Goal: Task Accomplishment & Management: Manage account settings

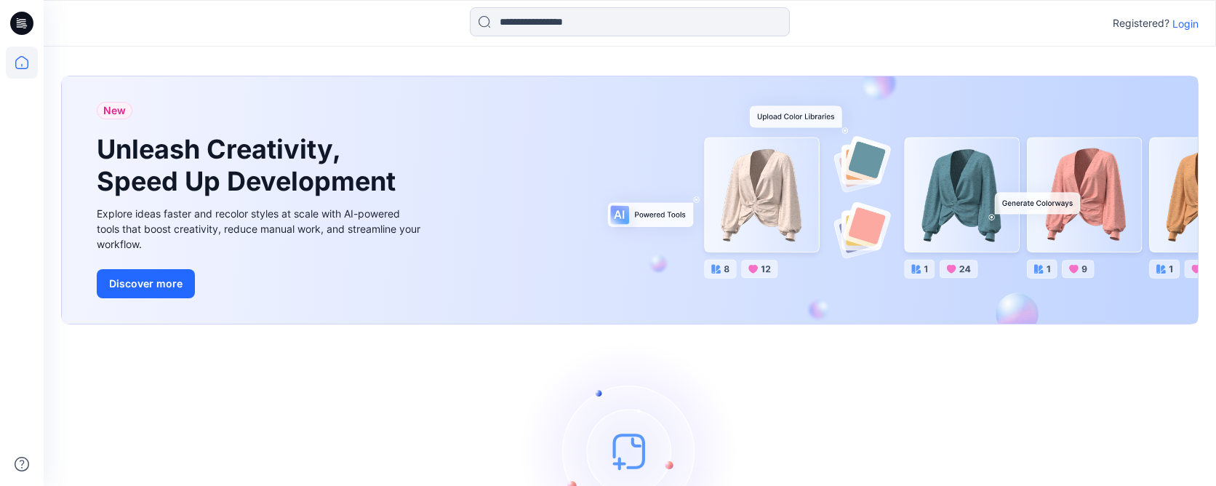
click at [1169, 23] on div "Registered? Login" at bounding box center [1156, 23] width 86 height 17
click at [1191, 25] on p "Login" at bounding box center [1185, 23] width 26 height 15
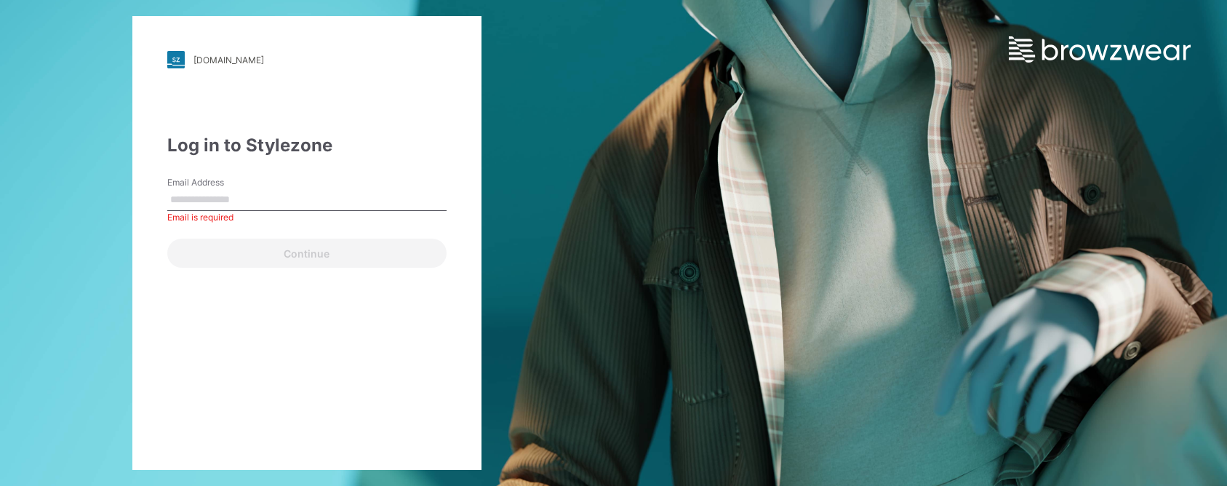
type input "**********"
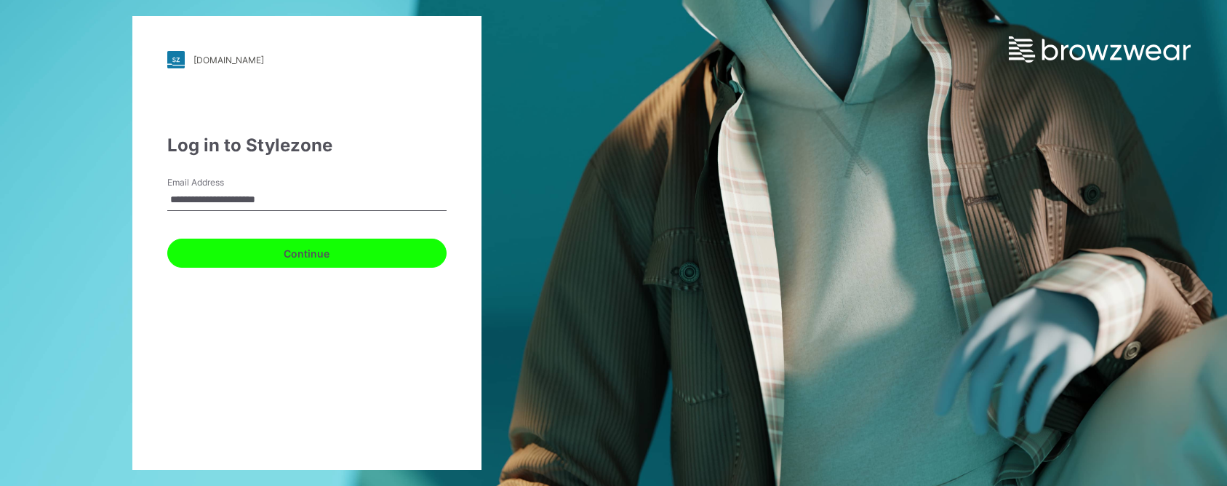
click at [297, 259] on button "Continue" at bounding box center [306, 253] width 279 height 29
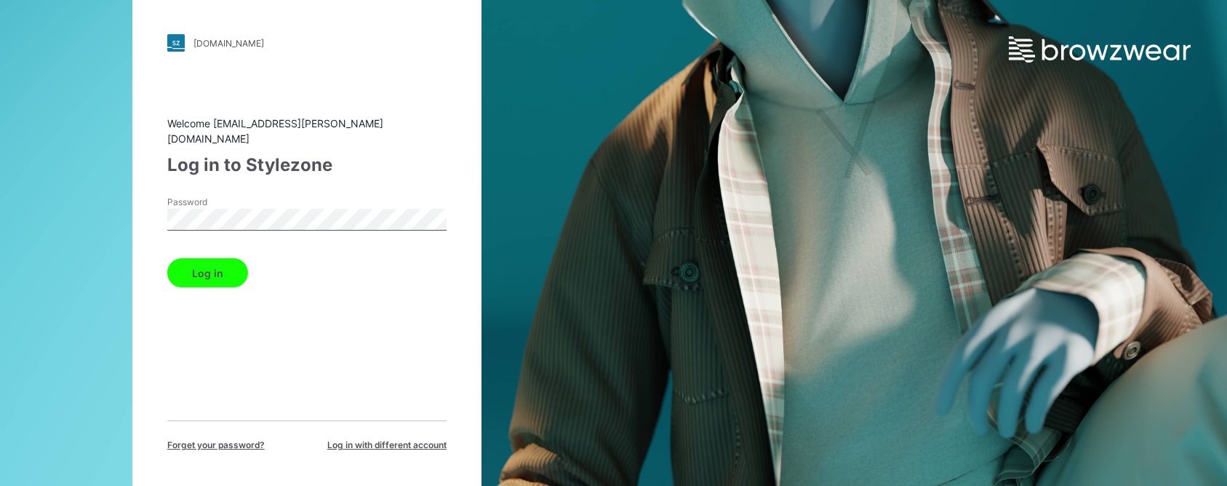
click at [217, 273] on button "Log in" at bounding box center [207, 272] width 81 height 29
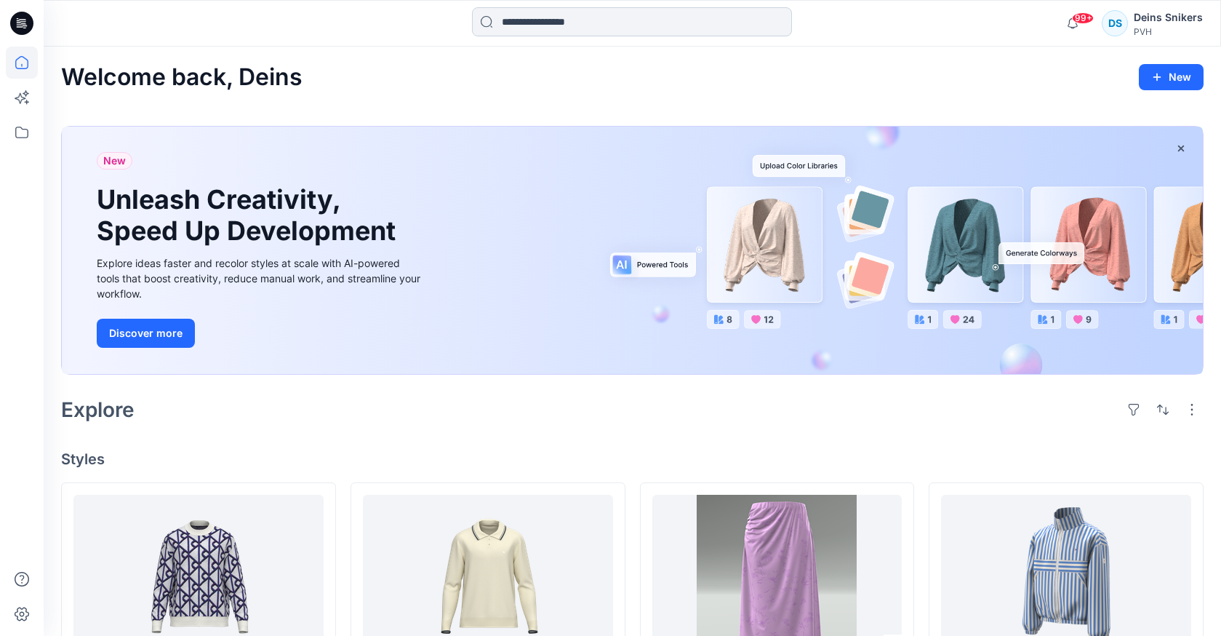
click at [583, 28] on input at bounding box center [632, 21] width 320 height 29
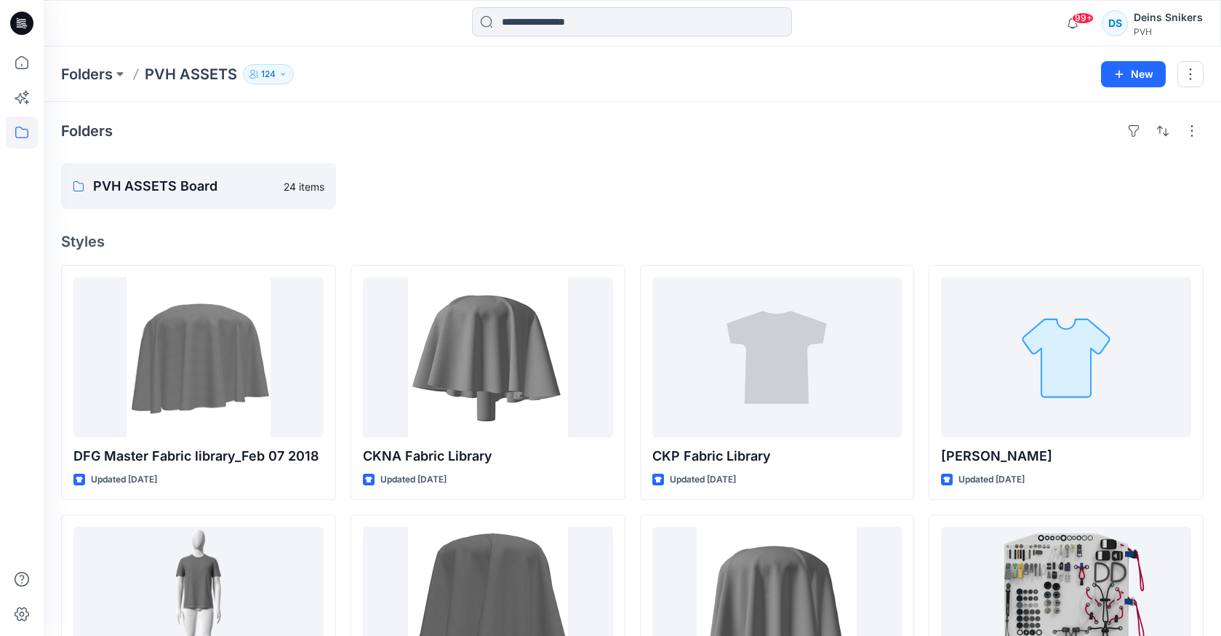
click at [579, 169] on div at bounding box center [488, 186] width 275 height 47
click at [556, 134] on div "Folders" at bounding box center [632, 130] width 1143 height 23
click at [551, 162] on div "Folders PVH ASSETS Board 24 items Styles DFG Master Fabric library_Feb 07 2018 …" at bounding box center [632, 585] width 1177 height 966
click at [803, 205] on div at bounding box center [777, 186] width 275 height 47
click at [592, 136] on div "Folders" at bounding box center [632, 130] width 1143 height 23
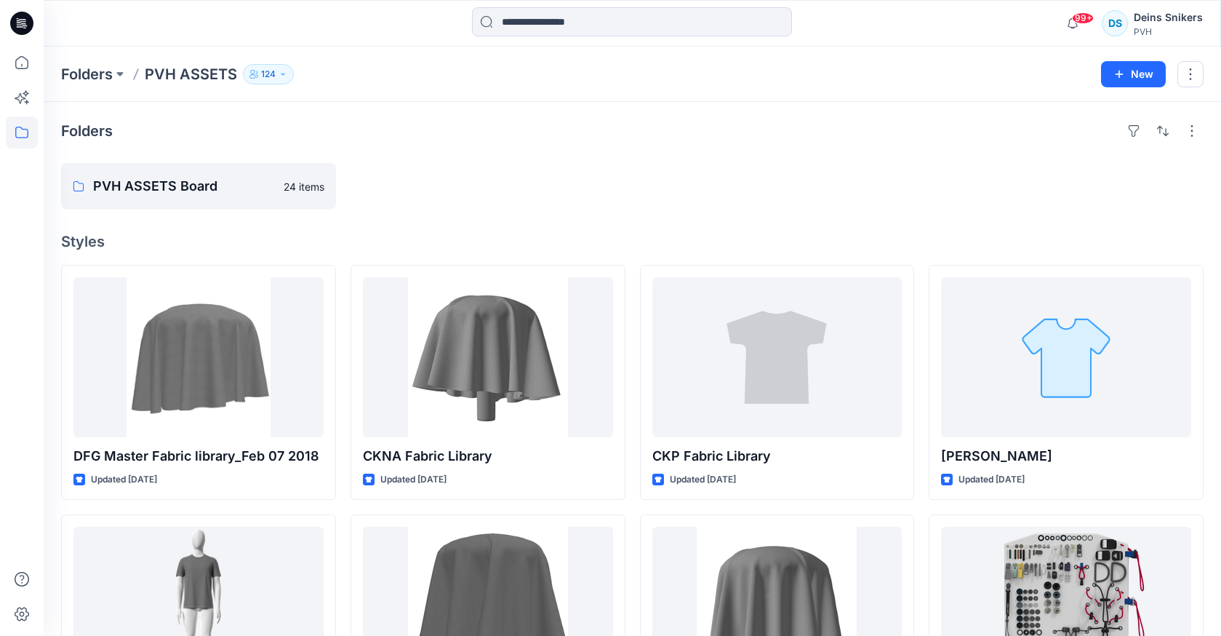
click at [648, 151] on div "Folders PVH ASSETS Board 24 items Styles DFG Master Fabric library_Feb 07 2018 …" at bounding box center [632, 585] width 1177 height 966
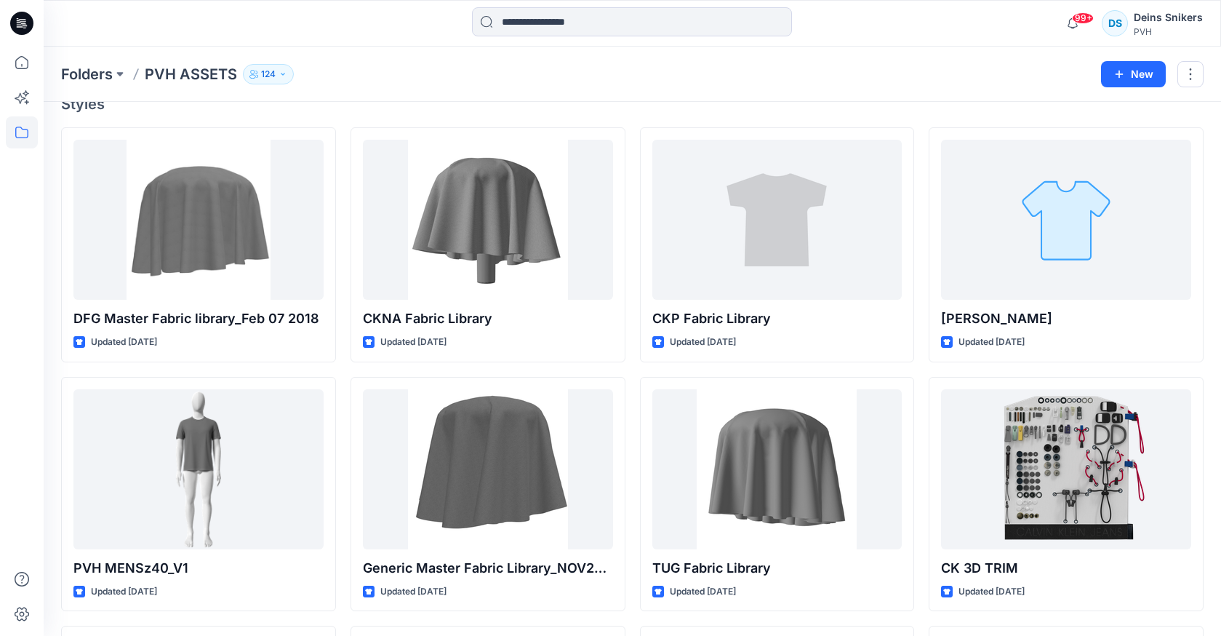
scroll to position [140, 0]
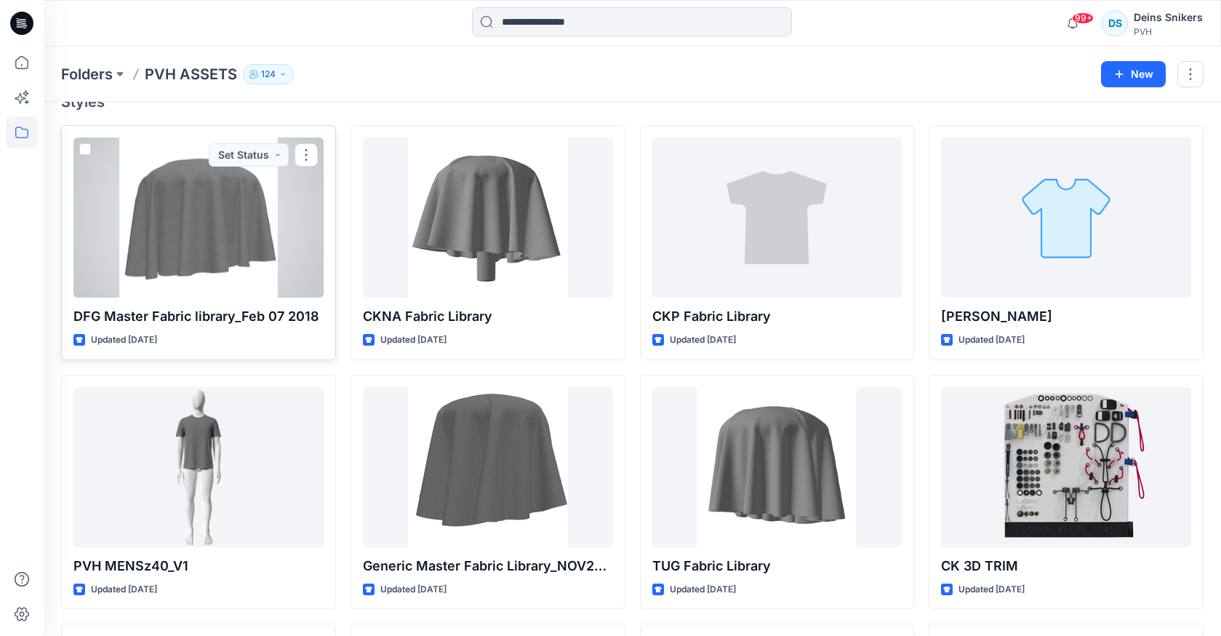
click at [260, 231] on div at bounding box center [198, 217] width 250 height 160
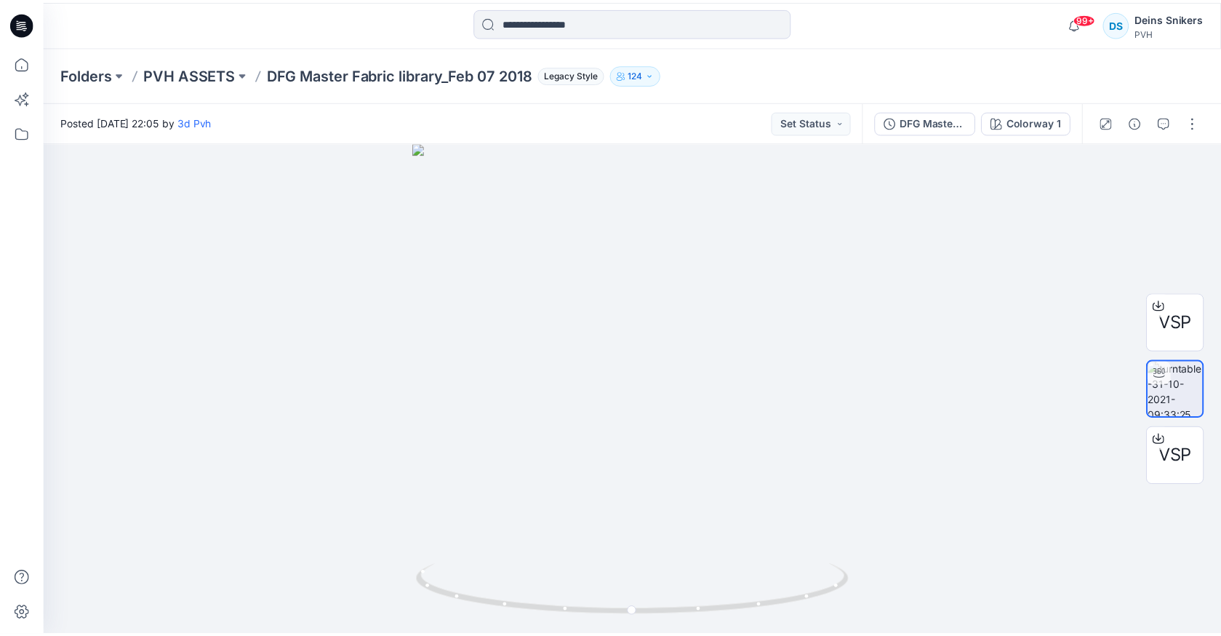
scroll to position [140, 0]
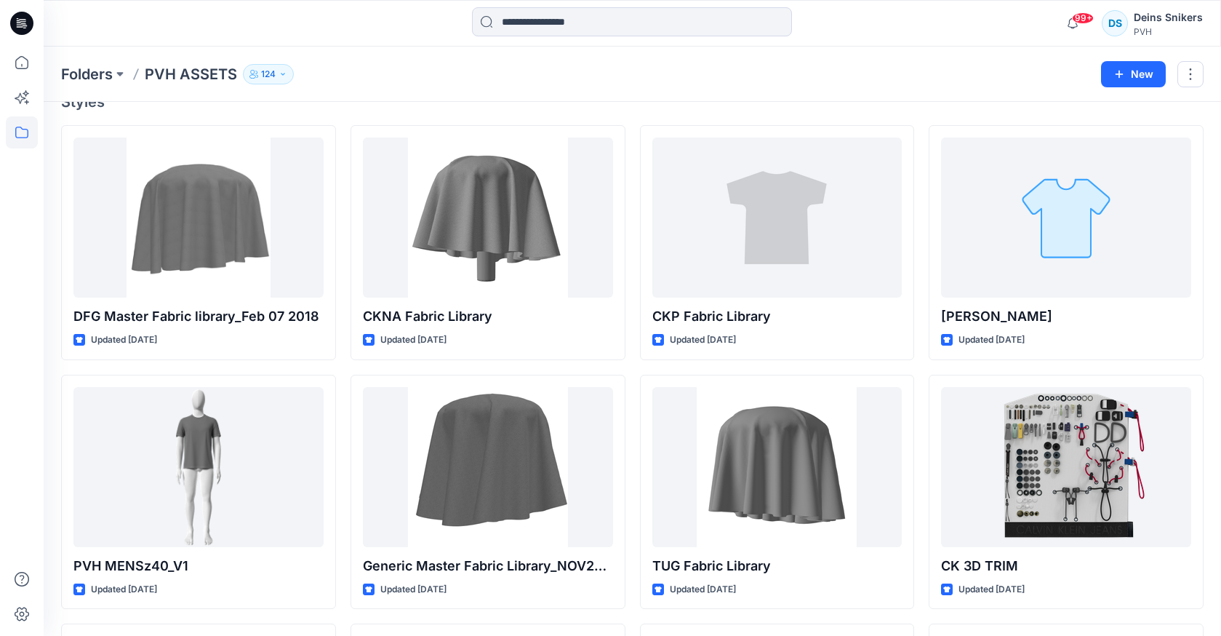
click at [459, 79] on div "Folders PVH ASSETS 124" at bounding box center [575, 74] width 1029 height 20
click at [1194, 73] on button "button" at bounding box center [1190, 74] width 26 height 26
click at [1151, 161] on button "Manage Users" at bounding box center [1122, 163] width 157 height 27
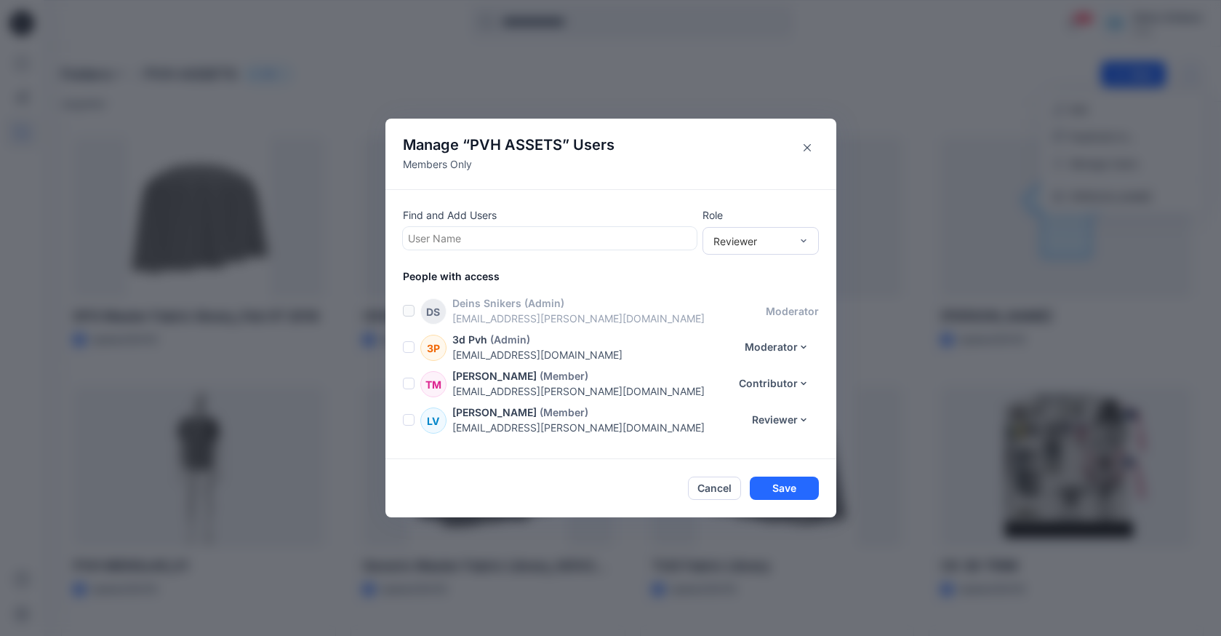
click at [529, 236] on div at bounding box center [550, 238] width 284 height 18
type input "*"
click at [810, 143] on button "Close" at bounding box center [807, 147] width 23 height 23
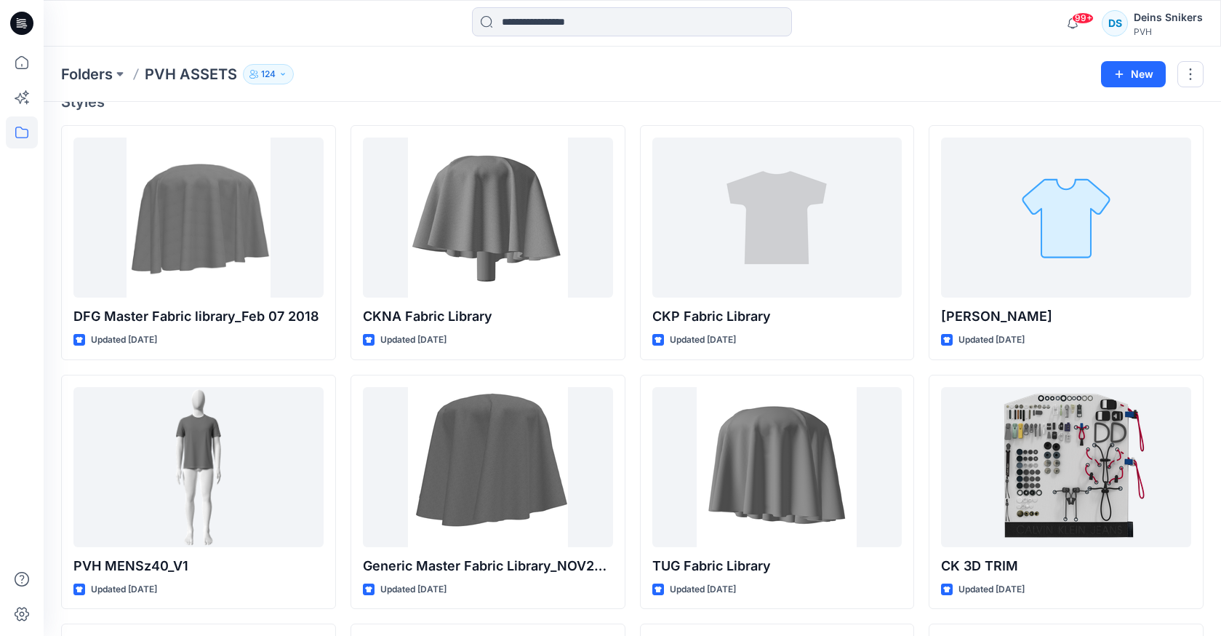
click at [1024, 35] on div "99+ Notifications Charter Venture has updated 4LH314G with 4LH314G_01 1 hours a…" at bounding box center [632, 23] width 1177 height 32
click at [1145, 17] on div "Deins Snikers" at bounding box center [1168, 17] width 69 height 17
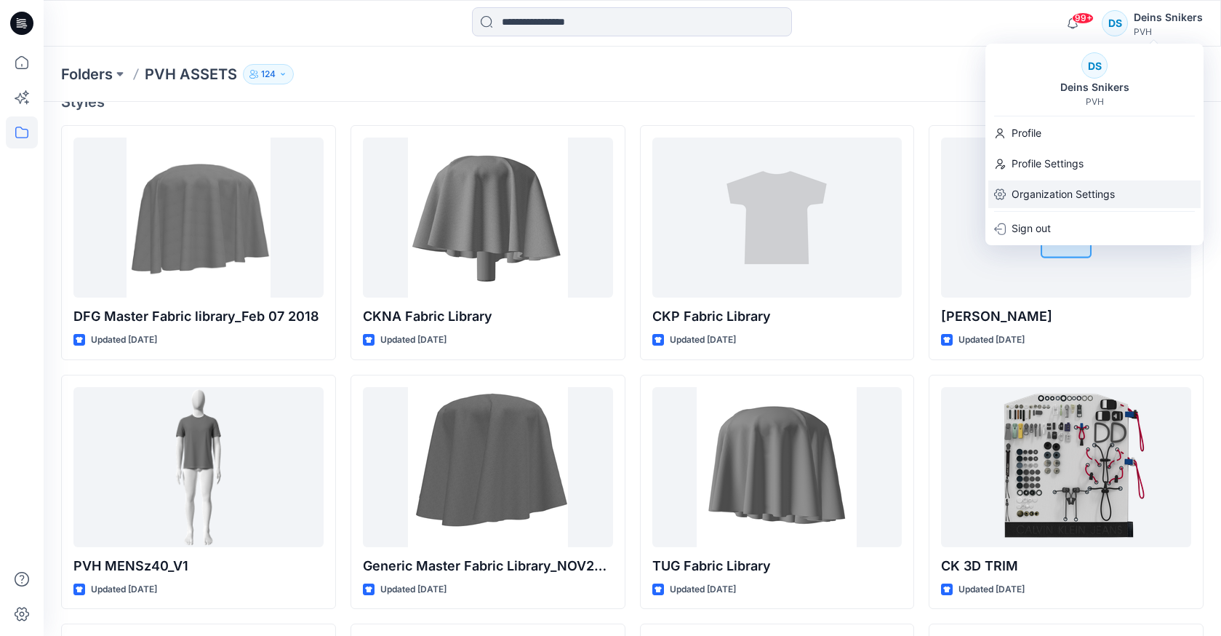
click at [1063, 195] on p "Organization Settings" at bounding box center [1063, 194] width 103 height 28
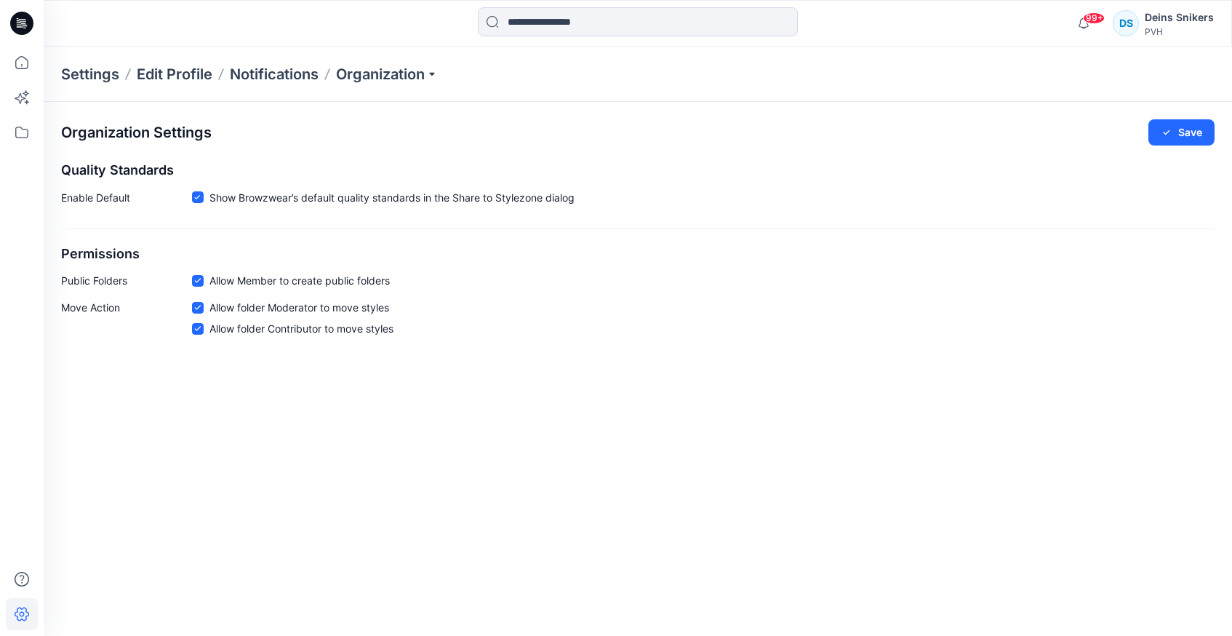
click at [1183, 20] on div "Deins Snikers" at bounding box center [1179, 17] width 69 height 17
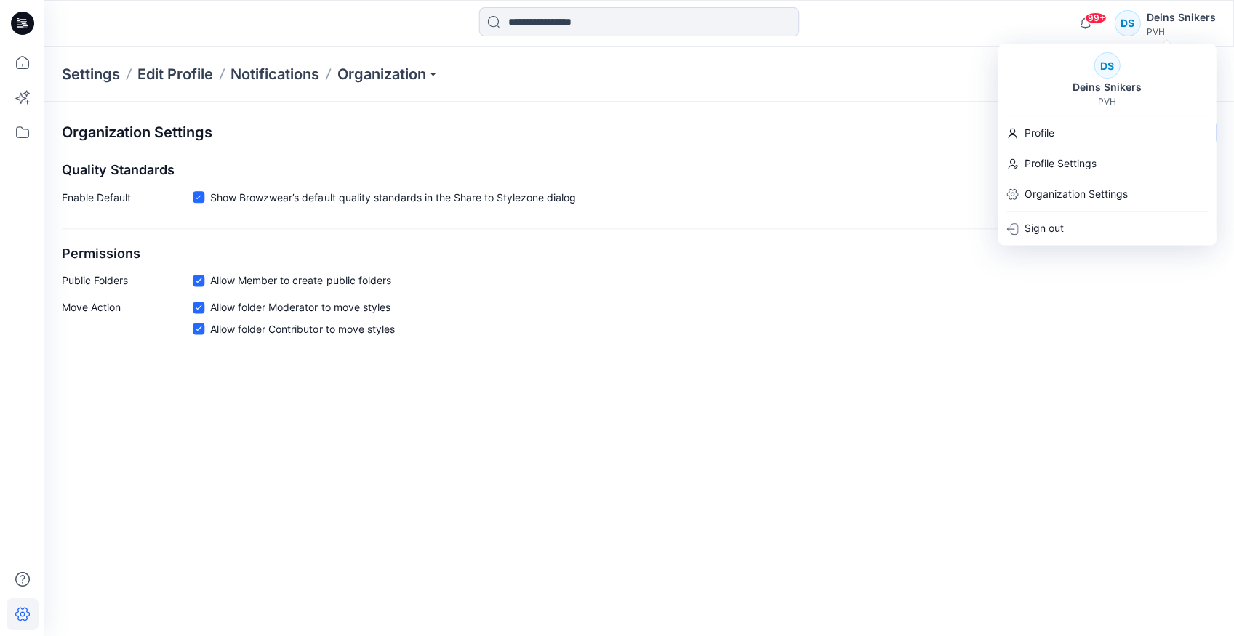
scroll to position [140, 0]
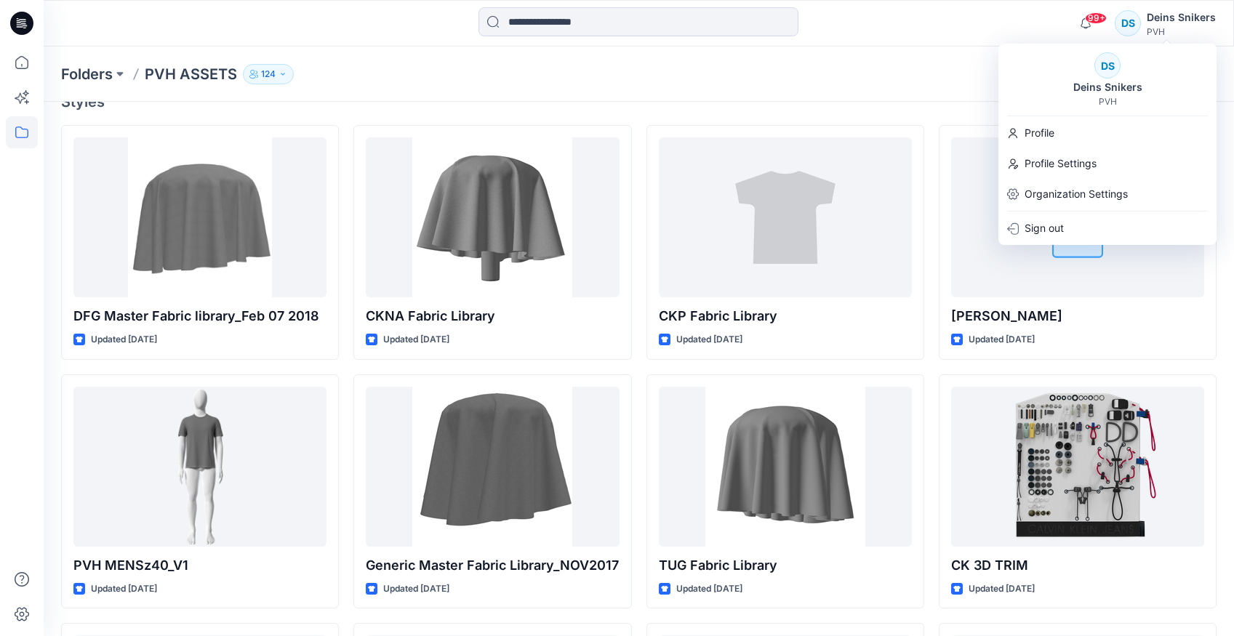
click at [536, 81] on div "Folders PVH ASSETS 124" at bounding box center [582, 74] width 1042 height 20
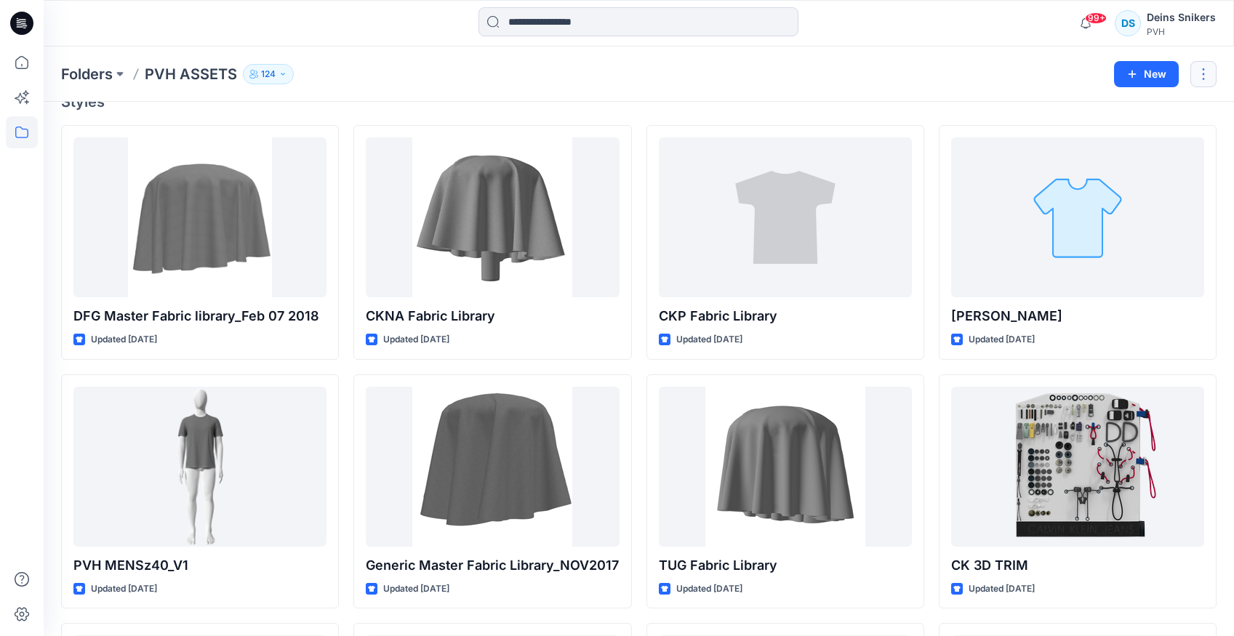
click at [1209, 76] on button "button" at bounding box center [1204, 74] width 26 height 26
click at [1125, 162] on p "Manage Users" at bounding box center [1117, 163] width 68 height 15
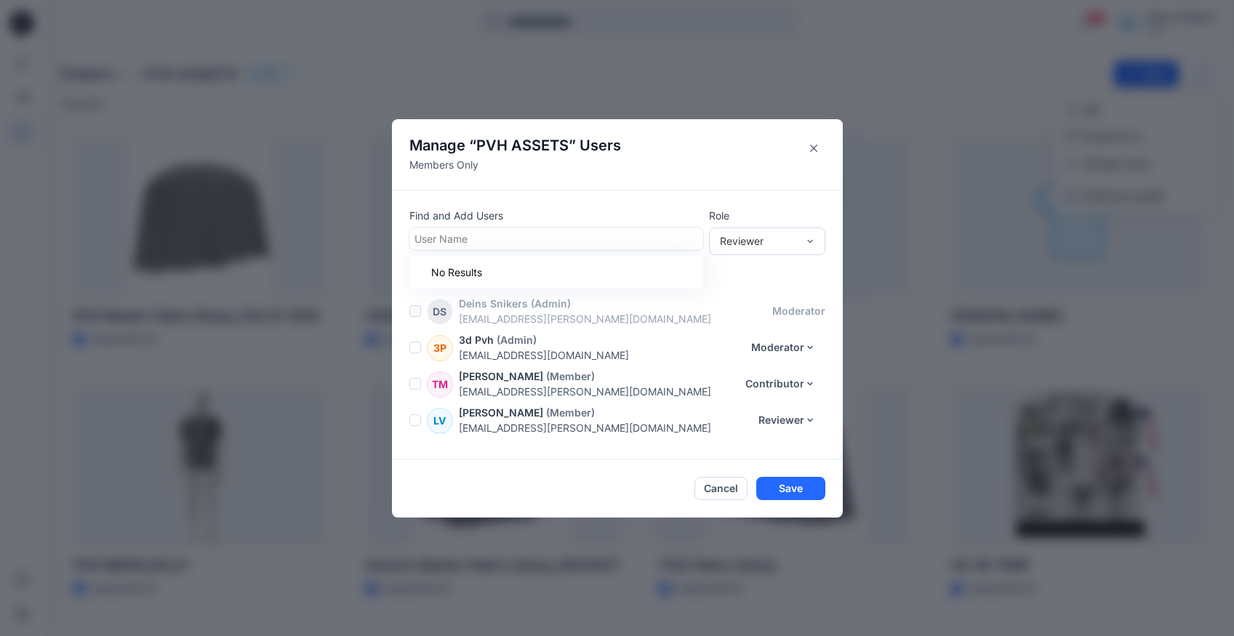
click at [537, 237] on div at bounding box center [557, 239] width 284 height 18
type input "****"
click at [526, 273] on div "OC [PERSON_NAME]" at bounding box center [556, 275] width 276 height 20
click at [768, 236] on div "Reviewer" at bounding box center [758, 240] width 77 height 15
click at [765, 321] on div "Moderator" at bounding box center [767, 319] width 111 height 25
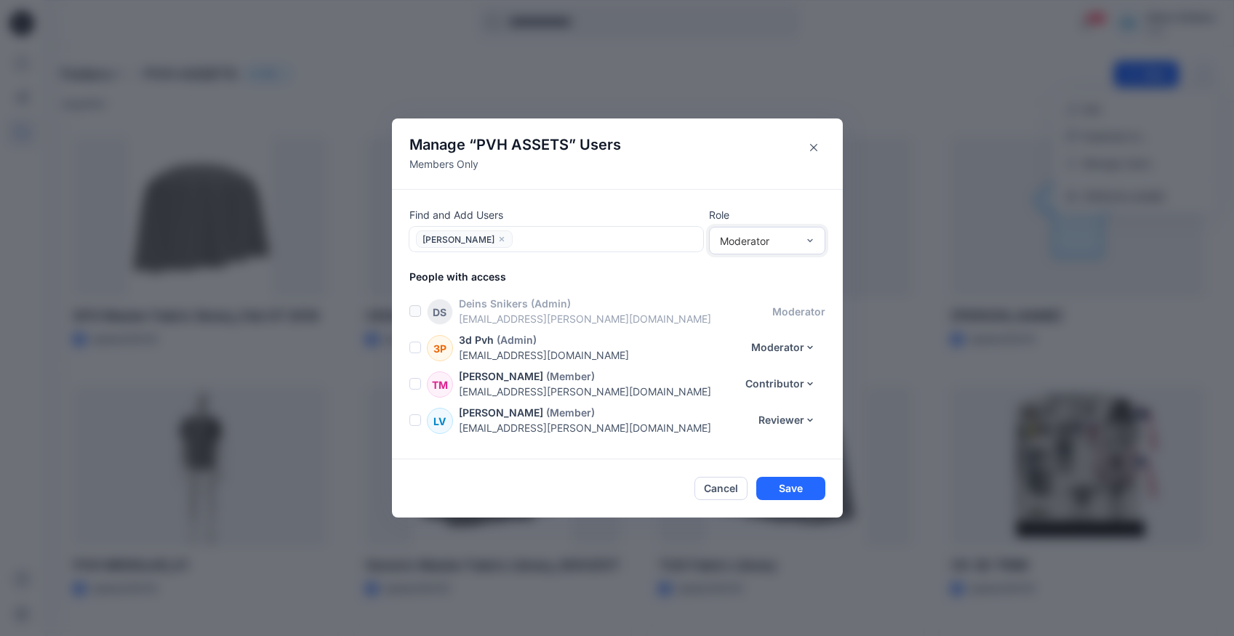
click at [596, 242] on div at bounding box center [607, 240] width 181 height 18
type input "*****"
click at [501, 280] on p "[PERSON_NAME]" at bounding box center [484, 277] width 82 height 19
click at [788, 487] on button "Save" at bounding box center [790, 488] width 69 height 23
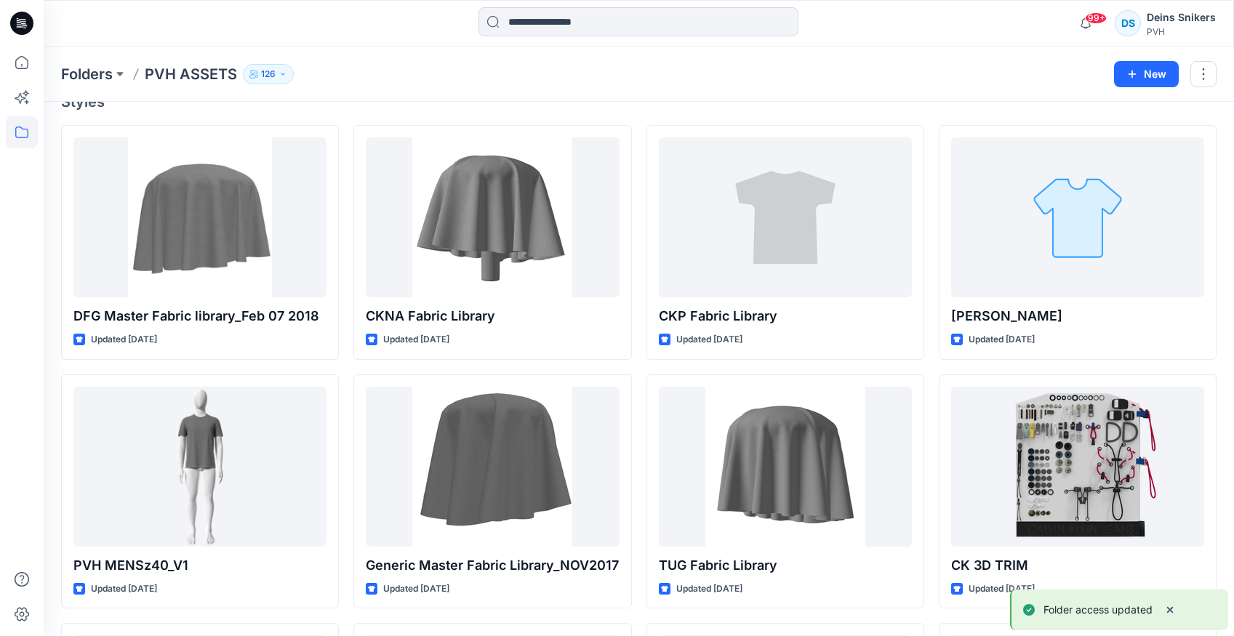
click at [352, 84] on div "Folders PVH ASSETS 126 New" at bounding box center [639, 74] width 1191 height 55
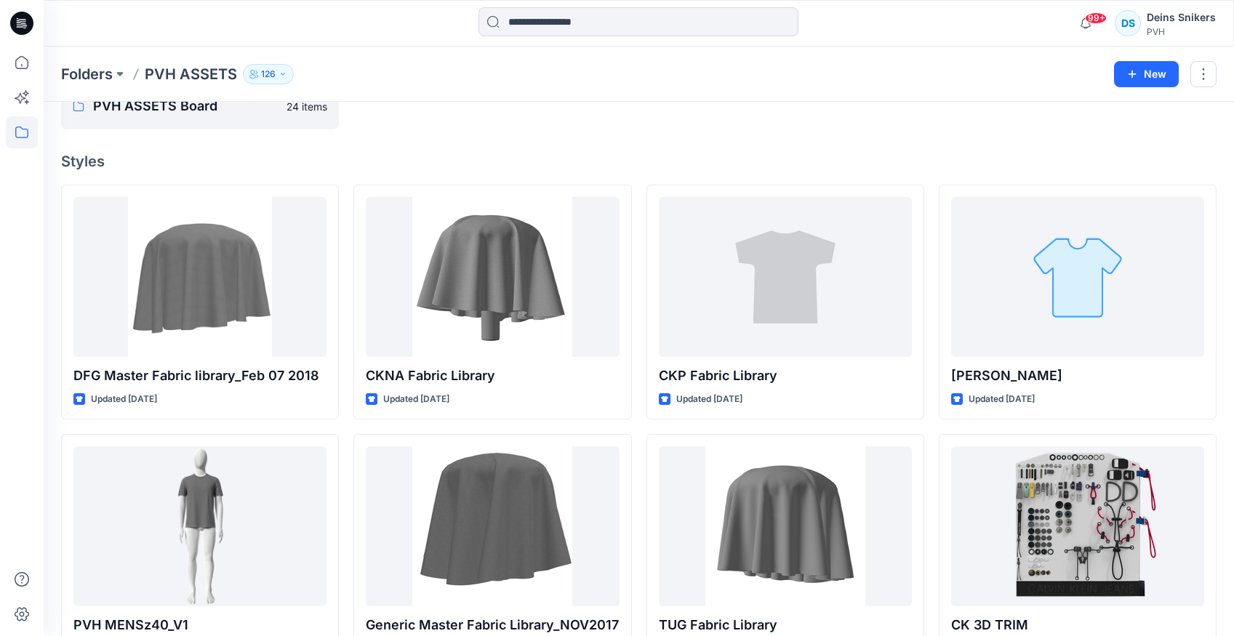
scroll to position [0, 0]
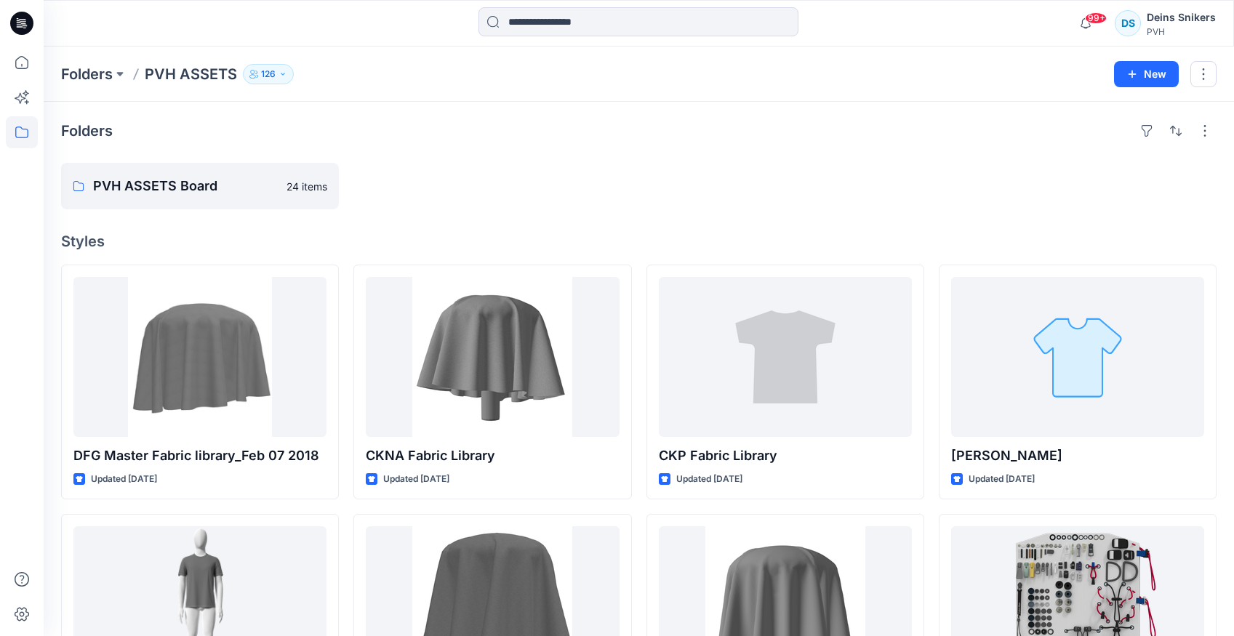
click at [129, 73] on div "Folders PVH ASSETS 126" at bounding box center [582, 74] width 1042 height 20
click at [119, 71] on button at bounding box center [120, 74] width 15 height 20
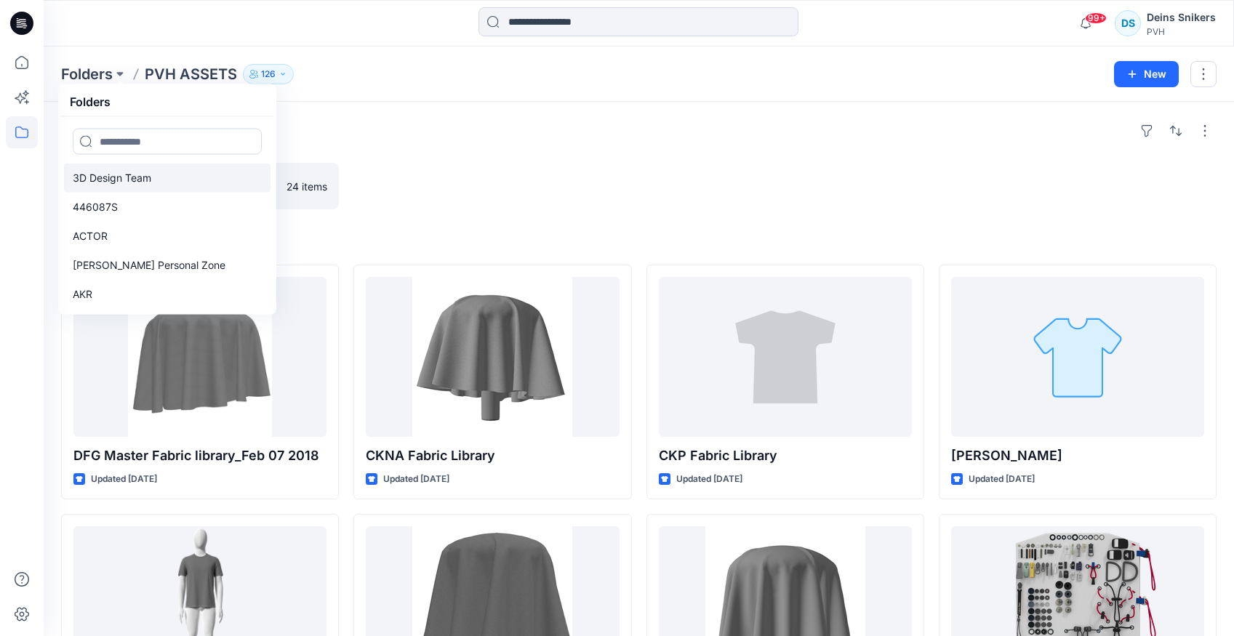
click at [140, 187] on link "3D Design Team" at bounding box center [167, 178] width 207 height 29
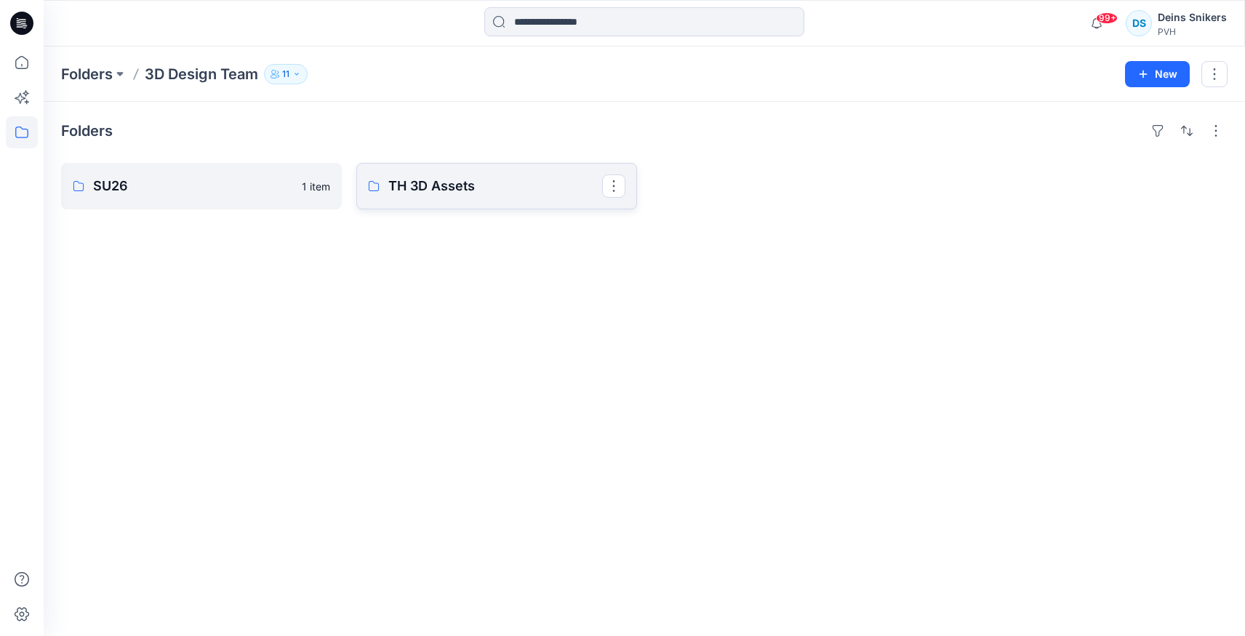
click at [495, 185] on p "TH 3D Assets" at bounding box center [495, 186] width 214 height 20
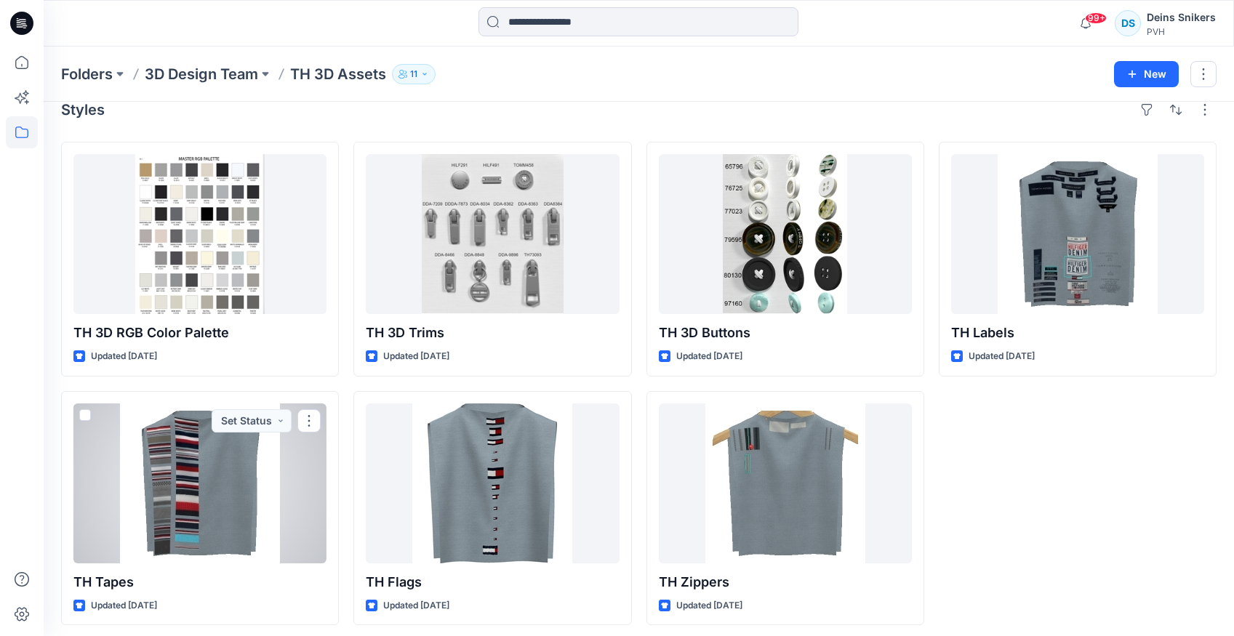
scroll to position [28, 0]
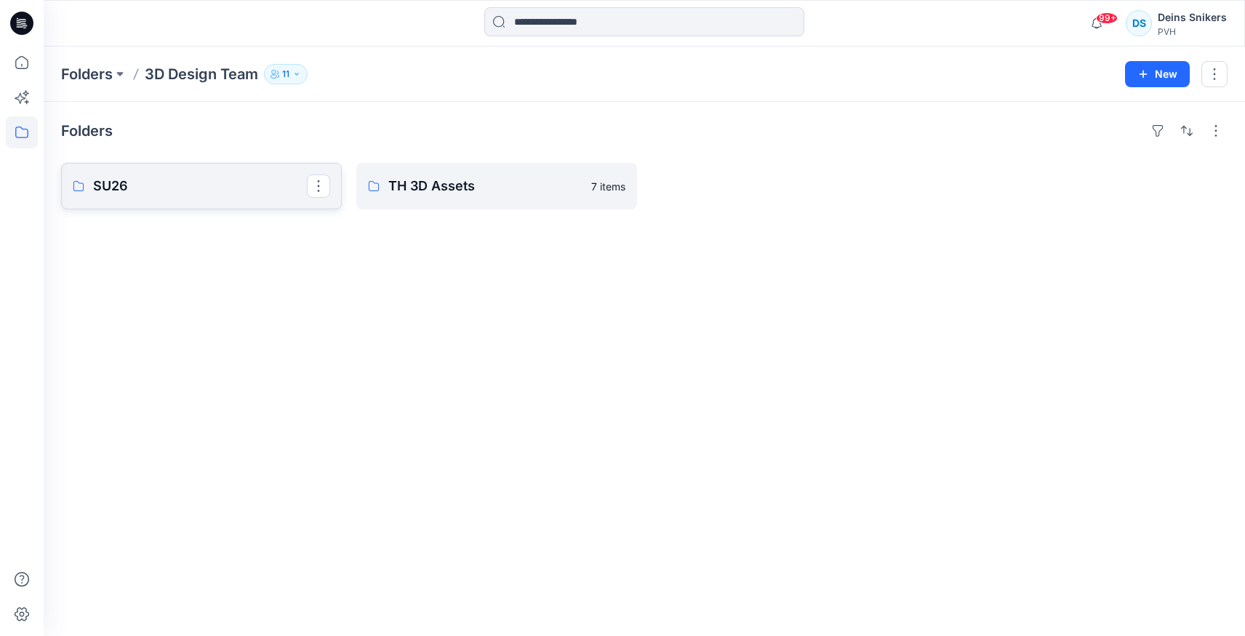
click at [209, 200] on link "SU26" at bounding box center [201, 186] width 281 height 47
click at [453, 196] on p "TH 3D Assets" at bounding box center [495, 186] width 214 height 20
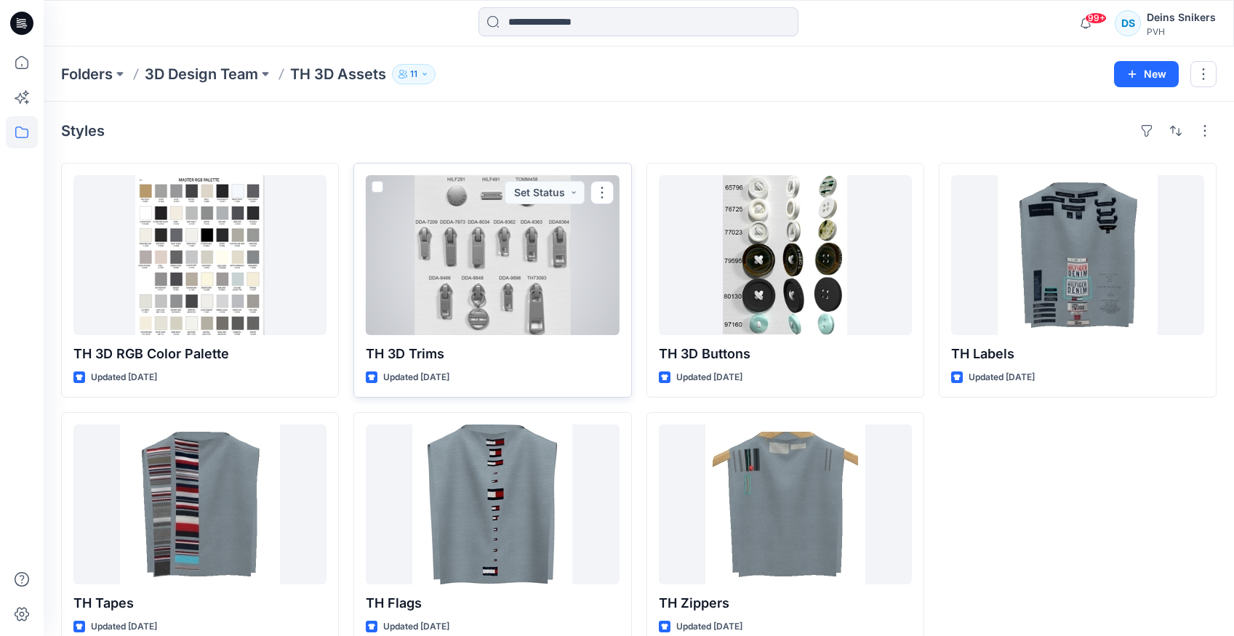
scroll to position [28, 0]
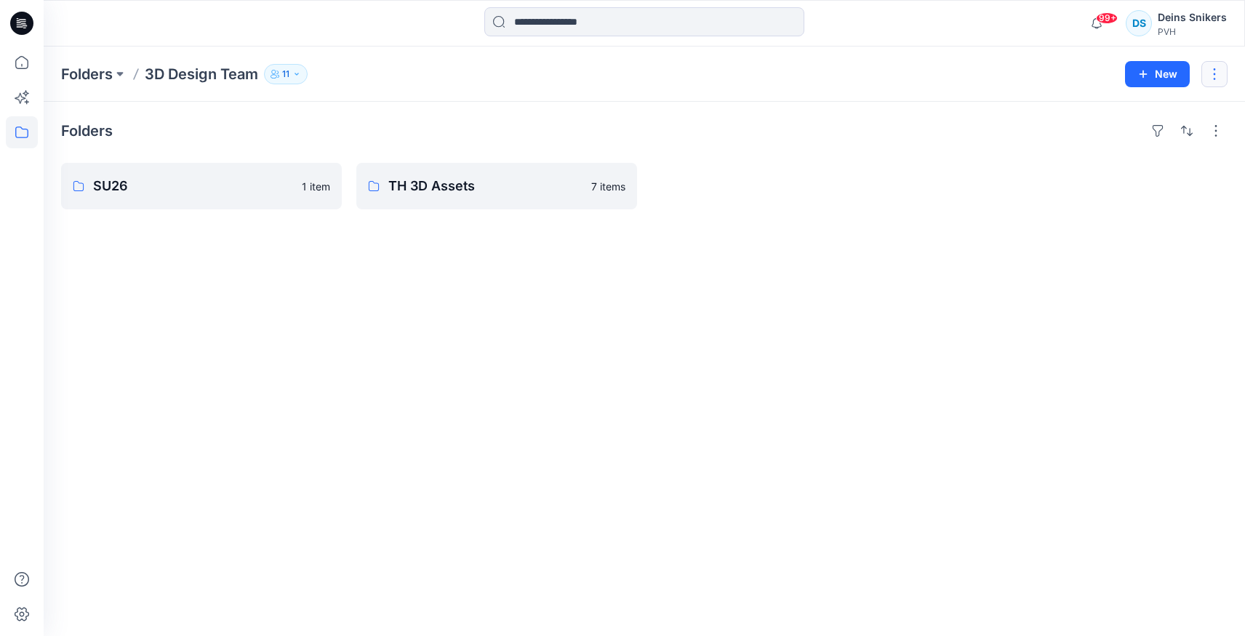
click at [1219, 68] on button "button" at bounding box center [1214, 74] width 26 height 26
click at [1138, 162] on p "Manage Users" at bounding box center [1128, 163] width 68 height 15
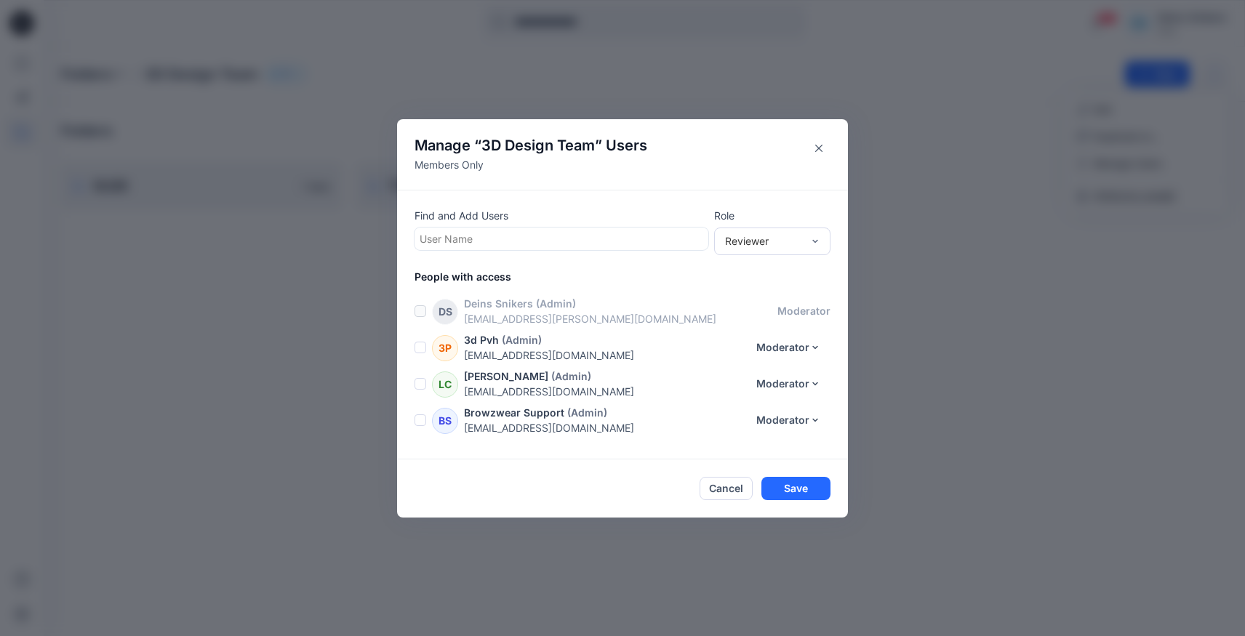
click at [500, 239] on div at bounding box center [562, 239] width 284 height 18
type input "****"
click at [459, 273] on p "[PERSON_NAME]" at bounding box center [489, 275] width 82 height 19
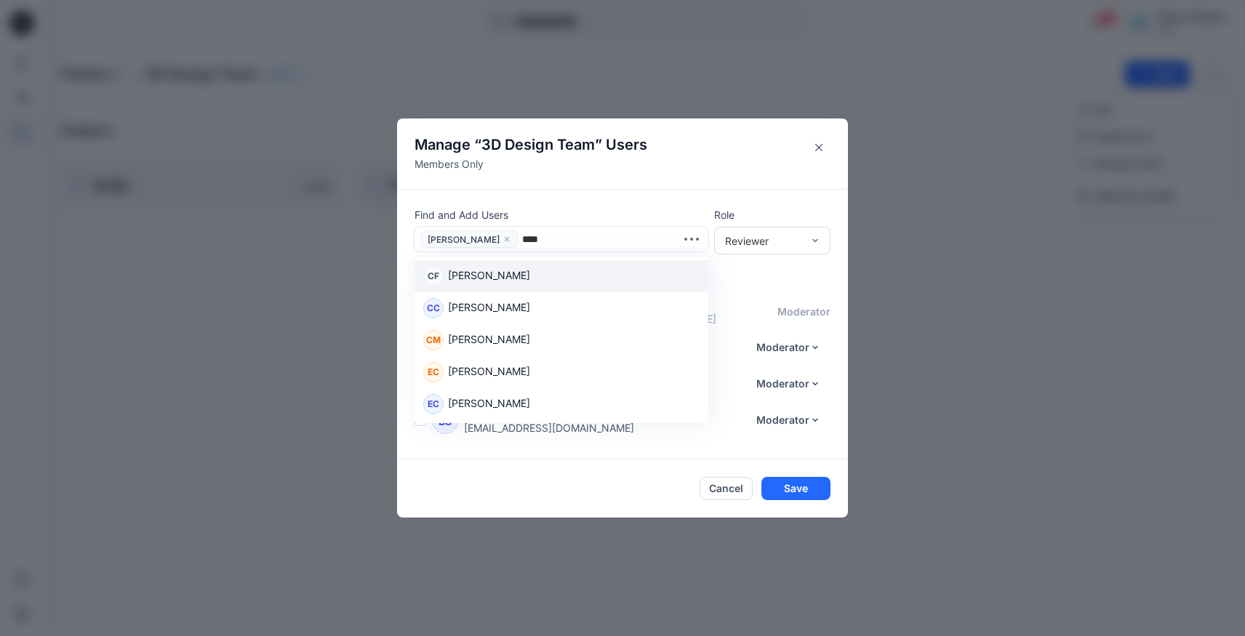
type input "*****"
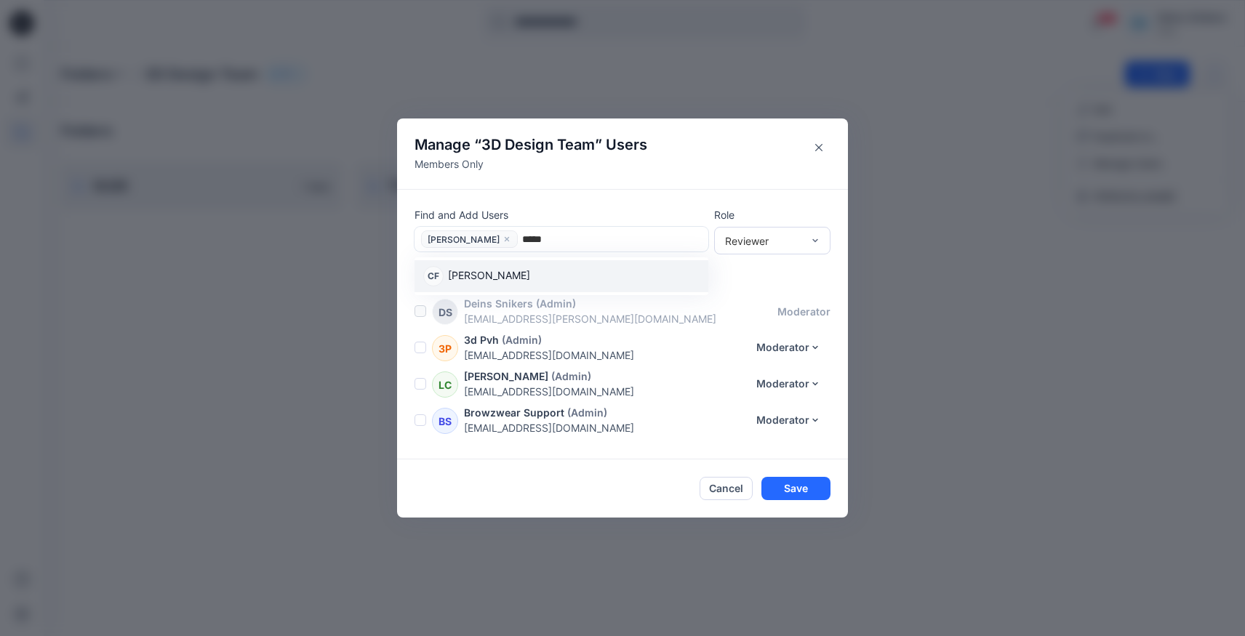
click at [464, 264] on div "CF [PERSON_NAME]" at bounding box center [562, 276] width 294 height 32
click at [769, 239] on div "Reviewer" at bounding box center [763, 240] width 77 height 15
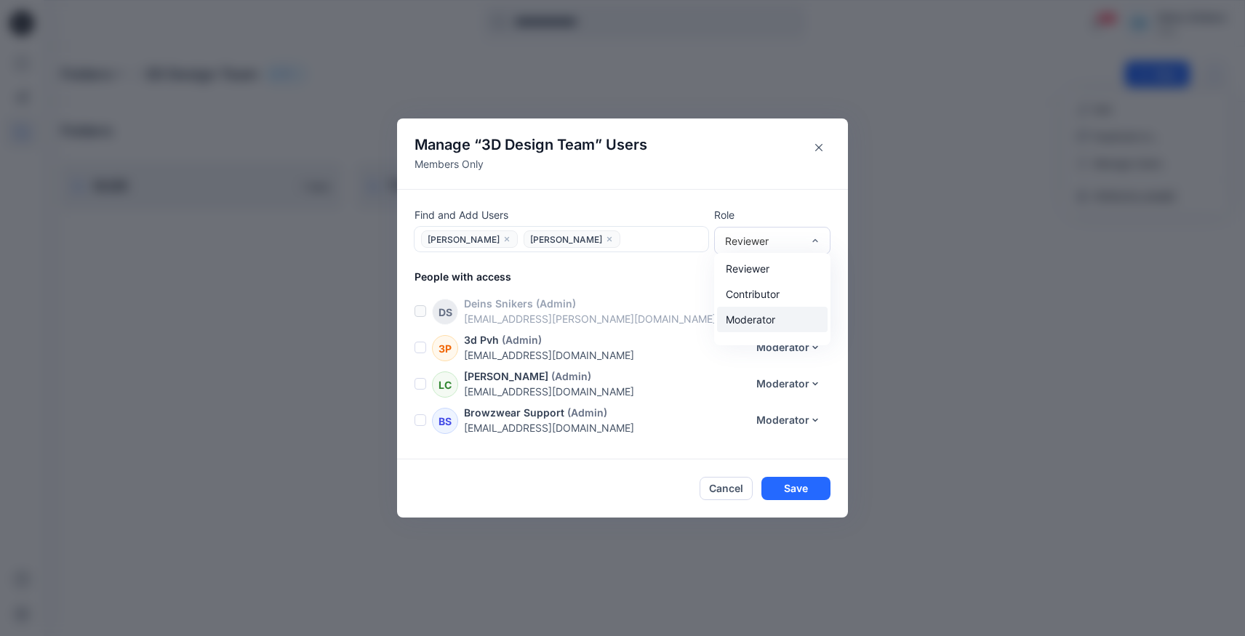
click at [756, 316] on div "Moderator" at bounding box center [772, 319] width 111 height 25
click at [807, 488] on button "Save" at bounding box center [795, 488] width 69 height 23
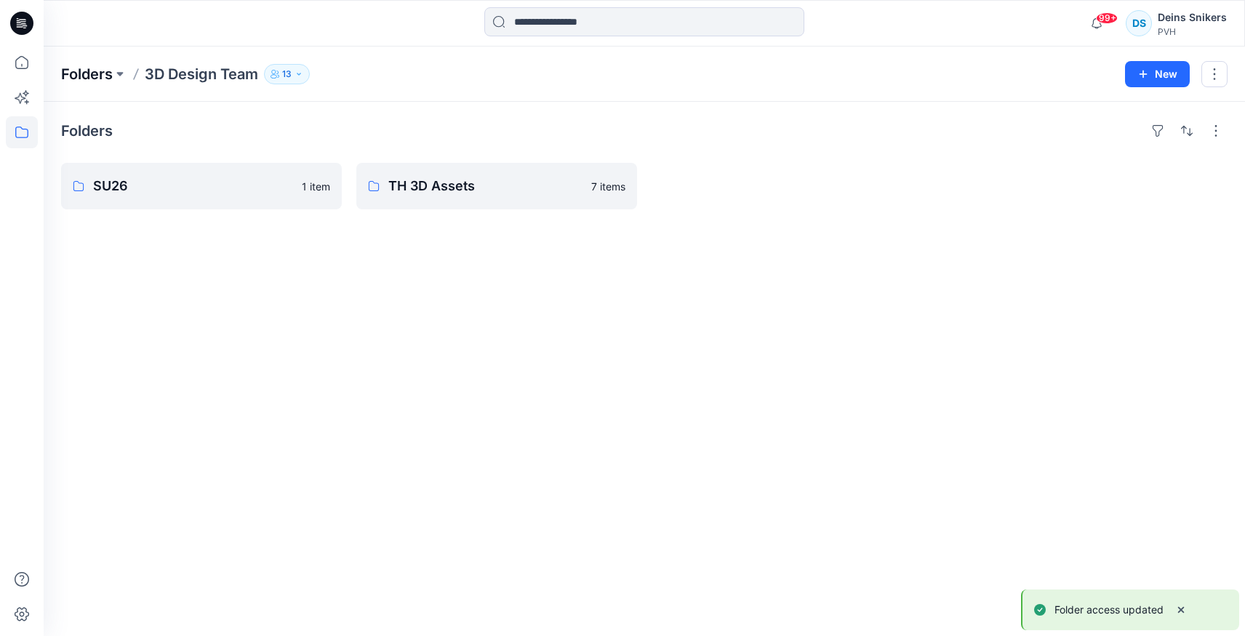
click at [78, 72] on p "Folders" at bounding box center [87, 74] width 52 height 20
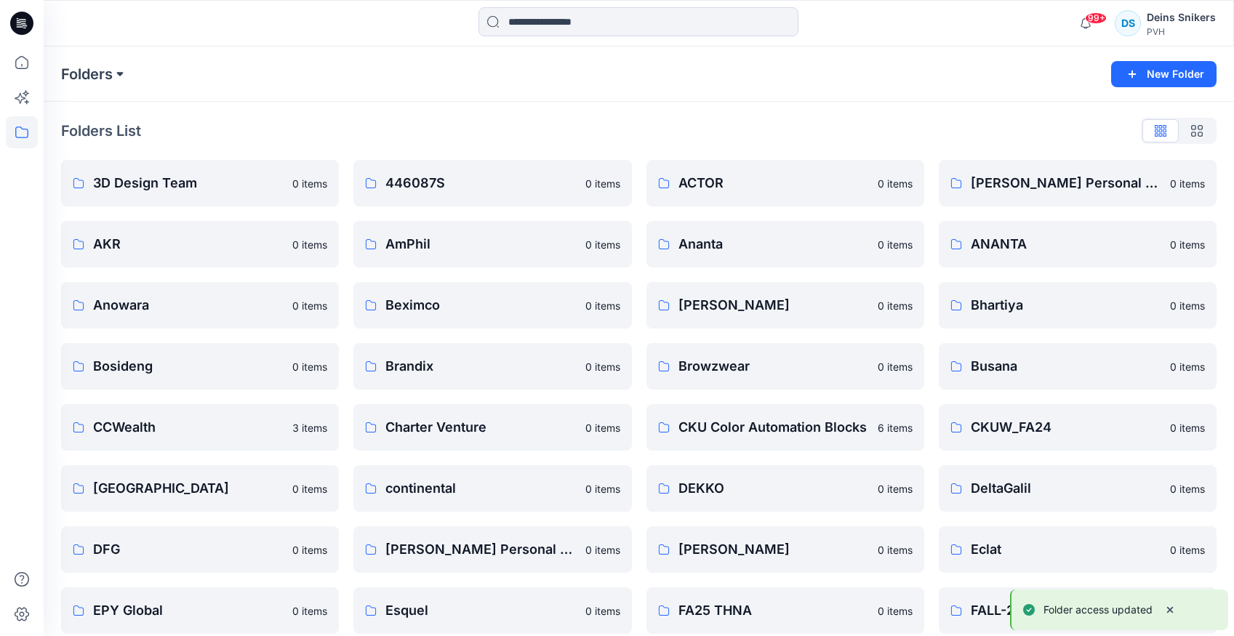
click at [114, 70] on button at bounding box center [120, 74] width 15 height 20
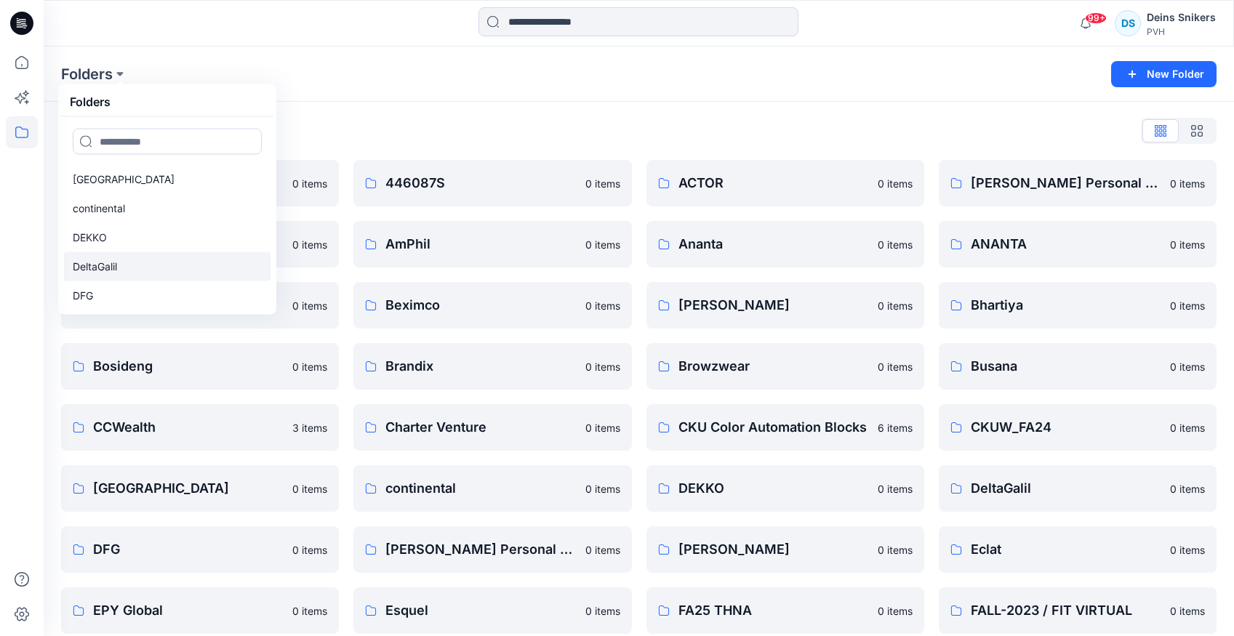
scroll to position [618, 0]
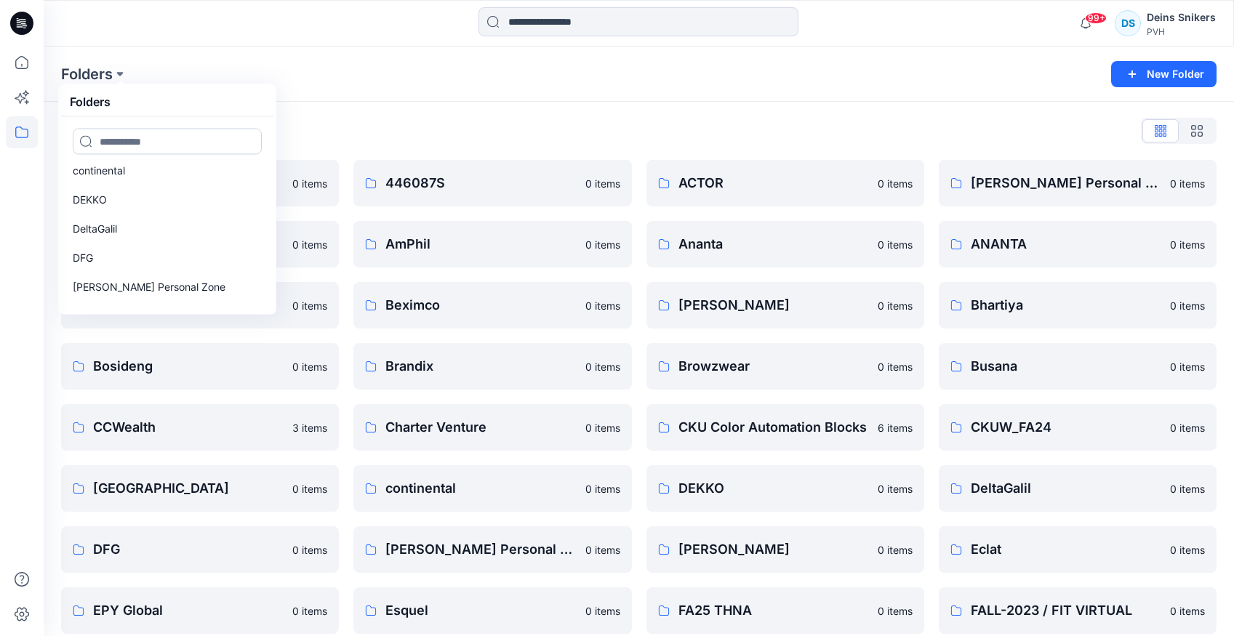
click at [111, 136] on input at bounding box center [167, 142] width 189 height 26
type input "*****"
click at [125, 185] on p "CKU Color Automation Blocks" at bounding box center [143, 177] width 140 height 17
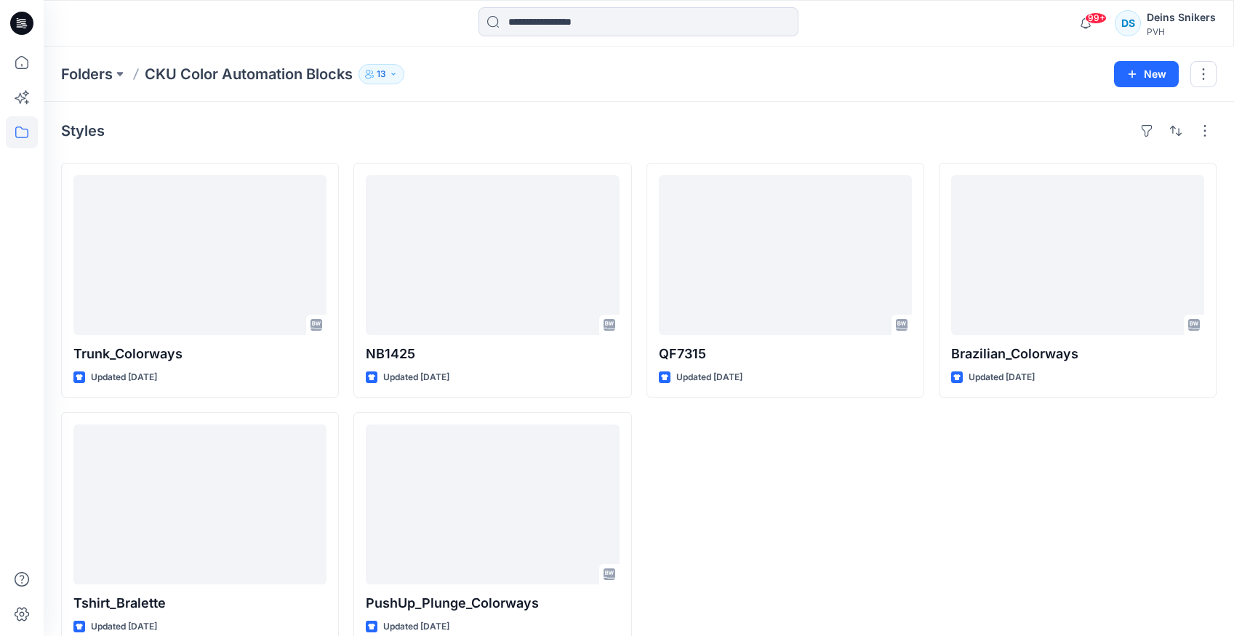
click at [796, 512] on div "QF7315 Updated [DATE]" at bounding box center [786, 405] width 278 height 484
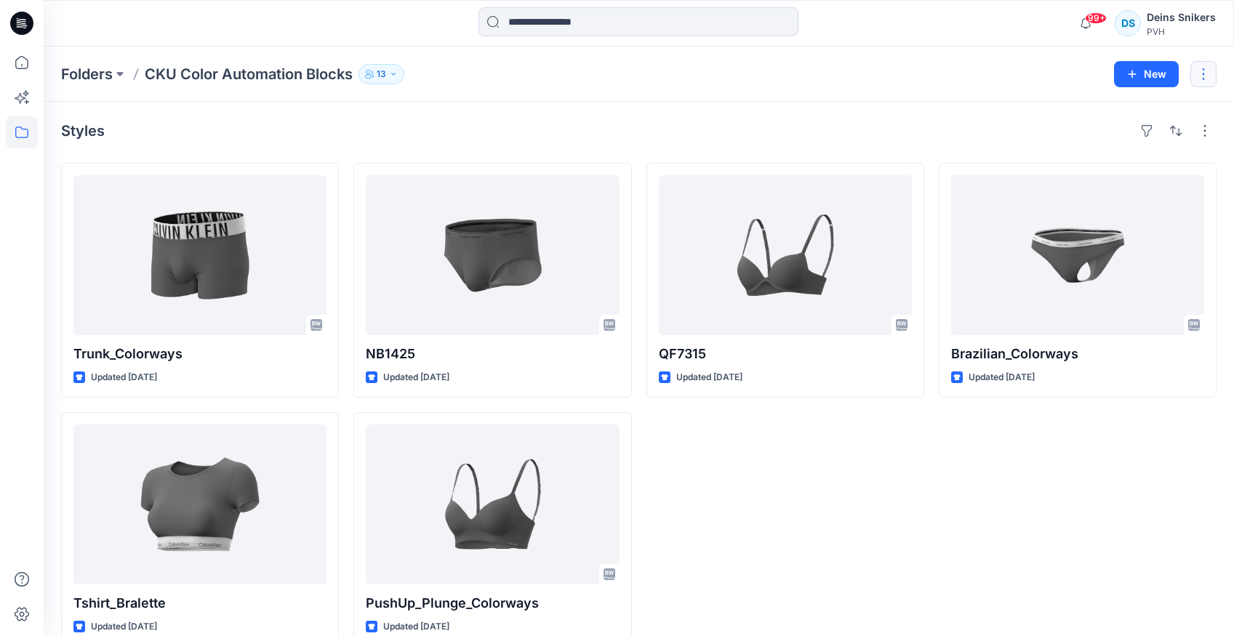
click at [1212, 73] on button "button" at bounding box center [1204, 74] width 26 height 26
click at [1122, 161] on p "Manage Users" at bounding box center [1117, 163] width 68 height 15
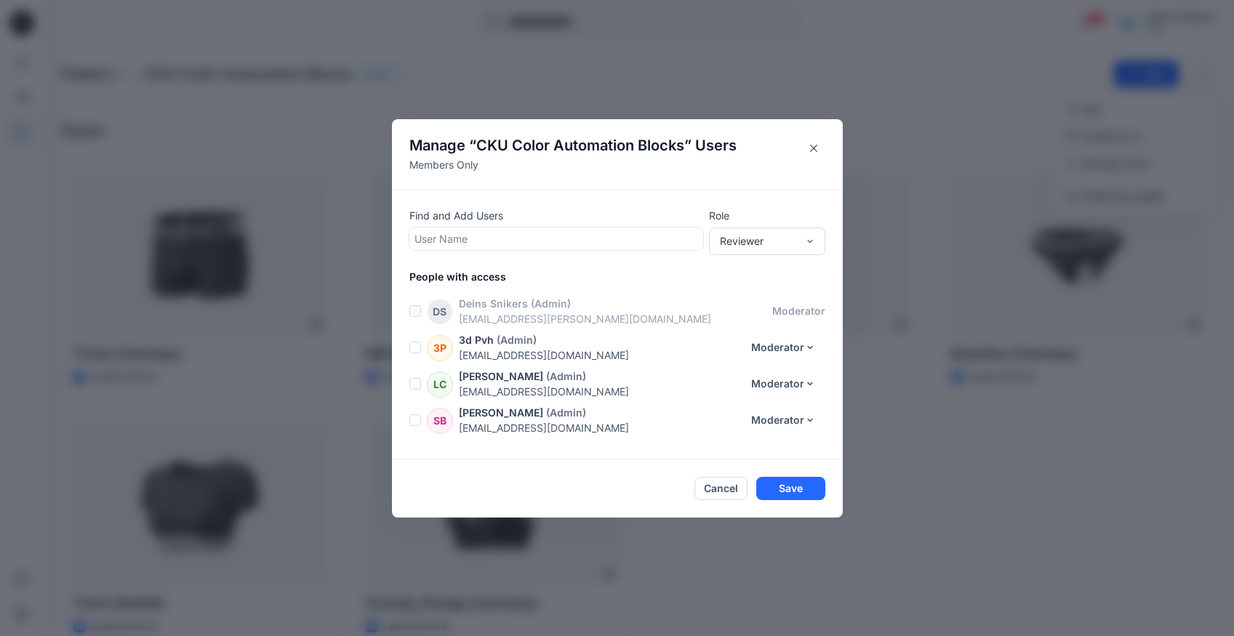
click at [524, 236] on div at bounding box center [557, 239] width 284 height 18
type input "*****"
click at [493, 269] on p "[PERSON_NAME]" at bounding box center [484, 275] width 82 height 19
type input "****"
click at [476, 281] on p "[PERSON_NAME]" at bounding box center [484, 277] width 82 height 19
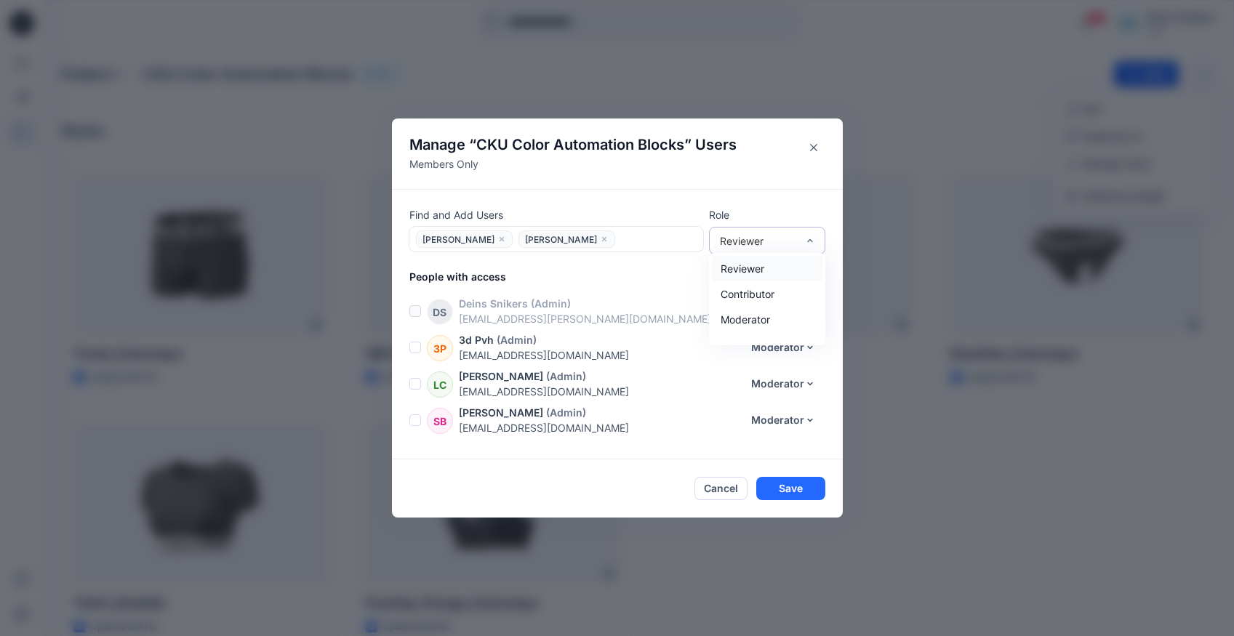
click at [793, 246] on div "Reviewer" at bounding box center [758, 240] width 77 height 15
click at [759, 319] on div "Moderator" at bounding box center [767, 319] width 111 height 25
click at [791, 492] on button "Save" at bounding box center [790, 488] width 69 height 23
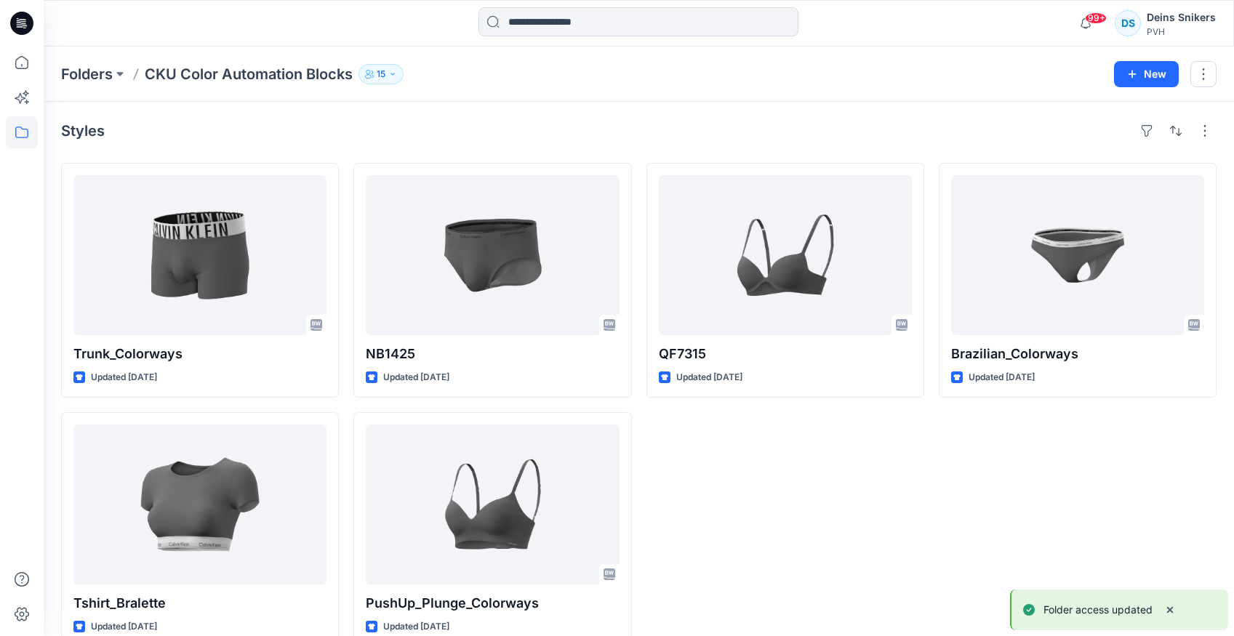
click at [1196, 29] on div "PVH" at bounding box center [1181, 31] width 69 height 11
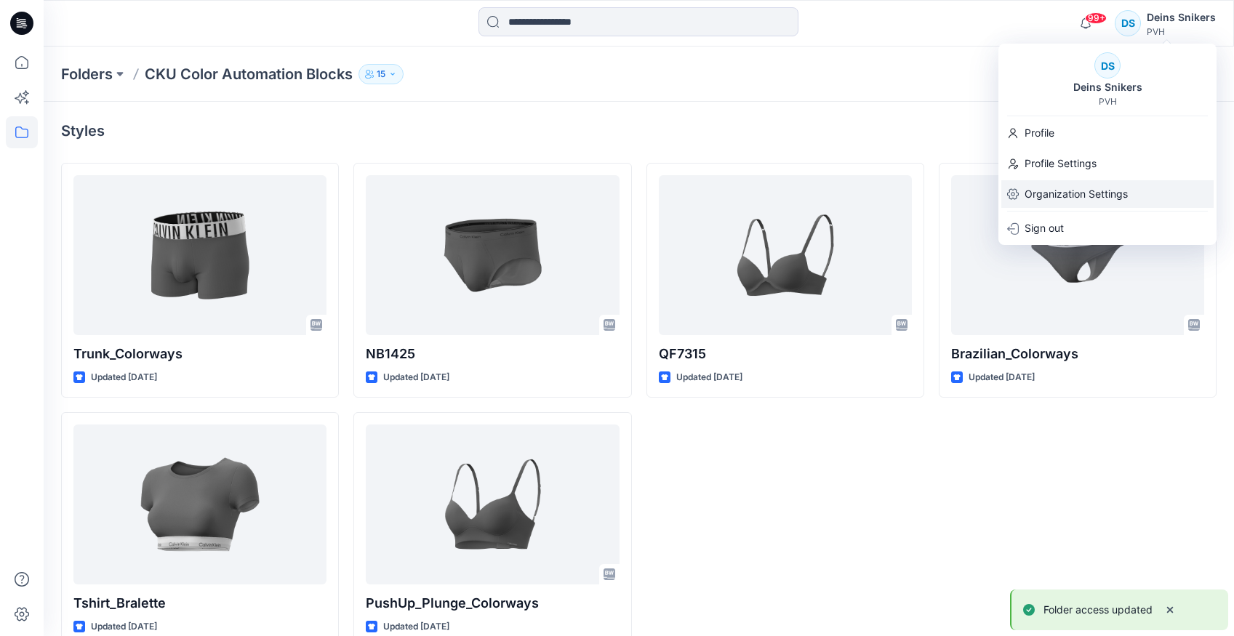
click at [1058, 191] on p "Organization Settings" at bounding box center [1076, 194] width 103 height 28
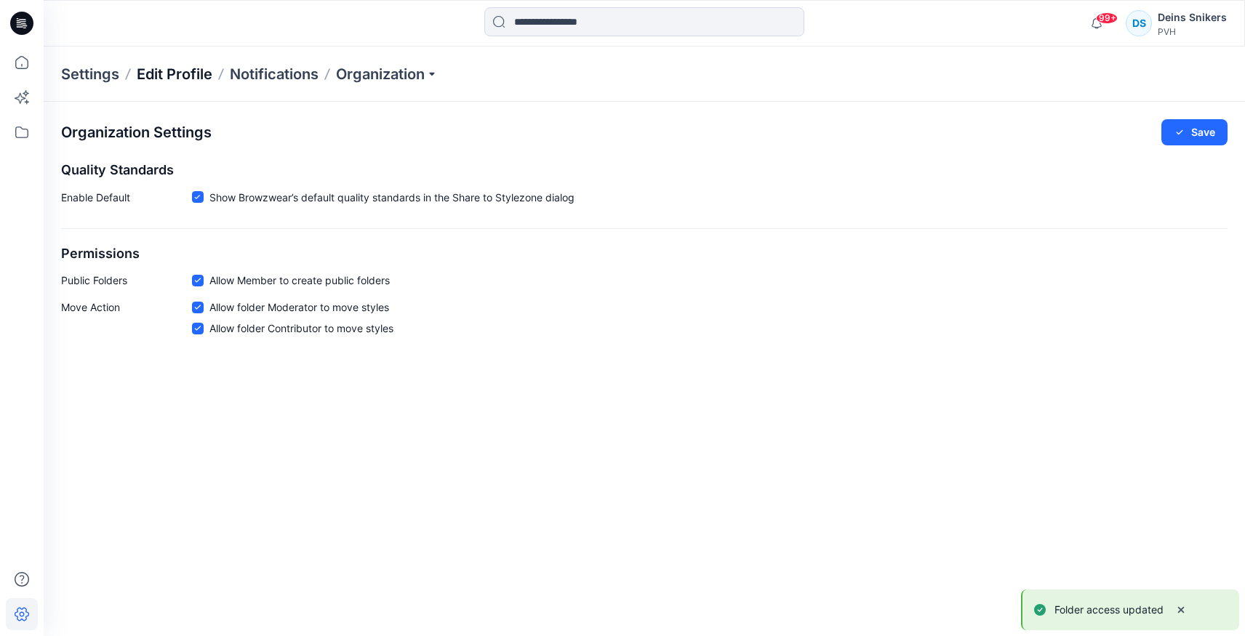
click at [177, 70] on p "Edit Profile" at bounding box center [175, 74] width 76 height 20
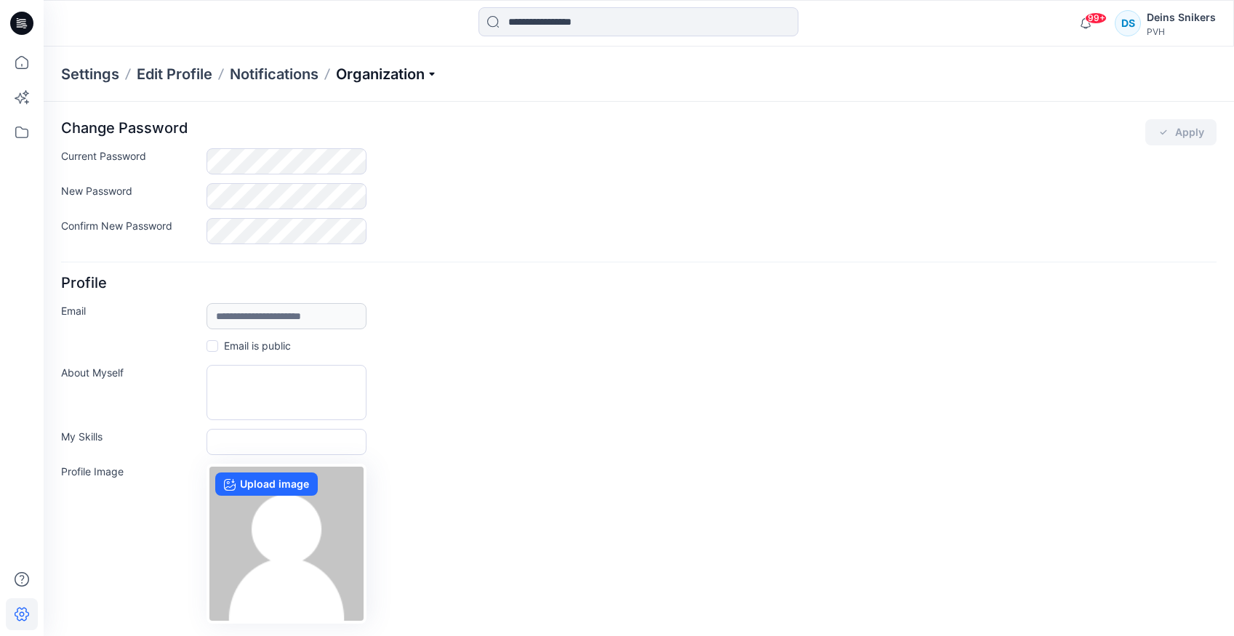
click at [391, 80] on p "Organization" at bounding box center [387, 74] width 102 height 20
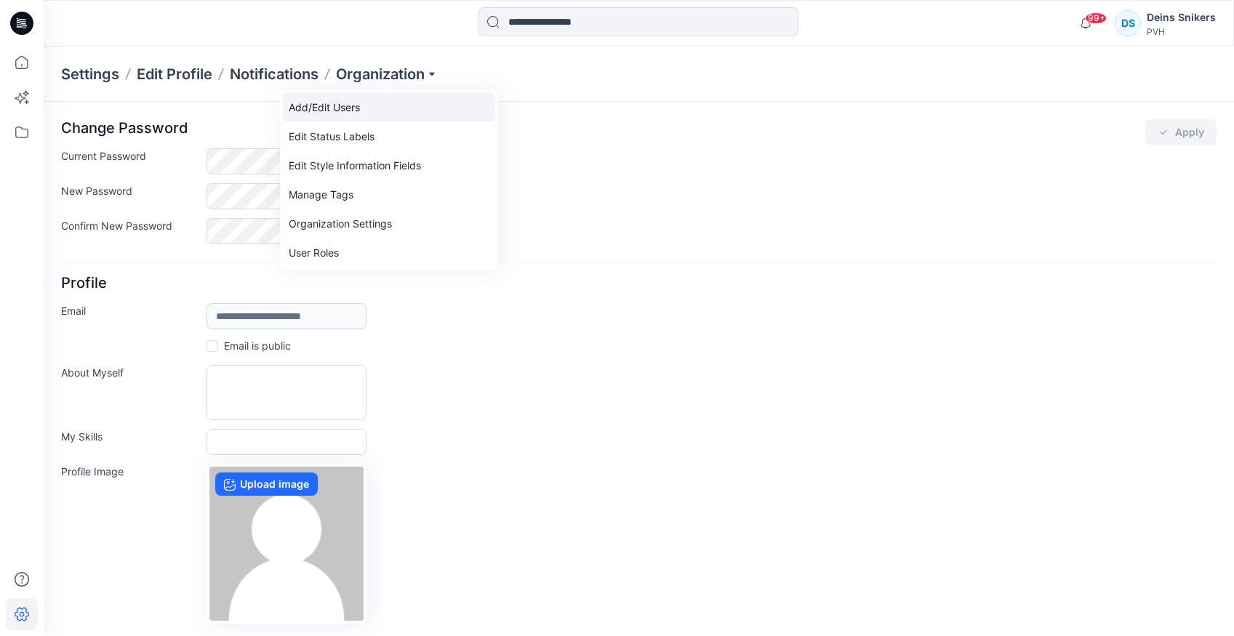
click at [348, 108] on link "Add/Edit Users" at bounding box center [389, 107] width 212 height 29
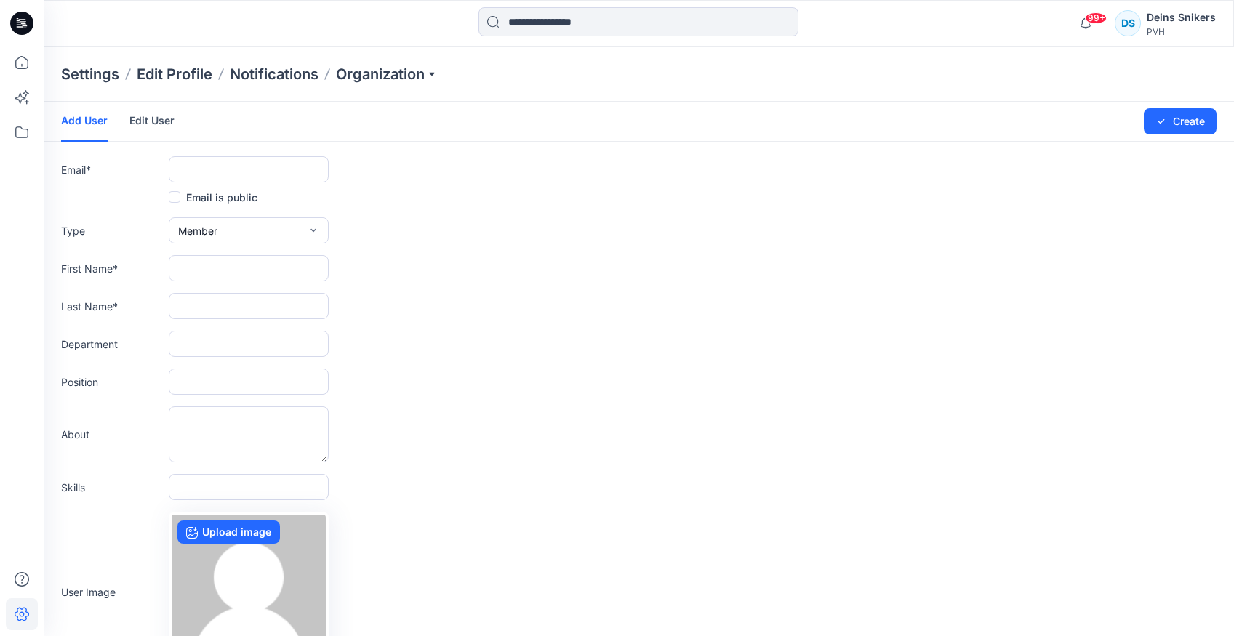
click at [137, 111] on link "Edit User" at bounding box center [151, 121] width 45 height 38
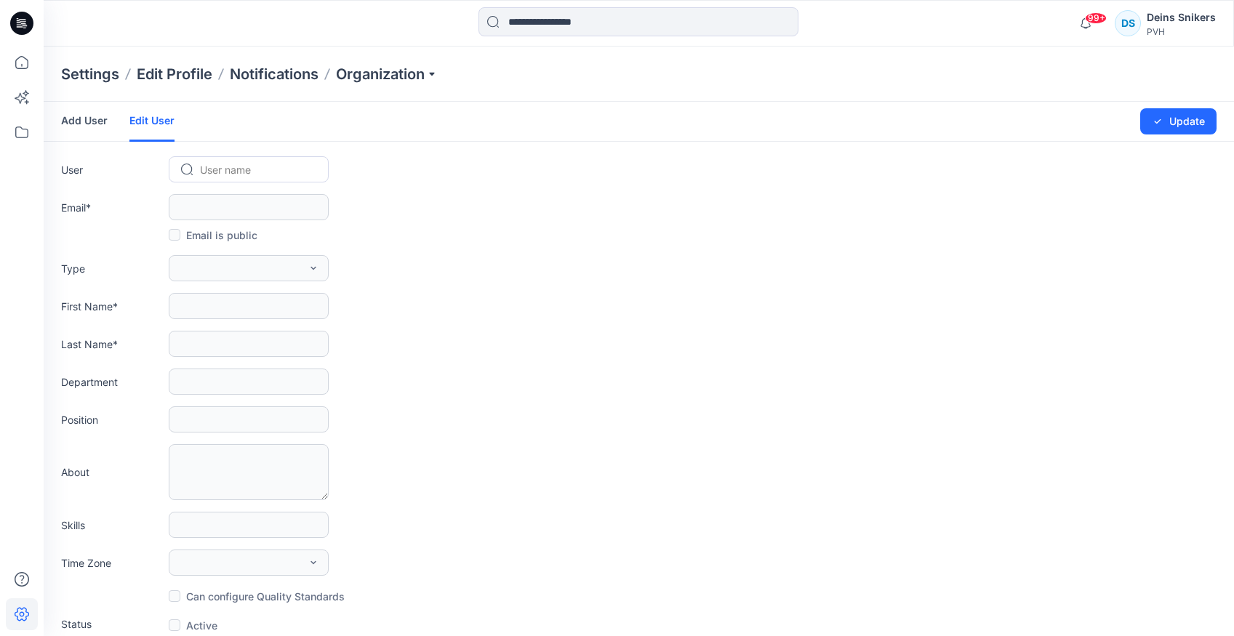
click at [225, 179] on div "User name" at bounding box center [258, 169] width 118 height 21
type input "****"
click at [228, 200] on span "[PERSON_NAME]" at bounding box center [243, 200] width 82 height 15
type input "**********"
type input "****"
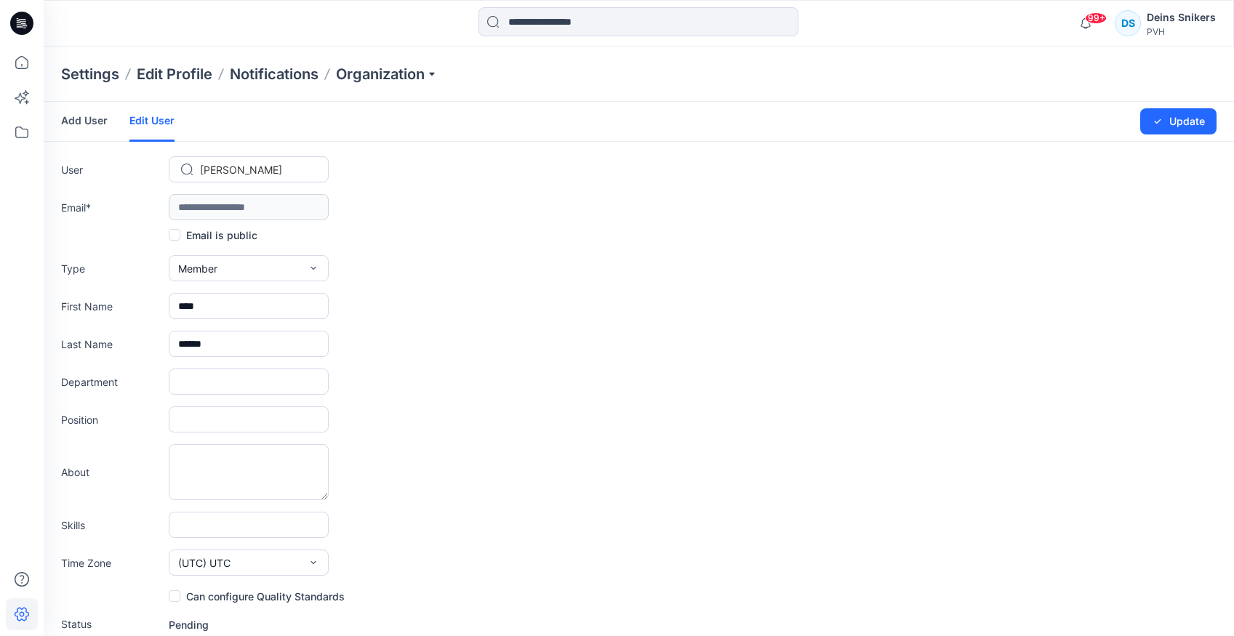
type input "******"
click at [207, 233] on label "Email is public" at bounding box center [213, 234] width 89 height 17
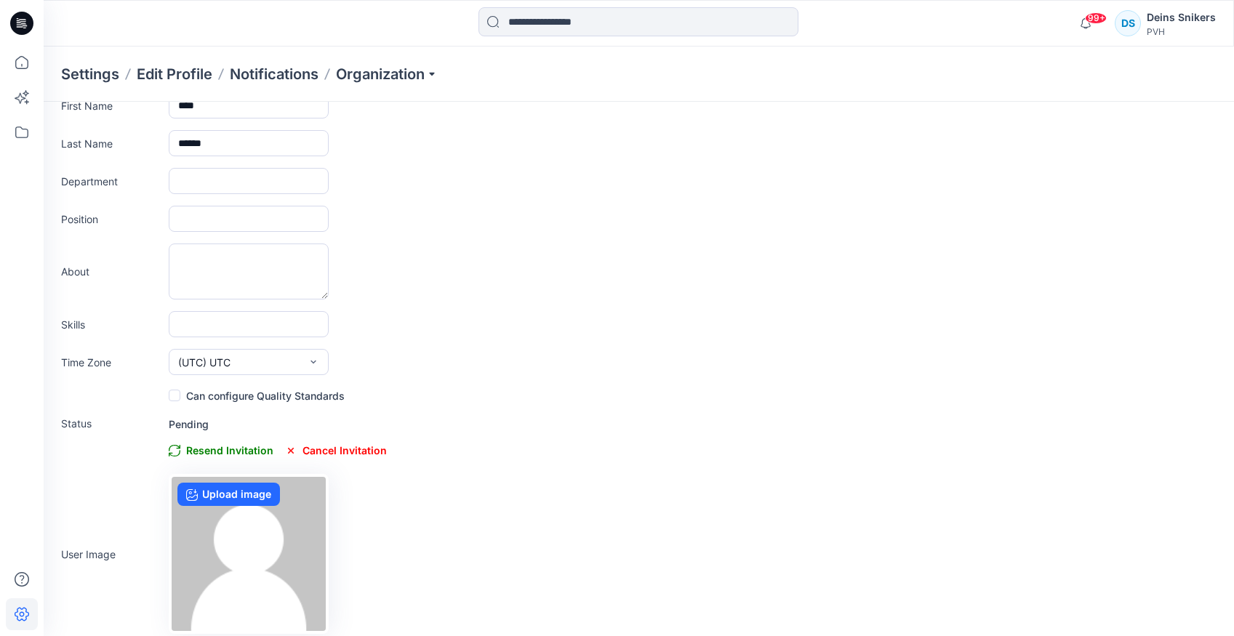
scroll to position [210, 0]
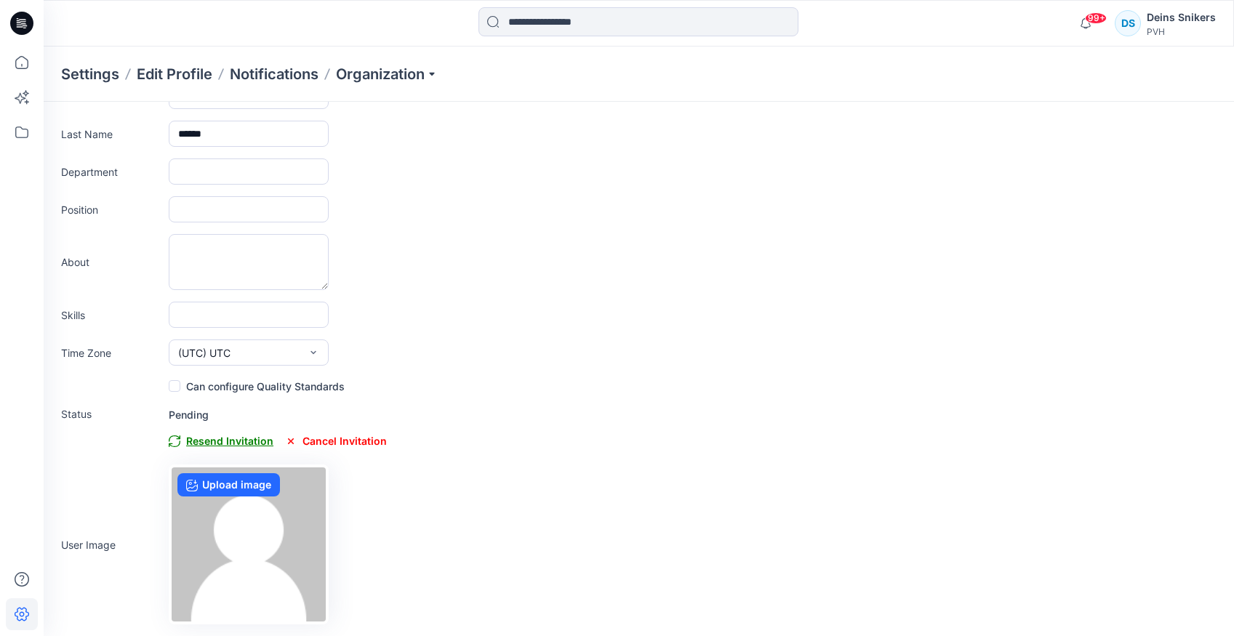
click at [235, 441] on span "Resend Invitation" at bounding box center [221, 441] width 105 height 17
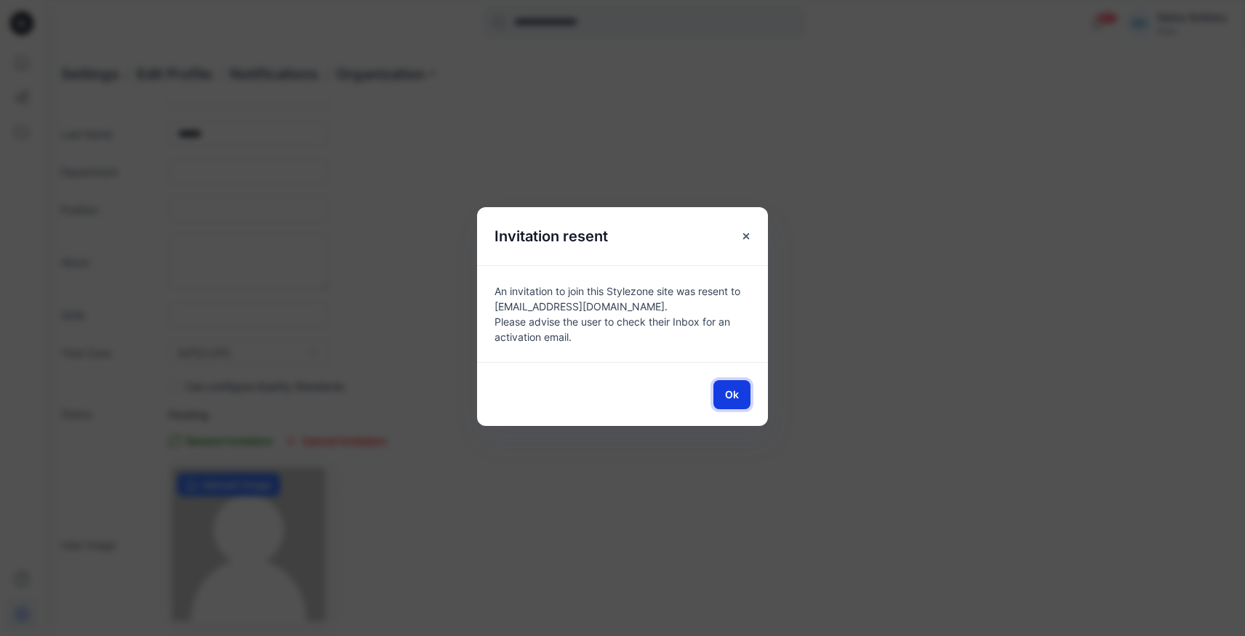
click at [731, 395] on span "Ok" at bounding box center [732, 394] width 14 height 15
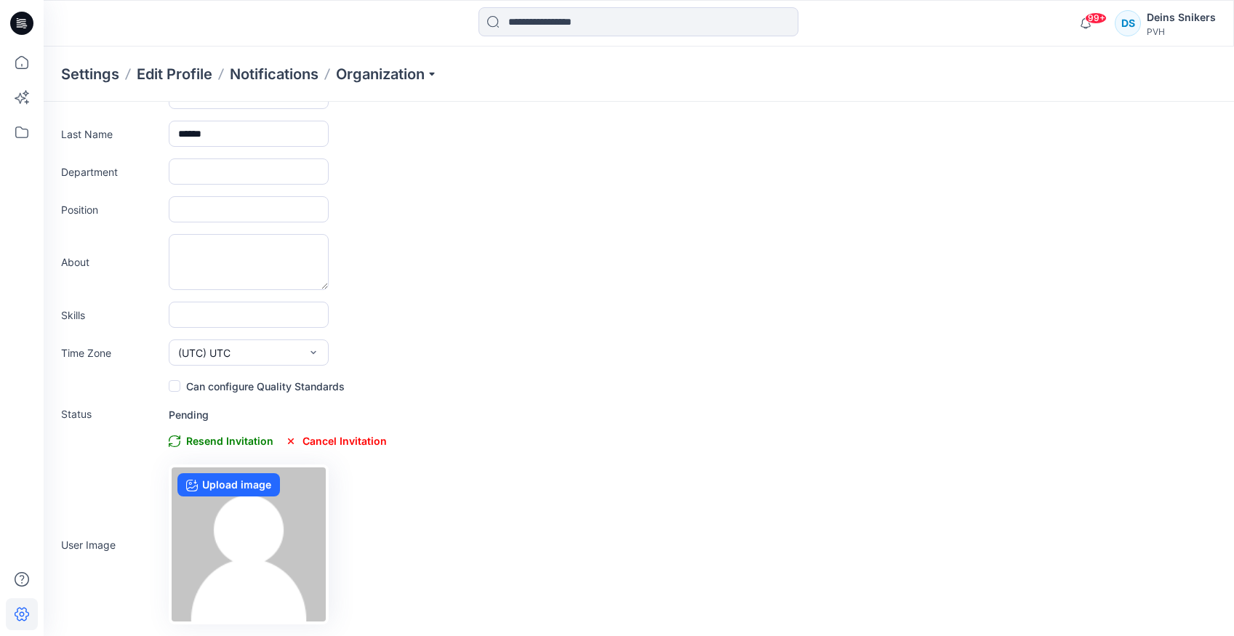
click at [175, 385] on span at bounding box center [175, 386] width 12 height 12
click at [175, 385] on icon at bounding box center [175, 386] width 6 height 4
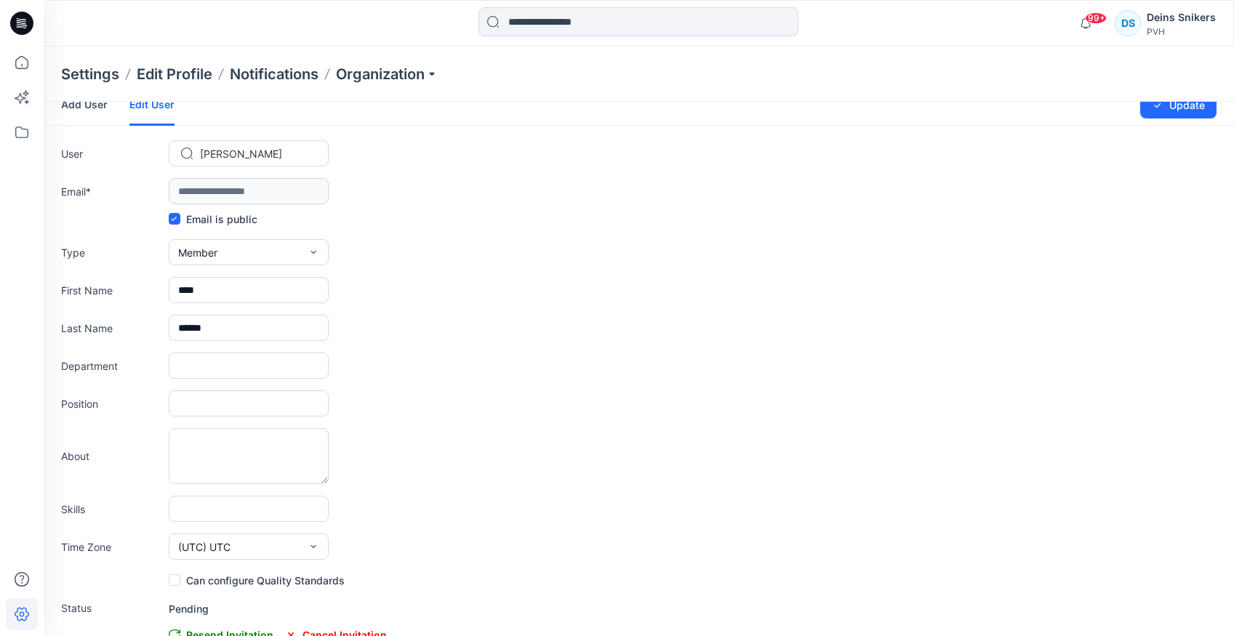
scroll to position [0, 0]
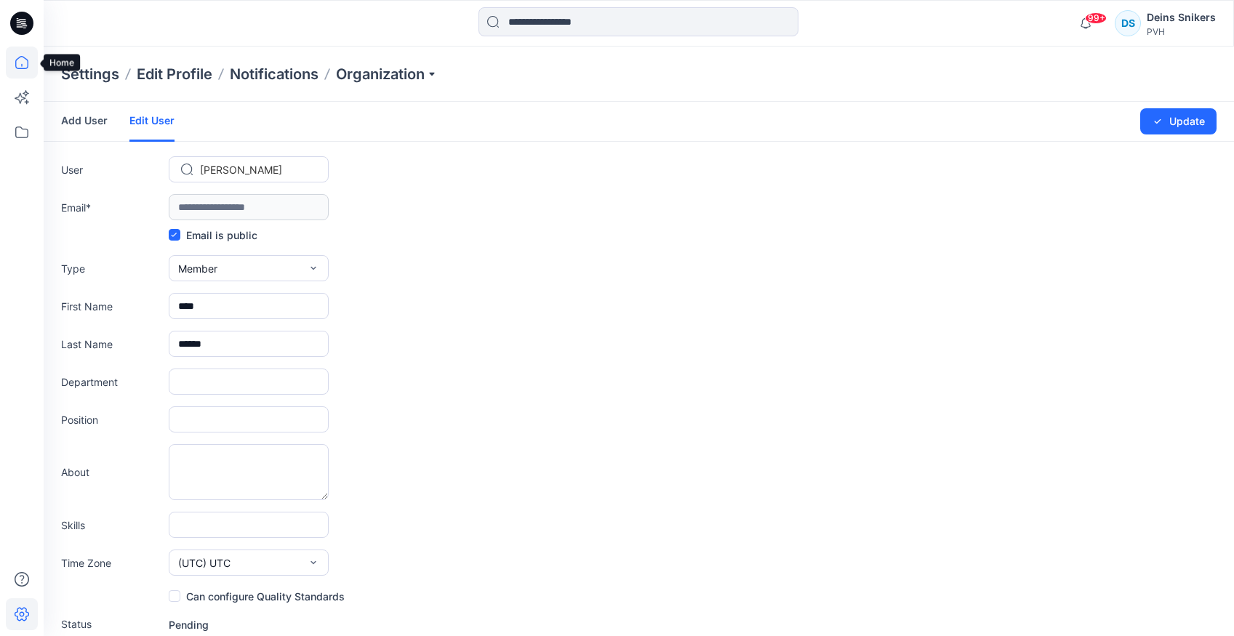
click at [31, 63] on icon at bounding box center [22, 63] width 32 height 32
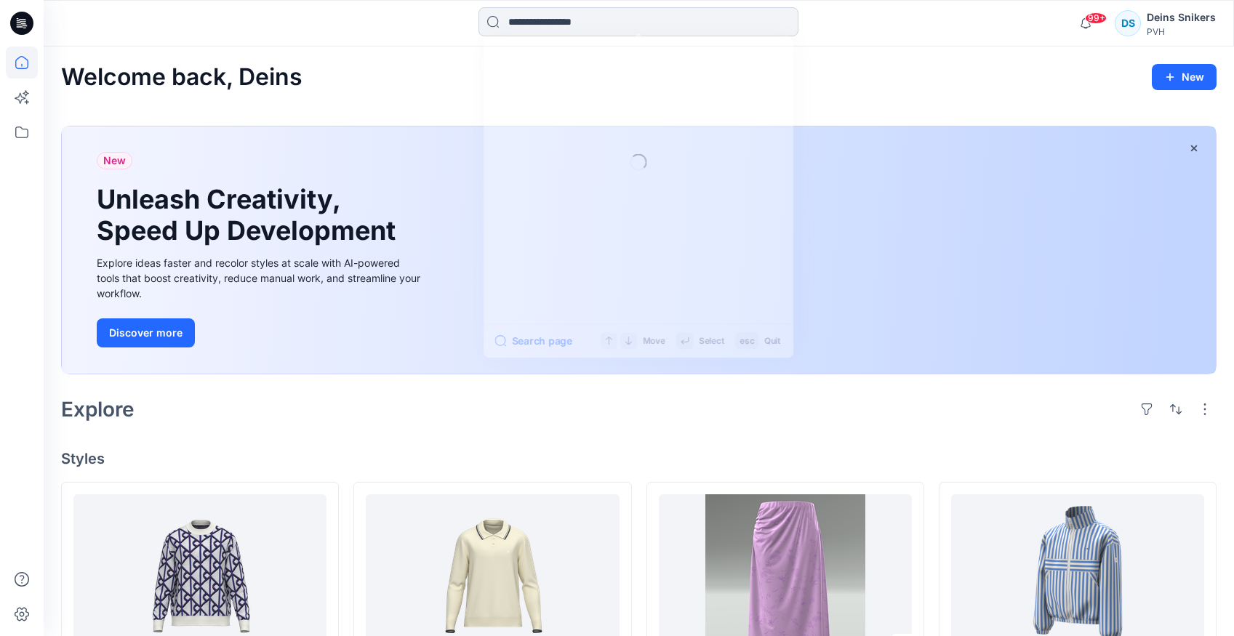
click at [527, 20] on input at bounding box center [639, 21] width 320 height 29
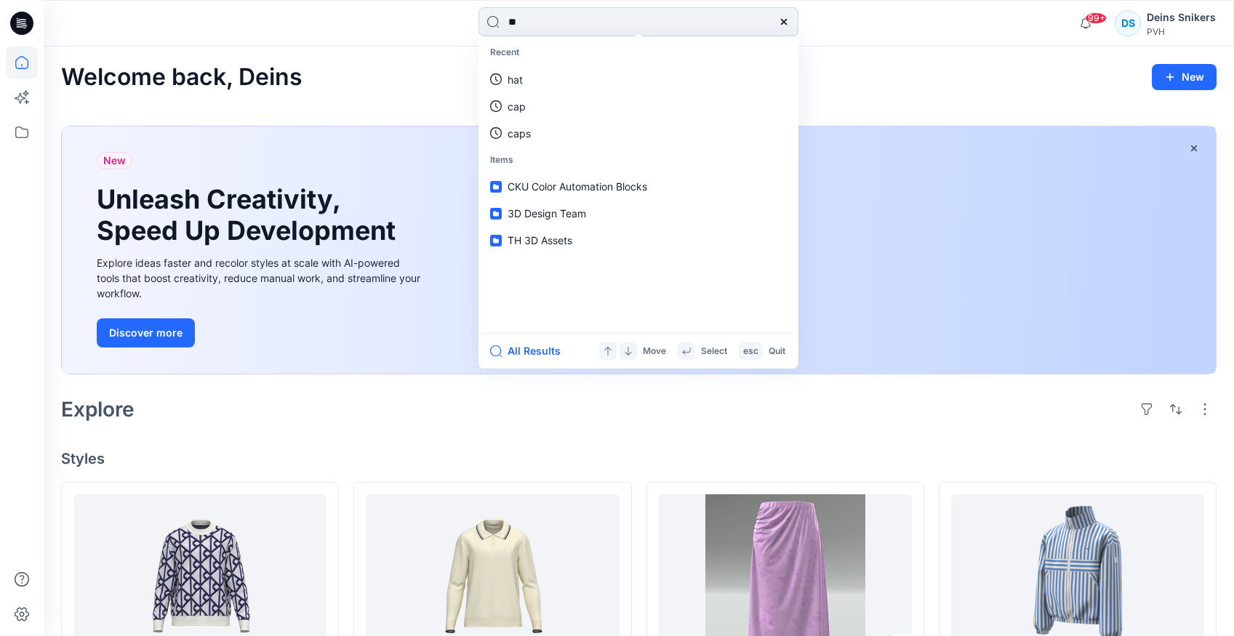
type input "*"
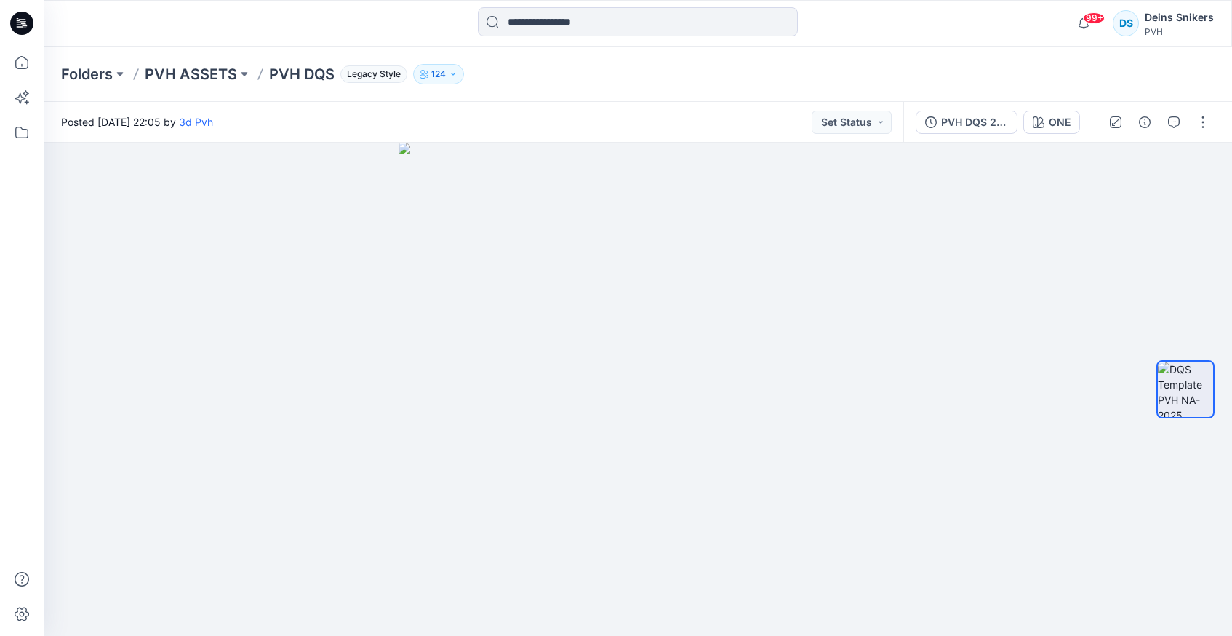
click at [674, 77] on div "Folders PVH ASSETS PVH DQS Legacy Style 124" at bounding box center [581, 74] width 1040 height 20
click at [1207, 116] on button "button" at bounding box center [1202, 122] width 23 height 23
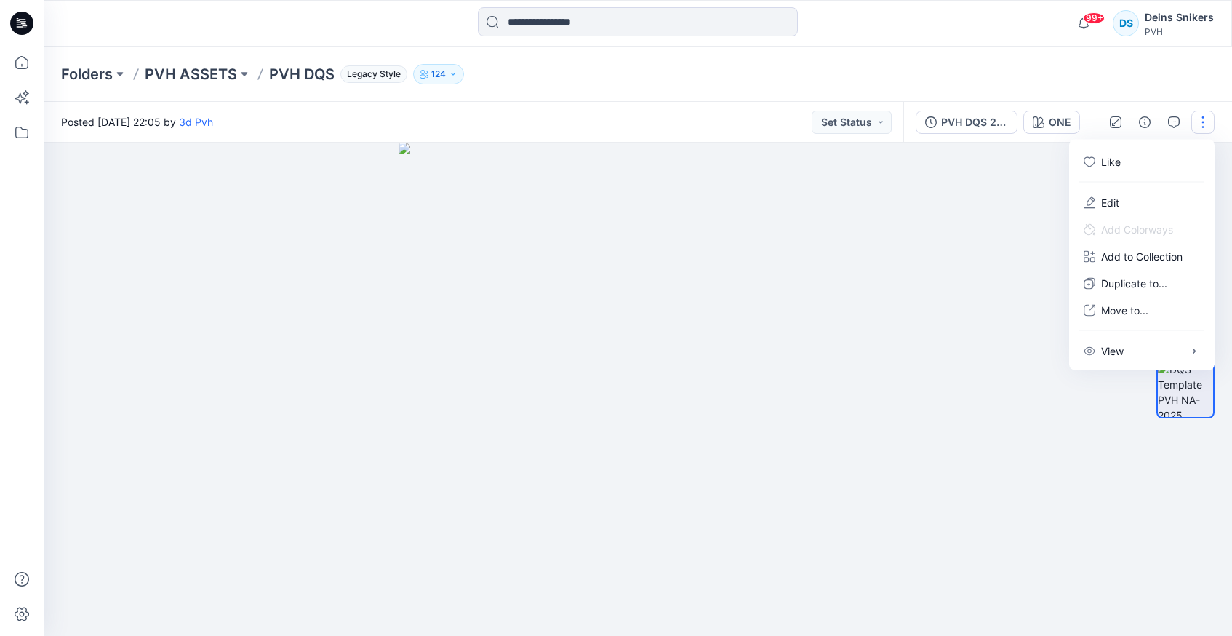
click at [1128, 74] on div "Folders PVH ASSETS PVH DQS Legacy Style 124" at bounding box center [638, 74] width 1188 height 55
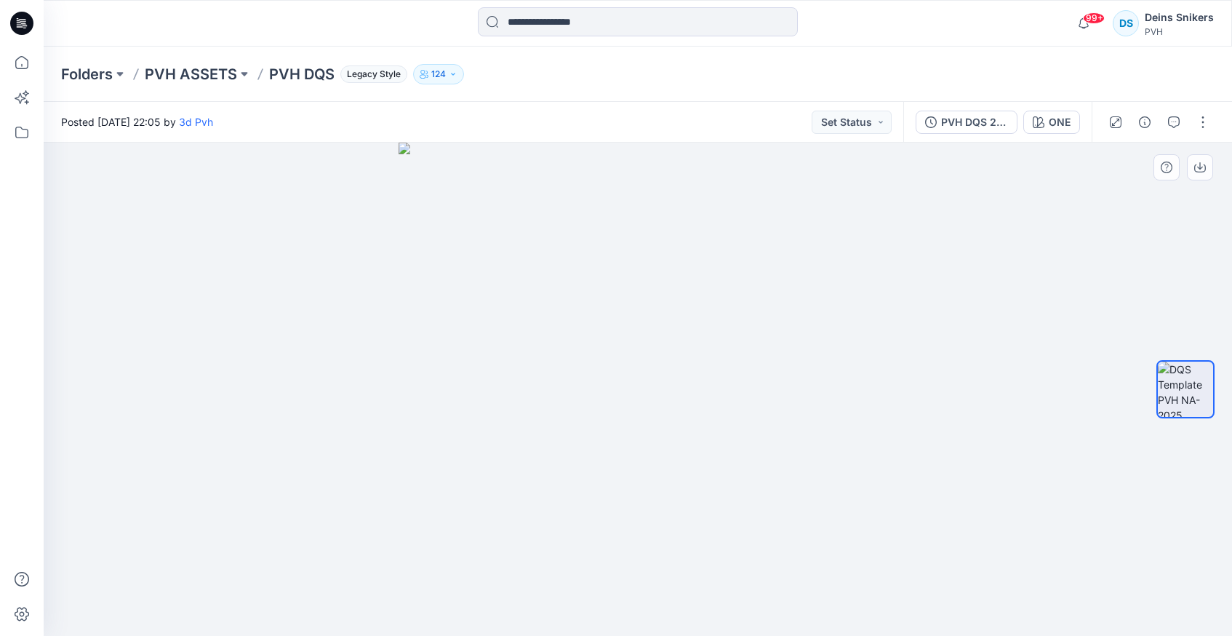
click at [717, 287] on img at bounding box center [638, 389] width 478 height 493
click at [1201, 127] on button "button" at bounding box center [1202, 122] width 23 height 23
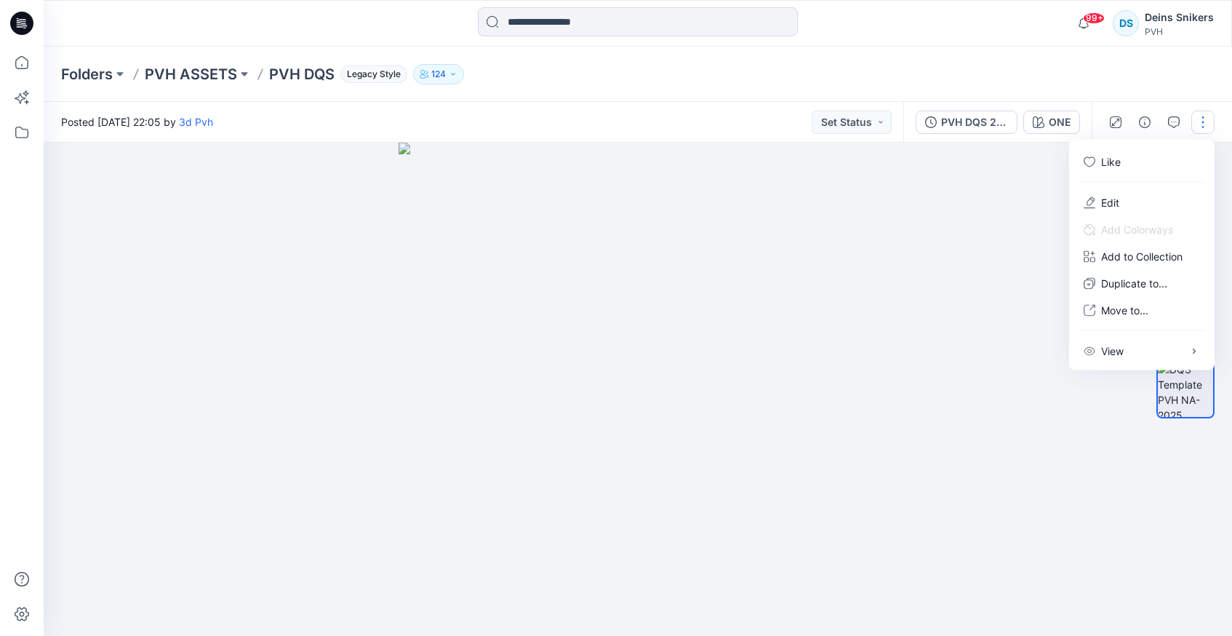
click at [975, 48] on div "Folders PVH ASSETS PVH DQS Legacy Style 124" at bounding box center [638, 74] width 1188 height 55
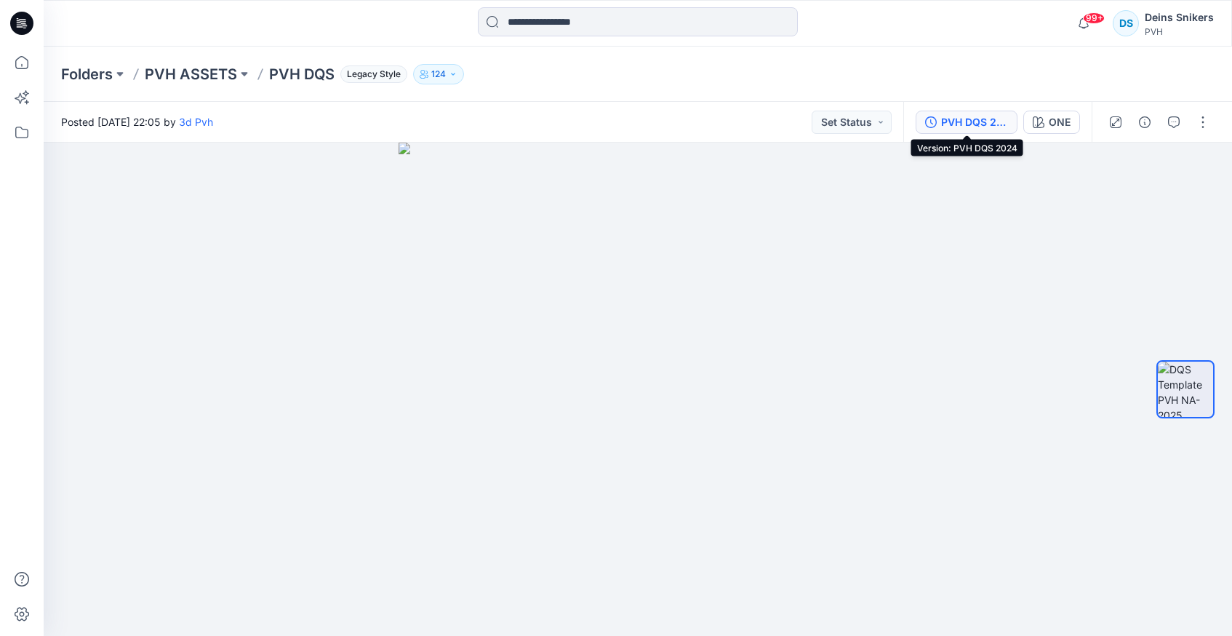
click at [983, 119] on div "PVH DQS 2024" at bounding box center [974, 122] width 67 height 16
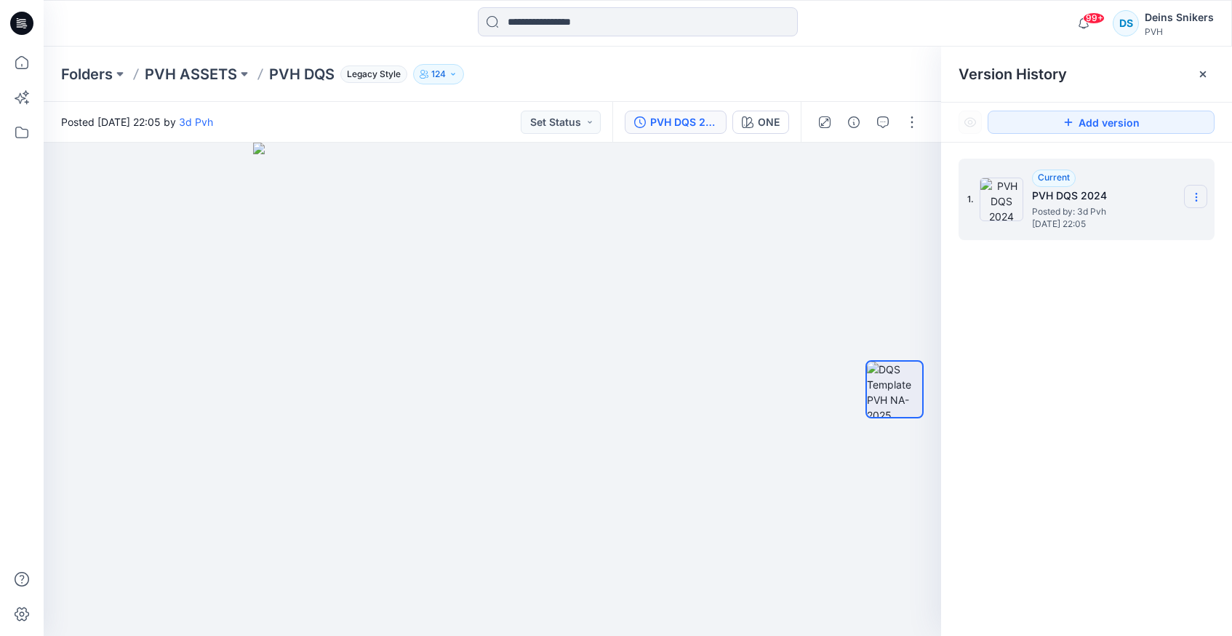
click at [1193, 202] on icon at bounding box center [1197, 197] width 12 height 12
click at [954, 326] on div "1. Current PVH DQS 2024 Posted by: 3d Pvh [DATE] 22:05 Duplicate Version Rename…" at bounding box center [1086, 400] width 291 height 514
click at [916, 119] on button "button" at bounding box center [911, 122] width 23 height 23
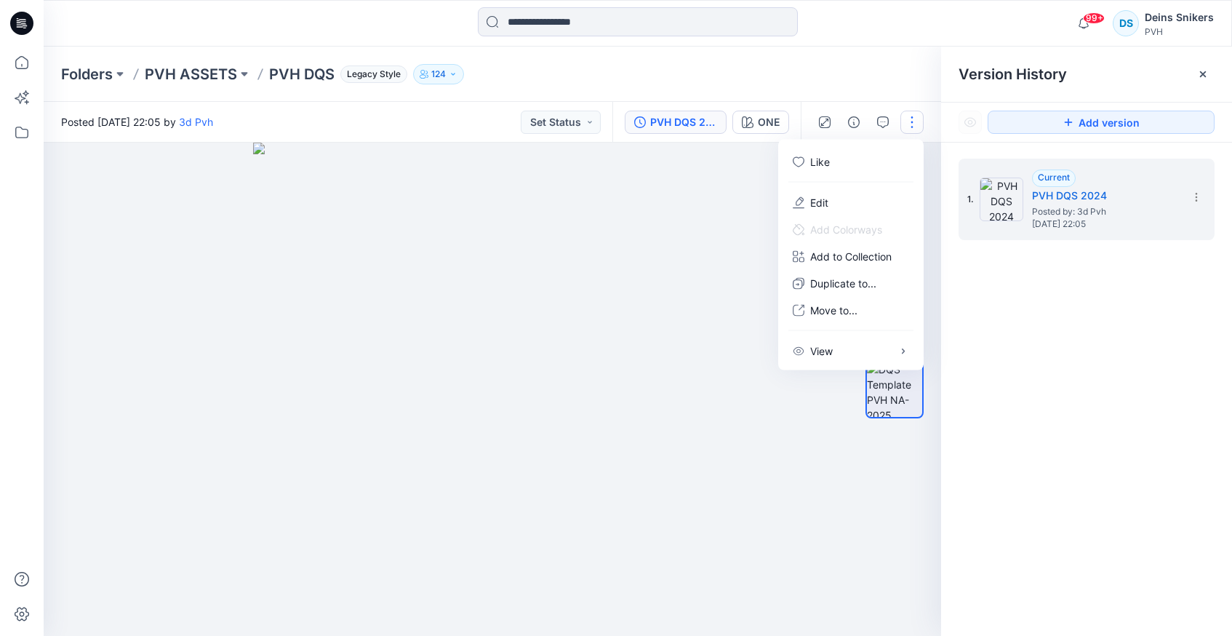
click at [916, 119] on button "button" at bounding box center [911, 122] width 23 height 23
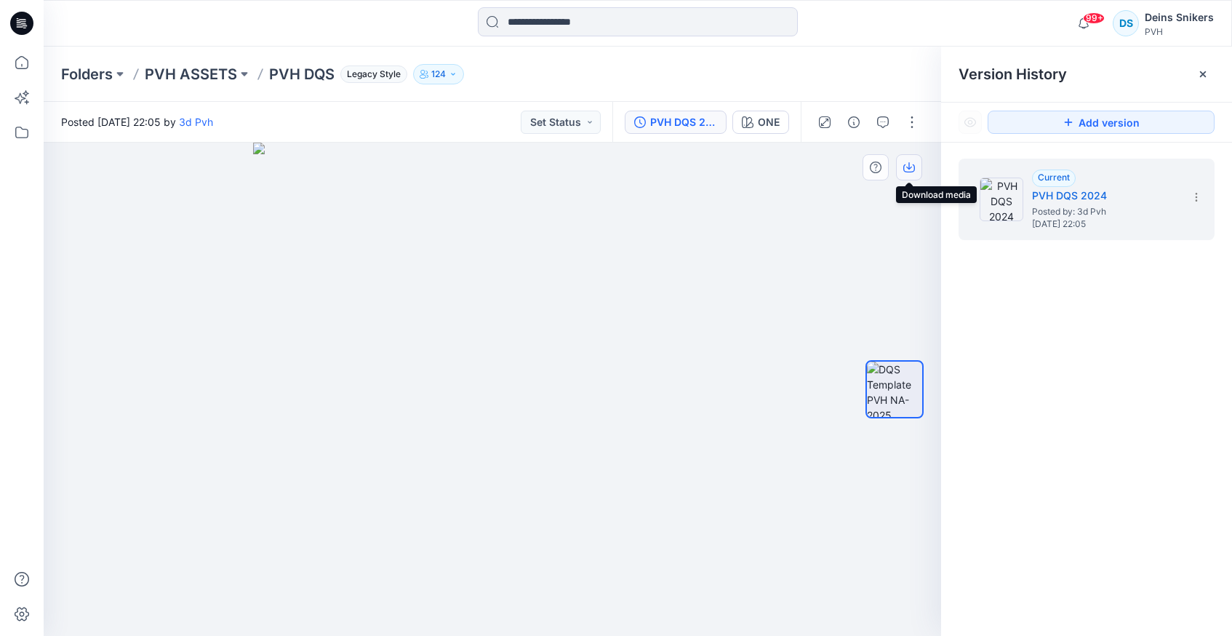
click at [915, 167] on button "button" at bounding box center [909, 167] width 26 height 26
click at [1206, 71] on icon at bounding box center [1203, 74] width 12 height 12
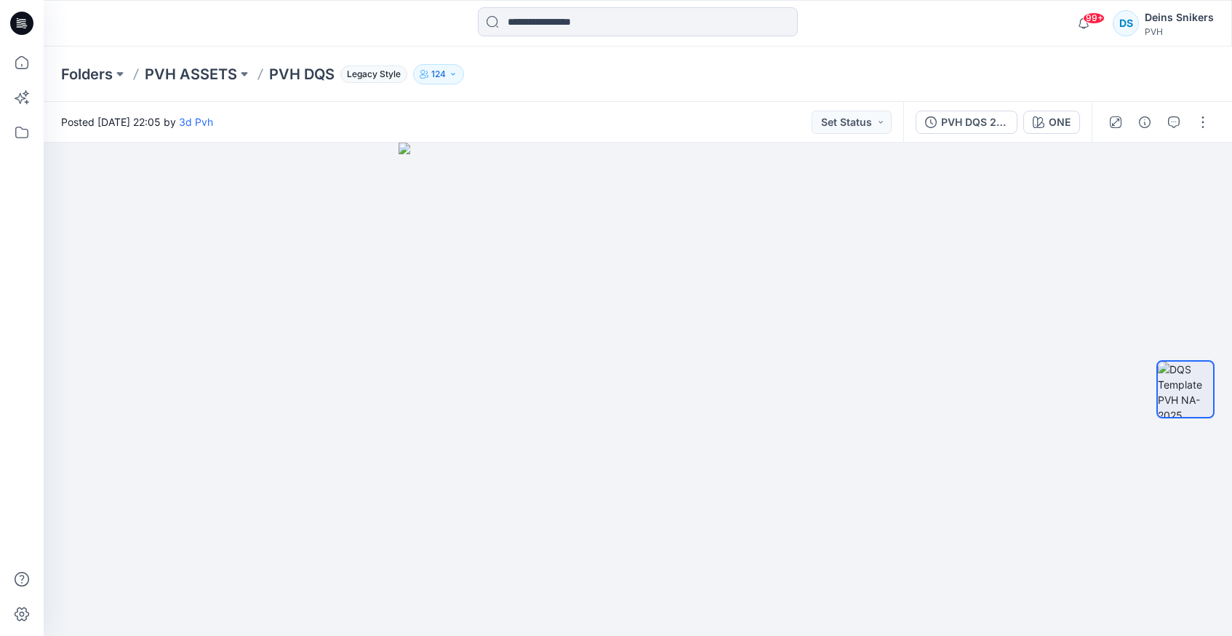
click at [1161, 31] on div "PVH" at bounding box center [1179, 31] width 69 height 11
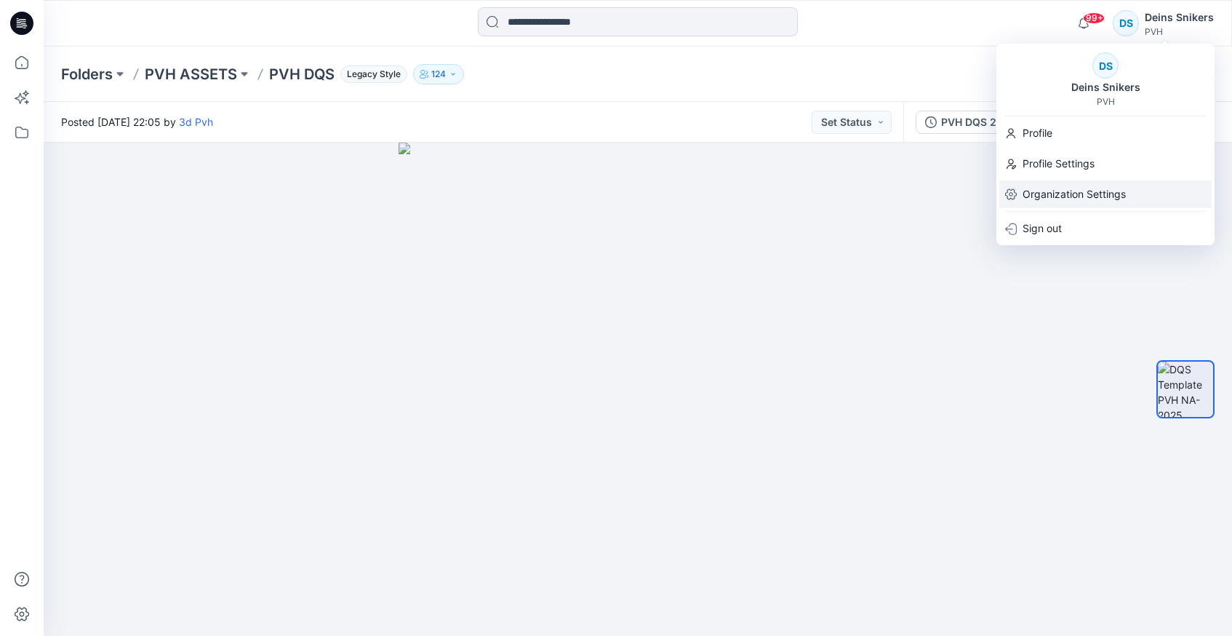
click at [1063, 187] on p "Organization Settings" at bounding box center [1074, 194] width 103 height 28
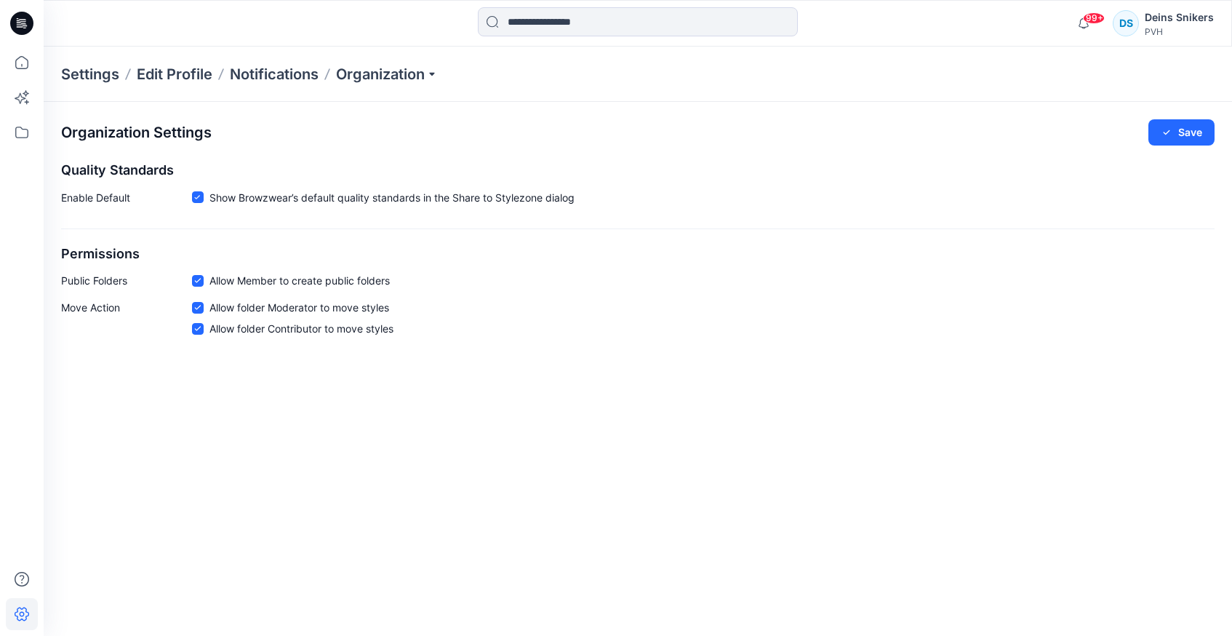
click at [1167, 20] on div "Deins Snikers" at bounding box center [1179, 17] width 69 height 17
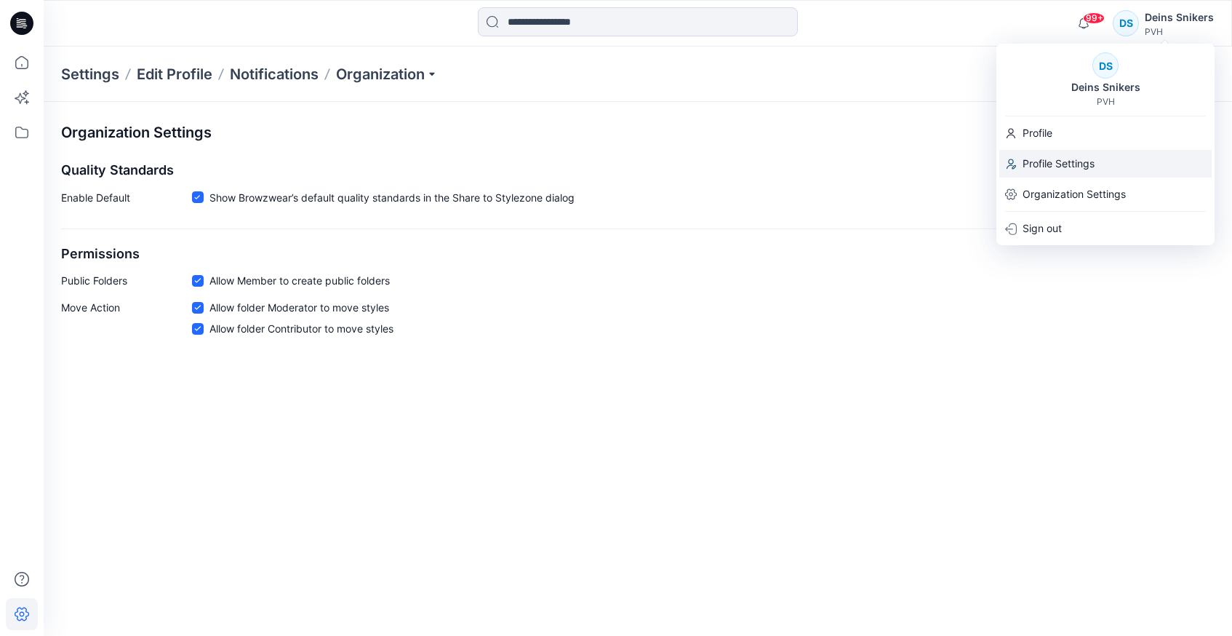
click at [1070, 163] on p "Profile Settings" at bounding box center [1059, 164] width 72 height 28
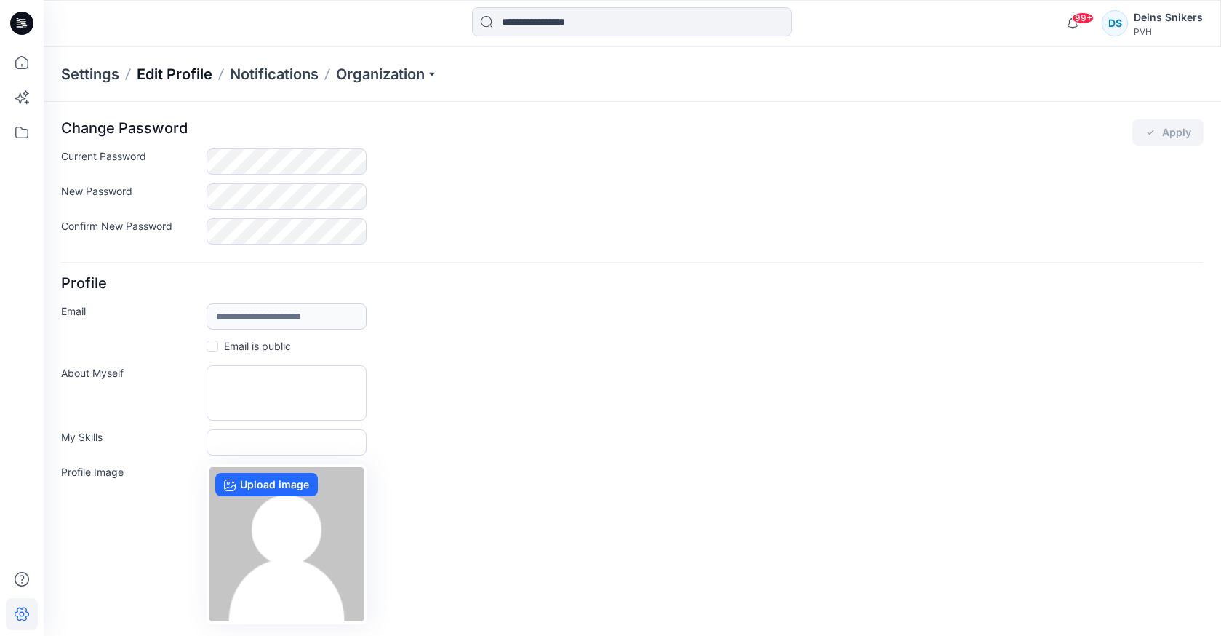
click at [169, 73] on p "Edit Profile" at bounding box center [175, 74] width 76 height 20
click at [383, 65] on p "Organization" at bounding box center [387, 74] width 102 height 20
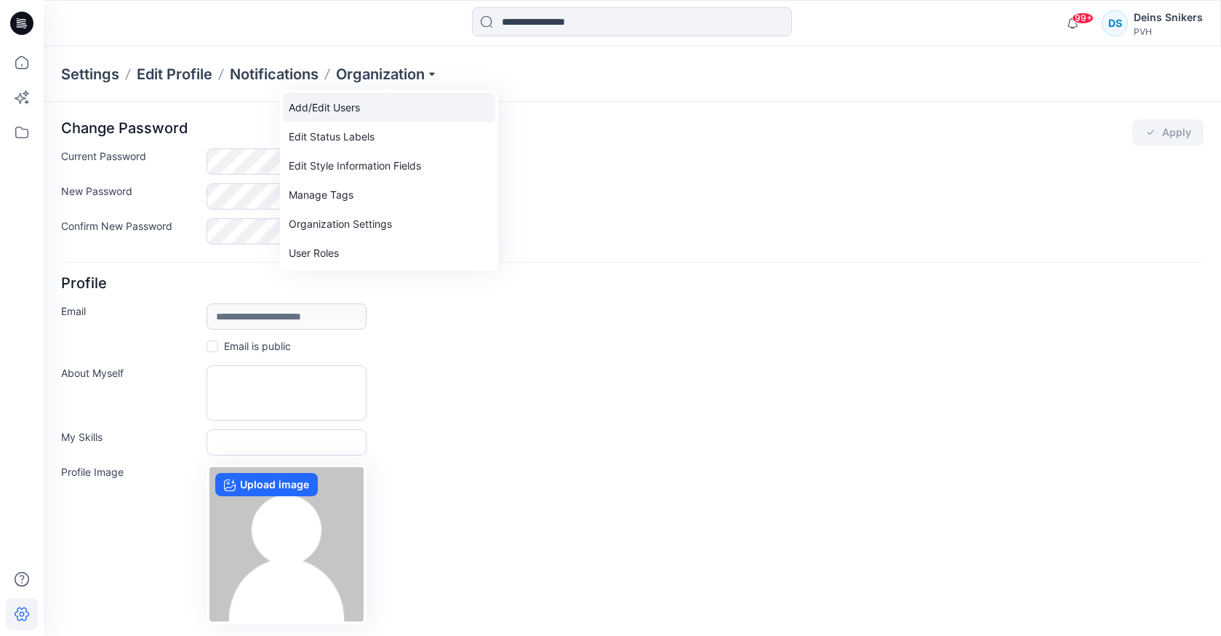
click at [336, 110] on link "Add/Edit Users" at bounding box center [389, 107] width 212 height 29
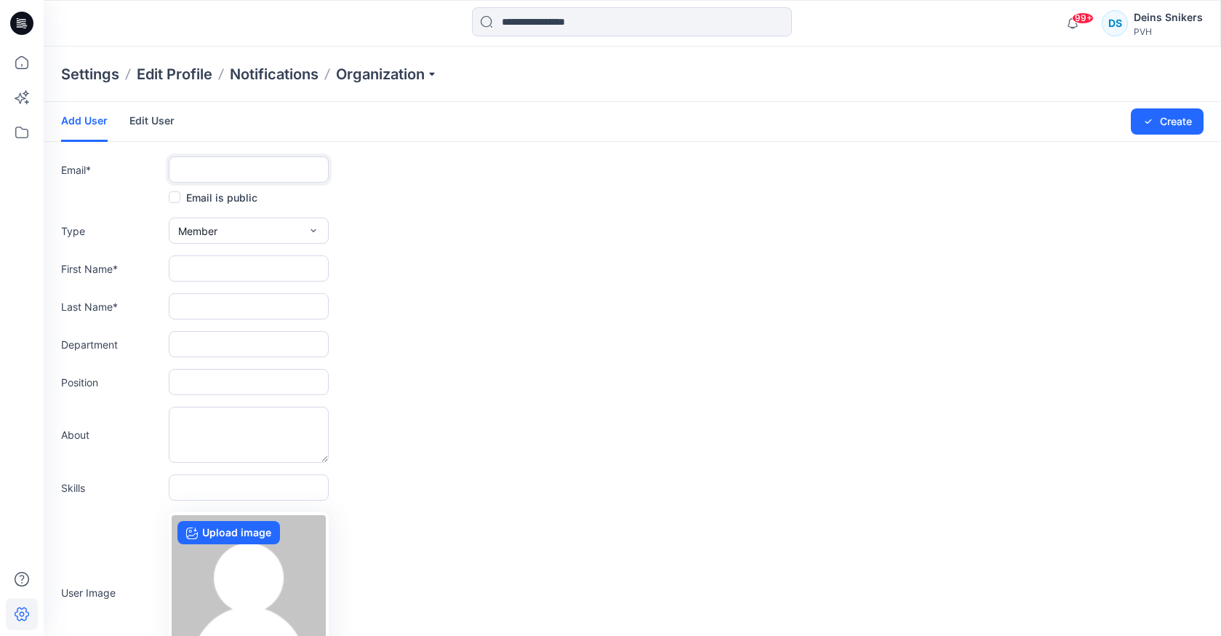
click at [209, 169] on input "text" at bounding box center [249, 169] width 160 height 26
type input "*"
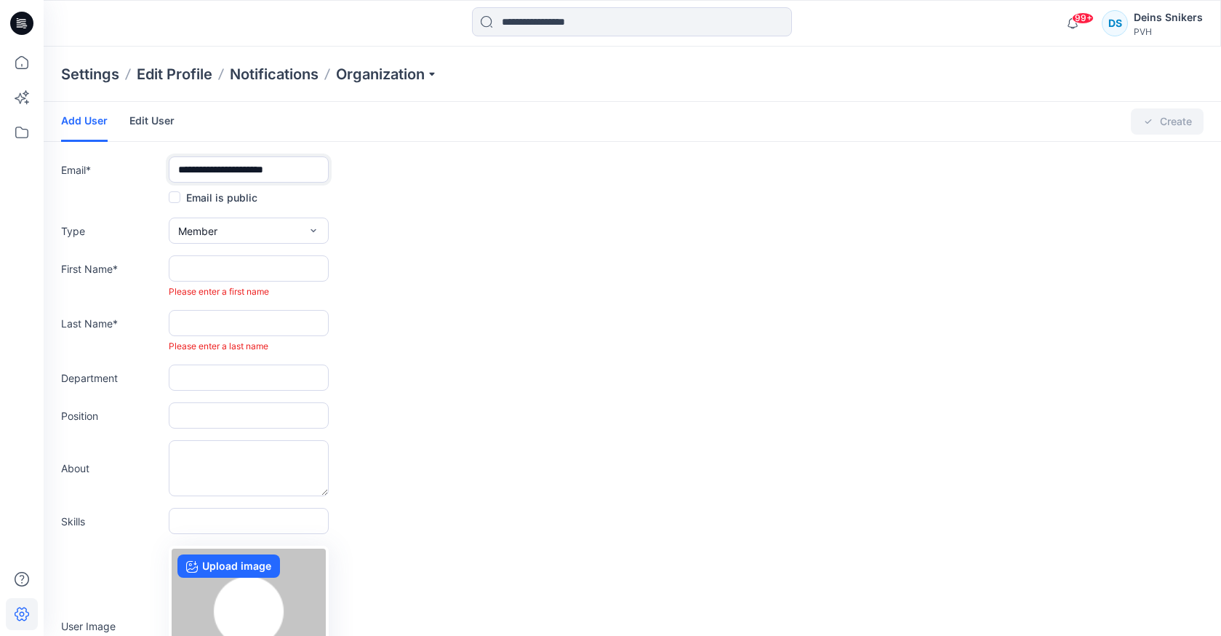
type input "**********"
click at [443, 257] on div "First Name * Please enter a first name" at bounding box center [632, 276] width 1143 height 43
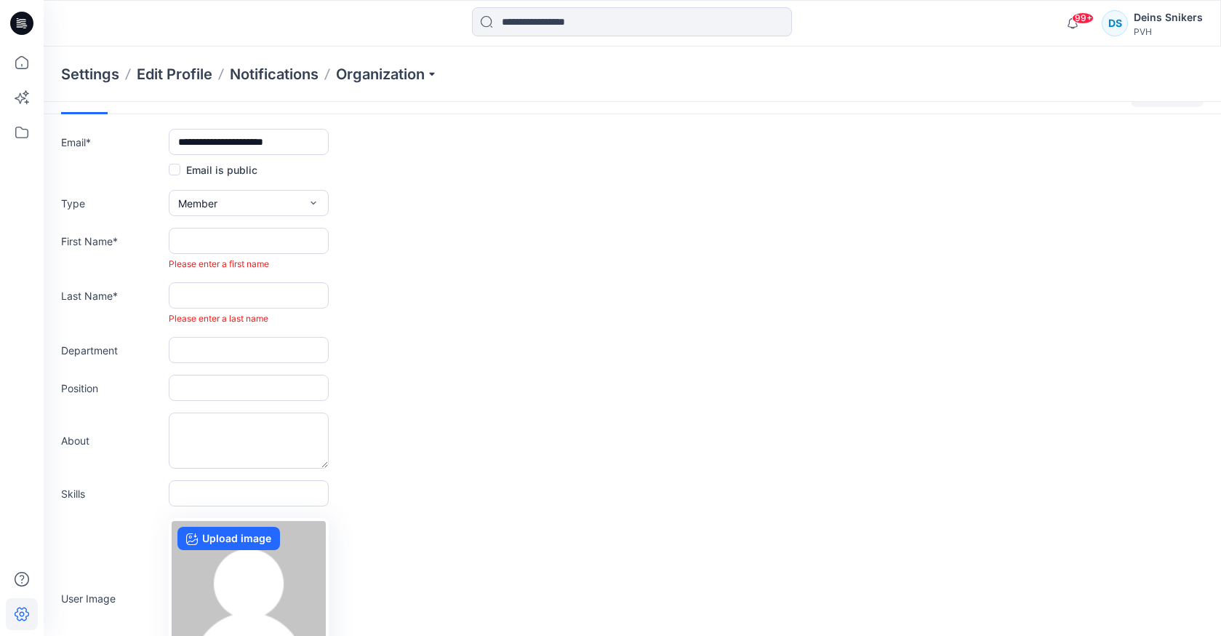
scroll to position [41, 0]
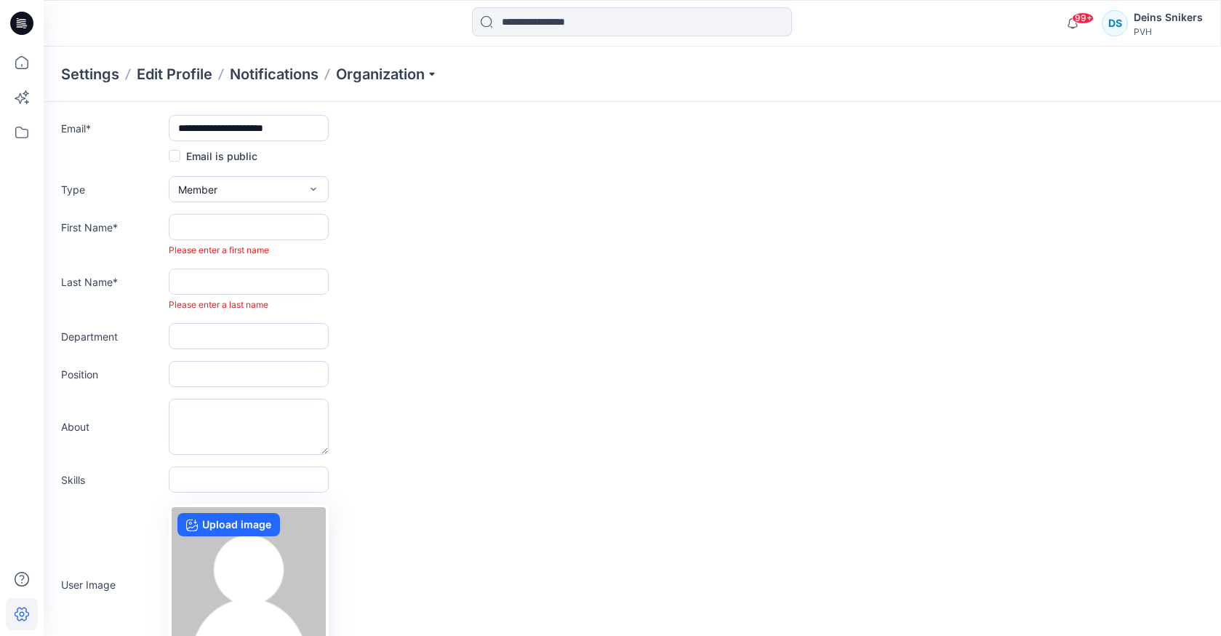
click at [176, 156] on span at bounding box center [175, 156] width 12 height 12
click at [176, 155] on icon at bounding box center [174, 155] width 7 height 5
click at [176, 155] on span at bounding box center [175, 156] width 12 height 12
click at [176, 157] on icon at bounding box center [174, 155] width 7 height 5
click at [477, 271] on div "Last Name * Please enter a last name" at bounding box center [632, 289] width 1143 height 43
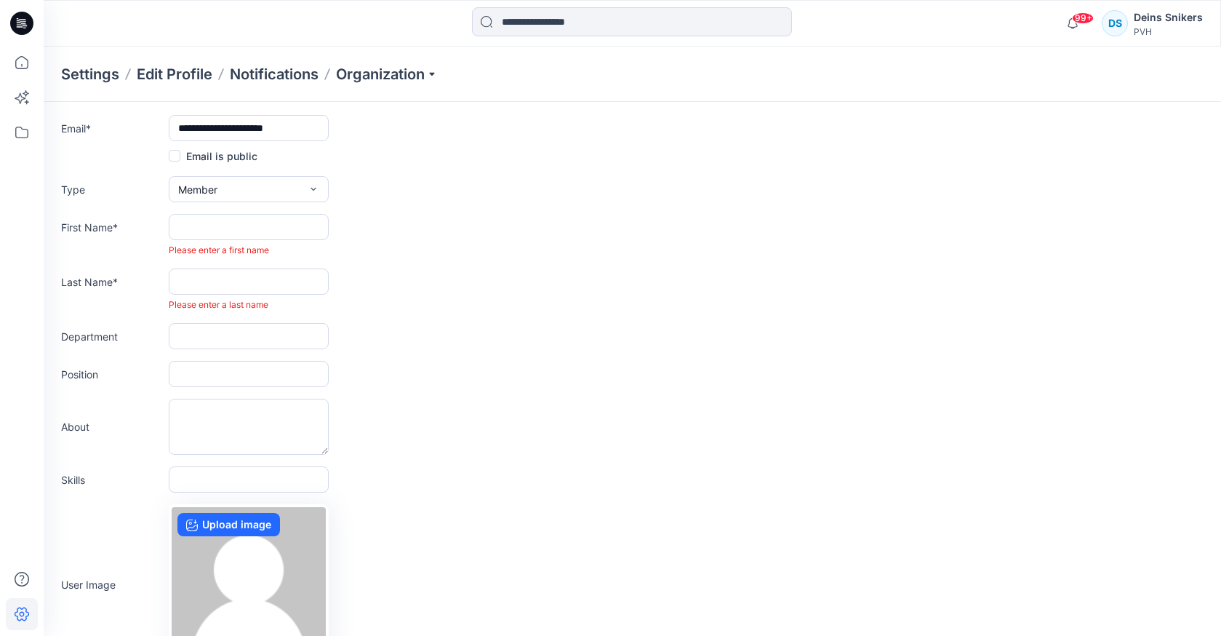
click at [594, 281] on div "Last Name * Please enter a last name" at bounding box center [632, 289] width 1143 height 43
click at [211, 227] on input "text" at bounding box center [249, 227] width 160 height 26
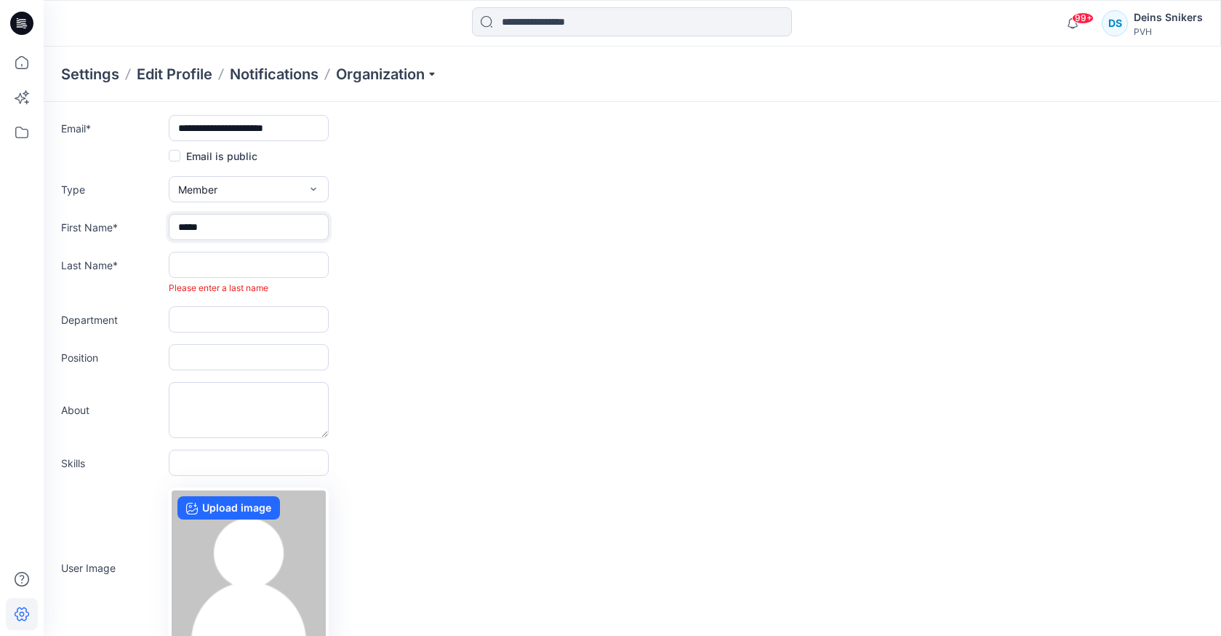
type input "*****"
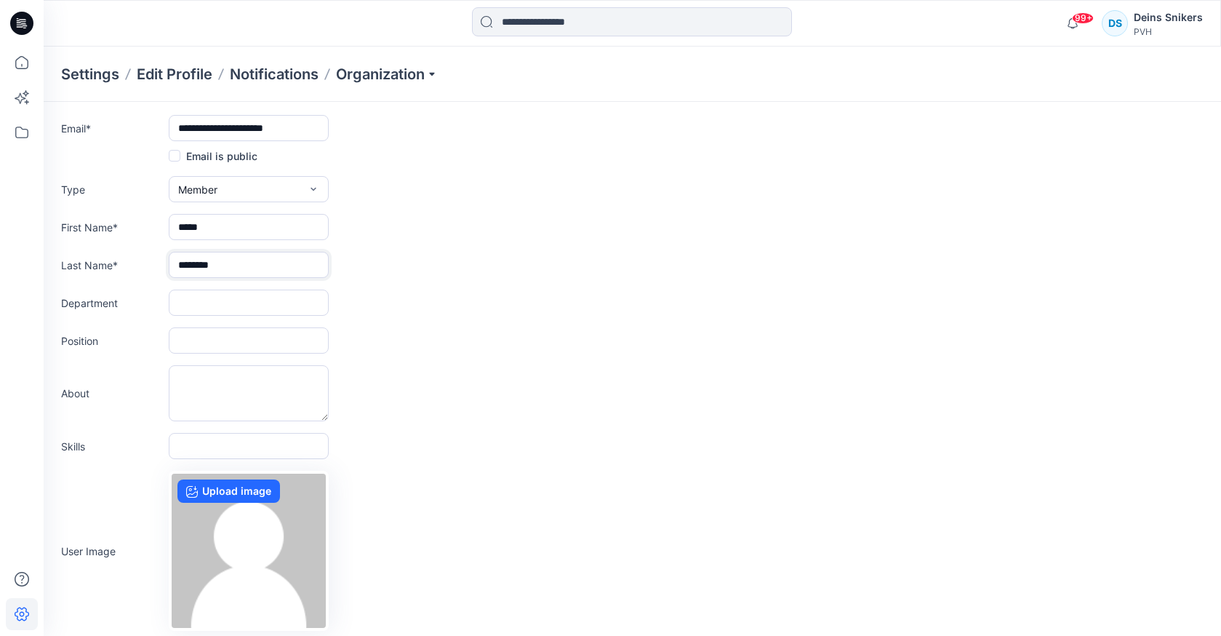
type input "********"
click at [470, 336] on div "Position" at bounding box center [632, 340] width 1143 height 26
click at [391, 311] on div "Department" at bounding box center [632, 302] width 1143 height 26
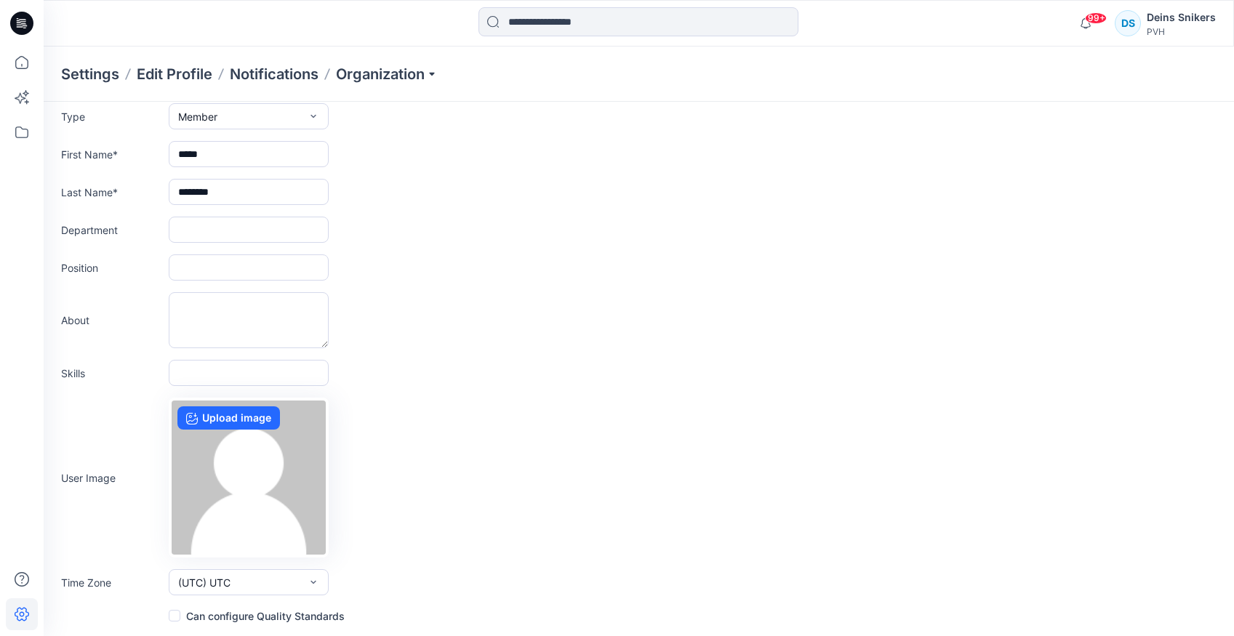
scroll to position [0, 0]
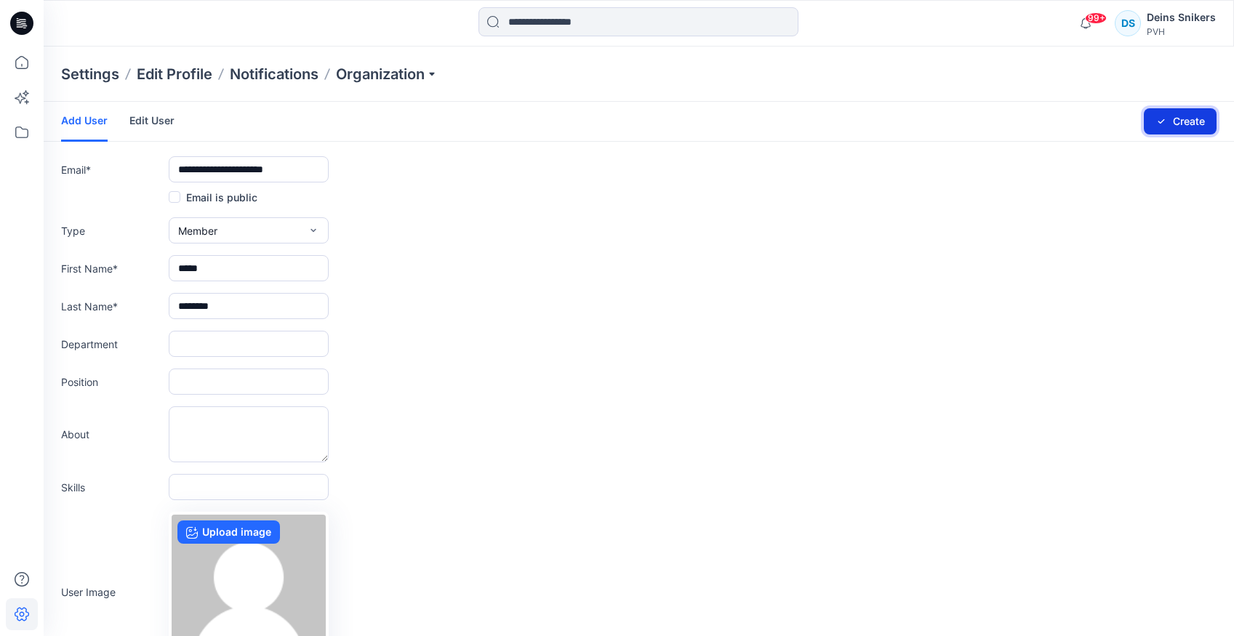
click at [1195, 127] on button "Create" at bounding box center [1180, 121] width 73 height 26
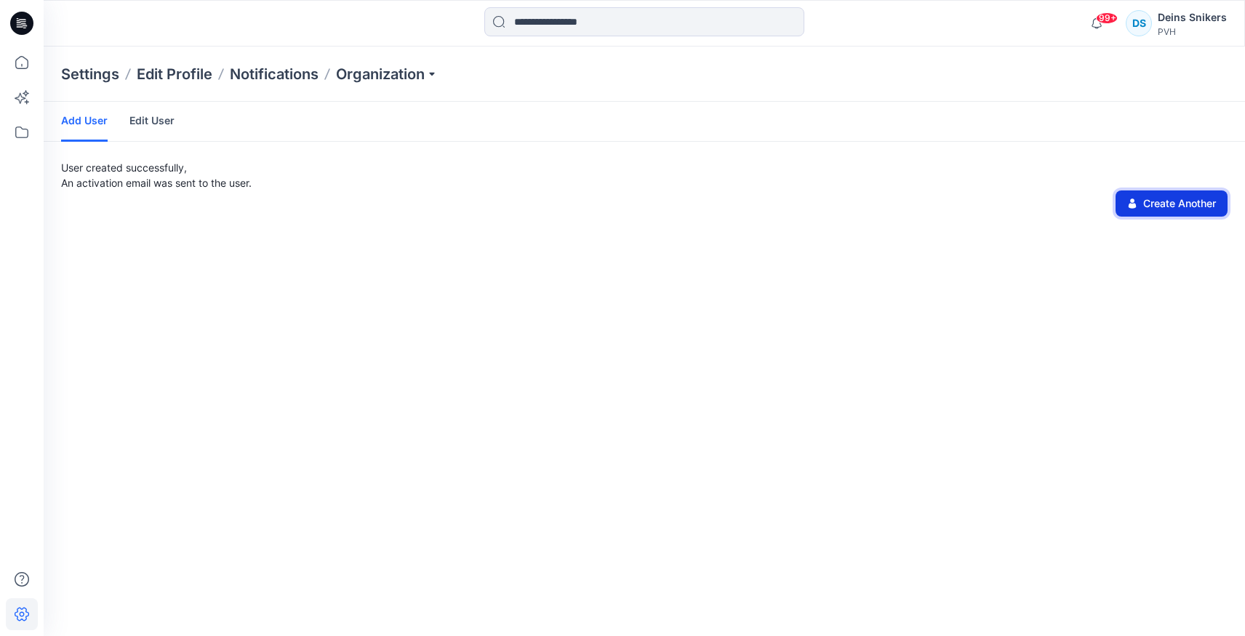
click at [1170, 201] on button "Create Another" at bounding box center [1172, 204] width 112 height 26
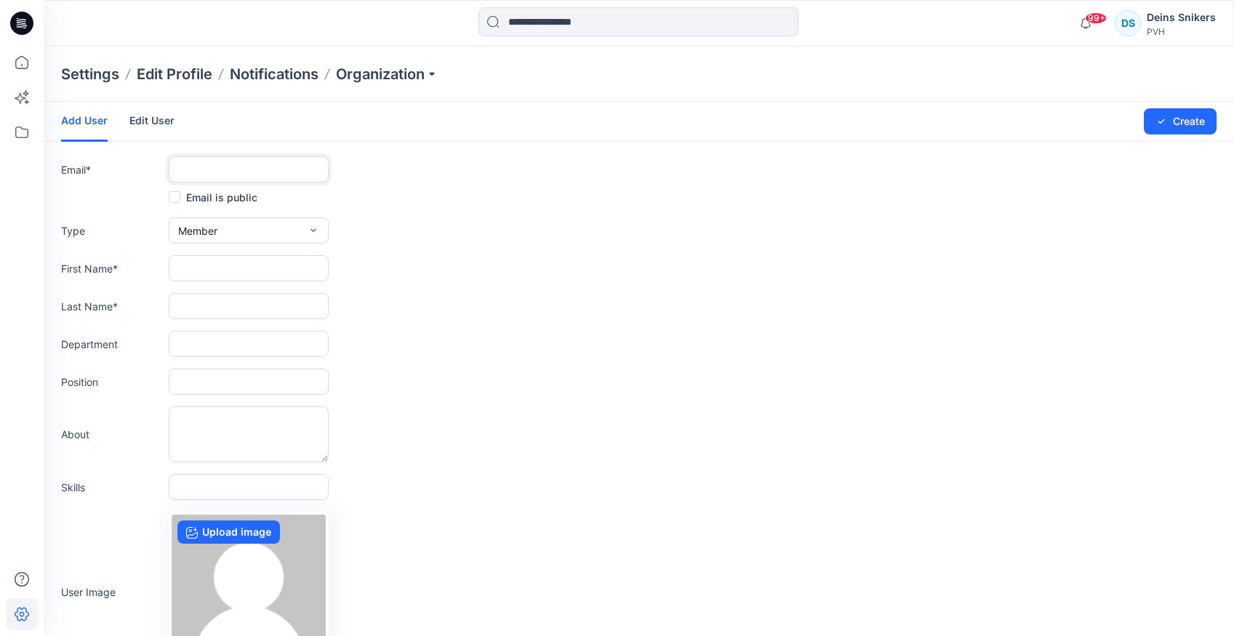
click at [192, 170] on input "text" at bounding box center [249, 169] width 160 height 26
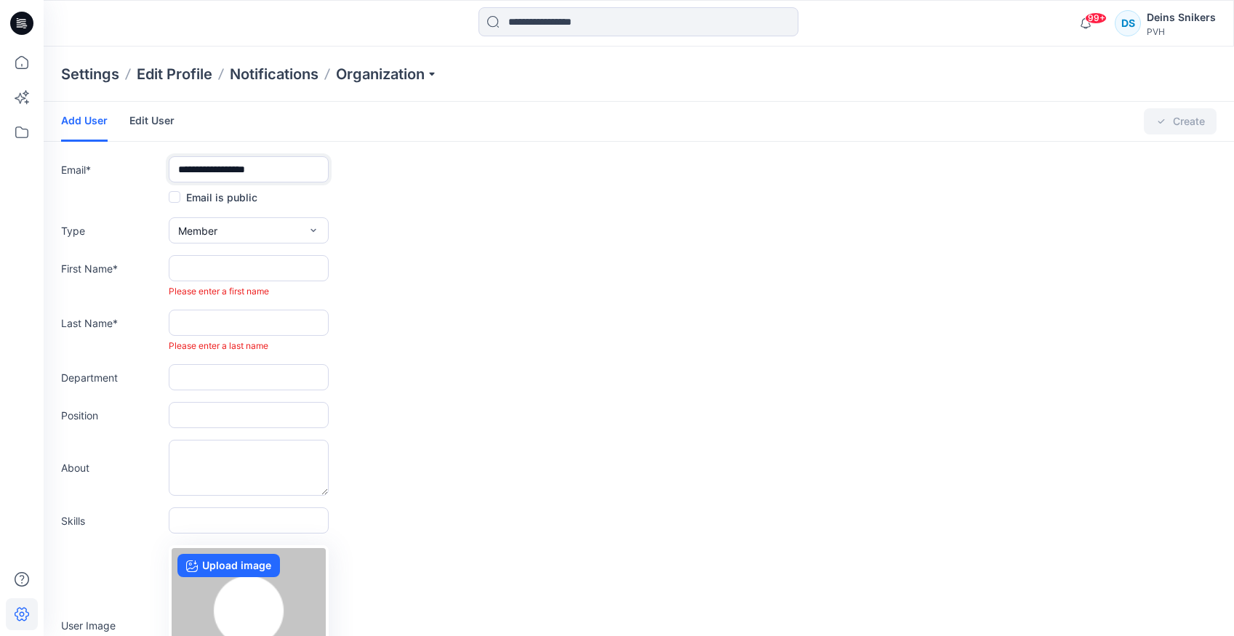
type input "**********"
click at [209, 269] on input "text" at bounding box center [249, 268] width 160 height 26
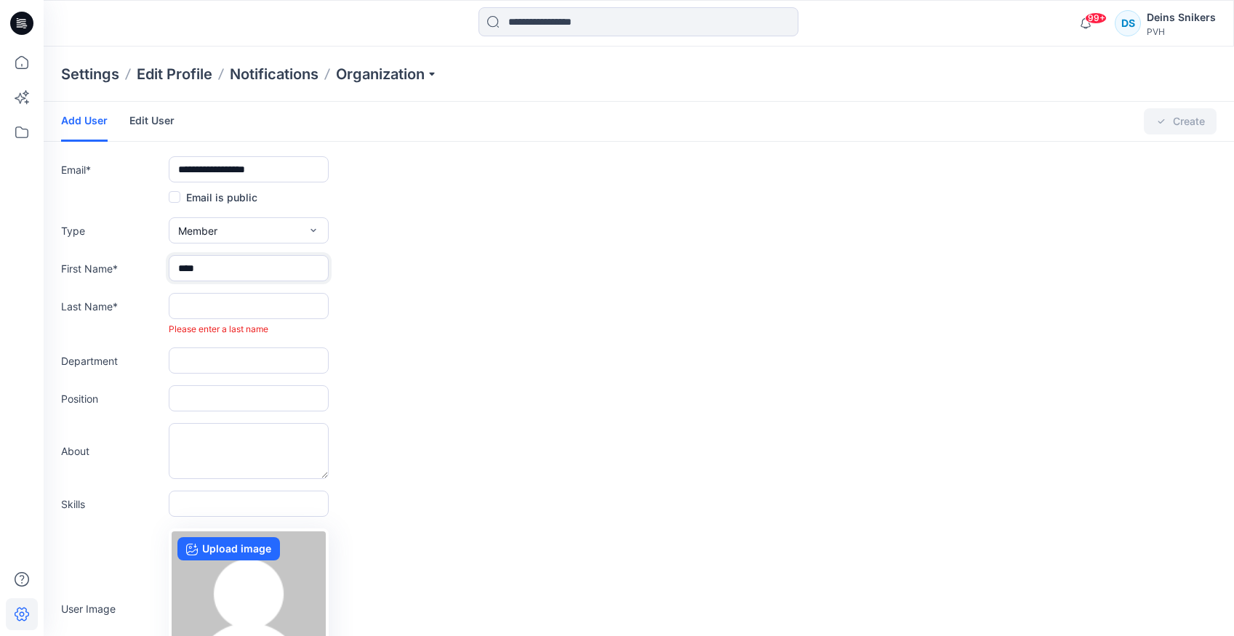
type input "****"
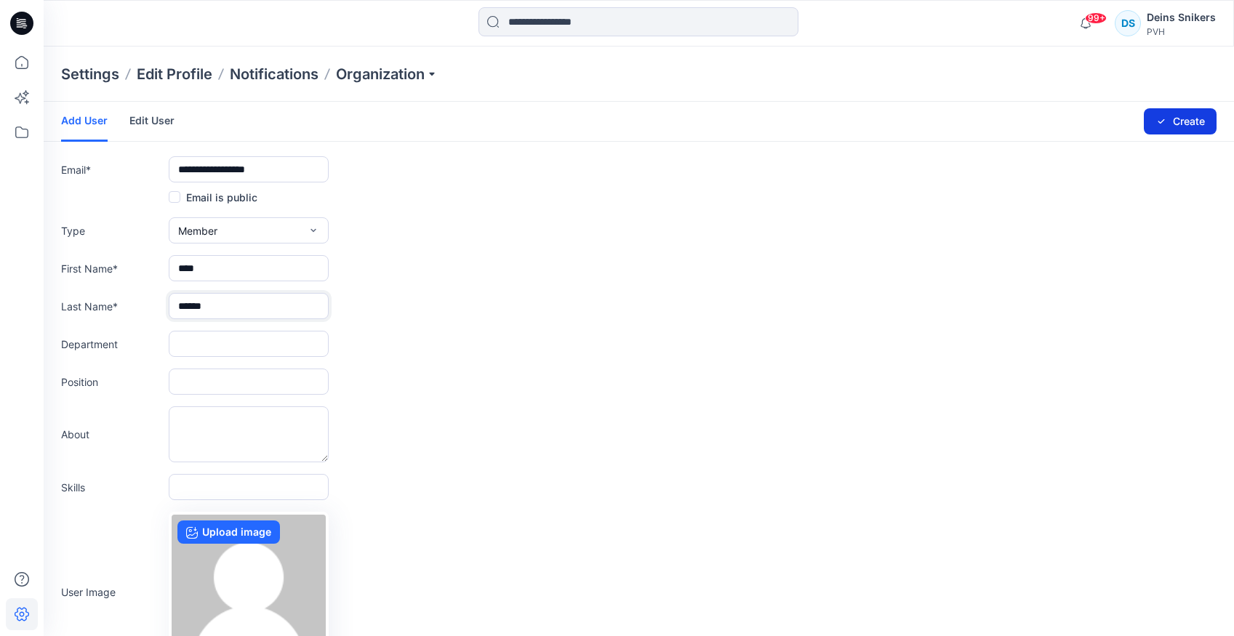
type input "******"
click at [1193, 121] on button "Create" at bounding box center [1180, 121] width 73 height 26
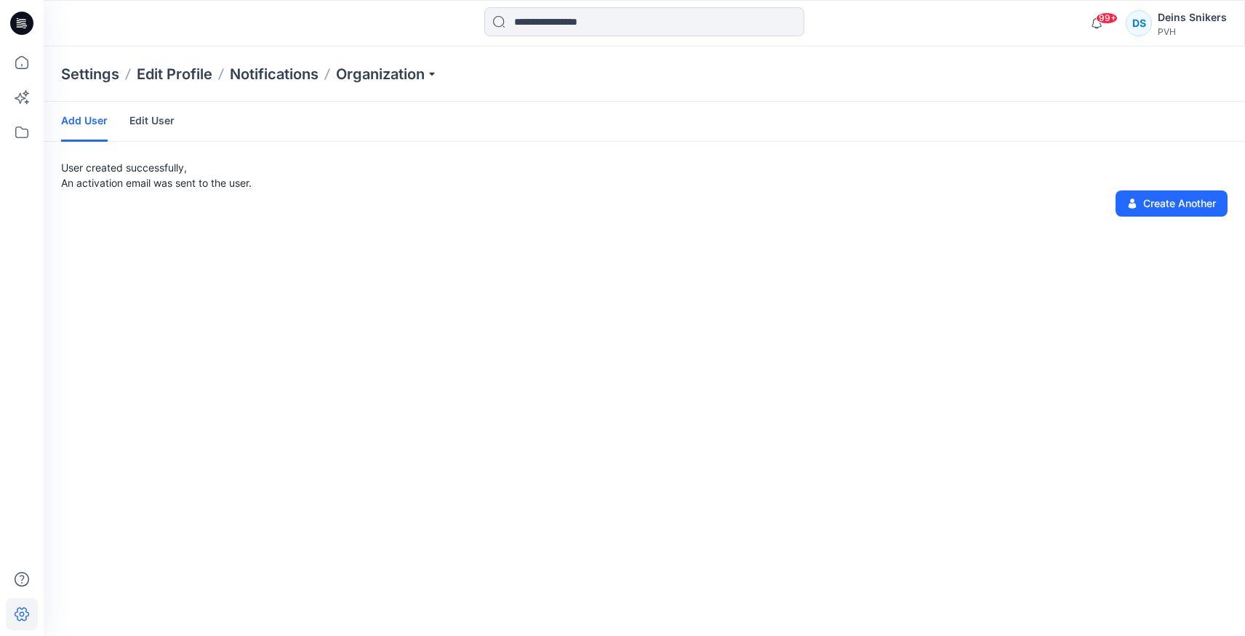
click at [599, 331] on div "Add User Edit User User created successfully, An activation email was sent to t…" at bounding box center [644, 369] width 1201 height 535
click at [976, 224] on div "Add User Edit User User created successfully, An activation email was sent to t…" at bounding box center [644, 369] width 1201 height 535
click at [951, 201] on div "User created successfully, An activation email was sent to the user. Create Ano…" at bounding box center [644, 188] width 1201 height 57
click at [959, 300] on div "Add User Edit User User created successfully, An activation email was sent to t…" at bounding box center [644, 369] width 1201 height 535
click at [359, 292] on div "Add User Edit User User created successfully, An activation email was sent to t…" at bounding box center [644, 369] width 1201 height 535
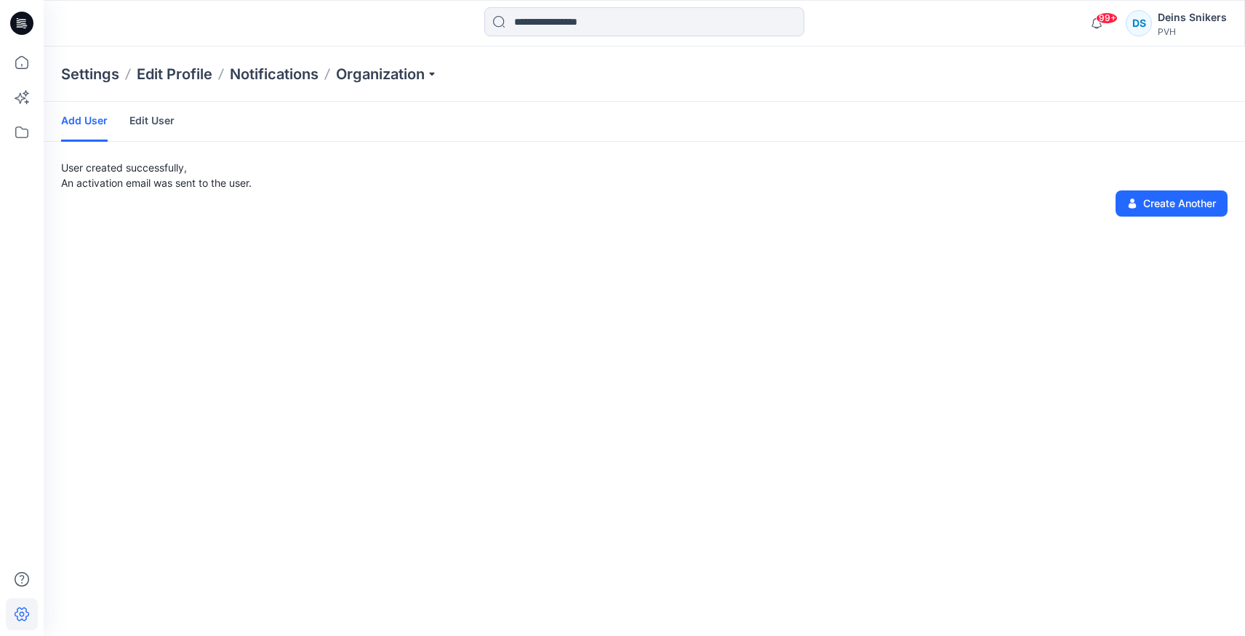
click at [95, 76] on p "Settings" at bounding box center [90, 74] width 58 height 20
click at [2, 57] on div at bounding box center [22, 318] width 44 height 636
click at [26, 61] on icon at bounding box center [22, 63] width 32 height 32
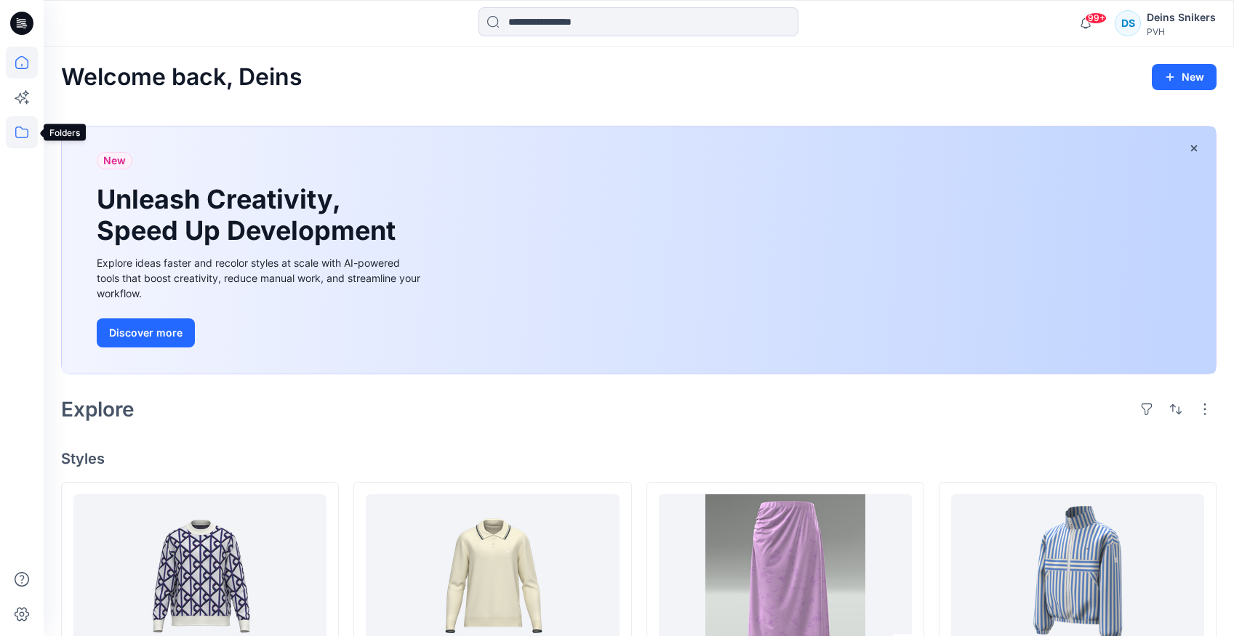
click at [26, 132] on icon at bounding box center [22, 132] width 32 height 32
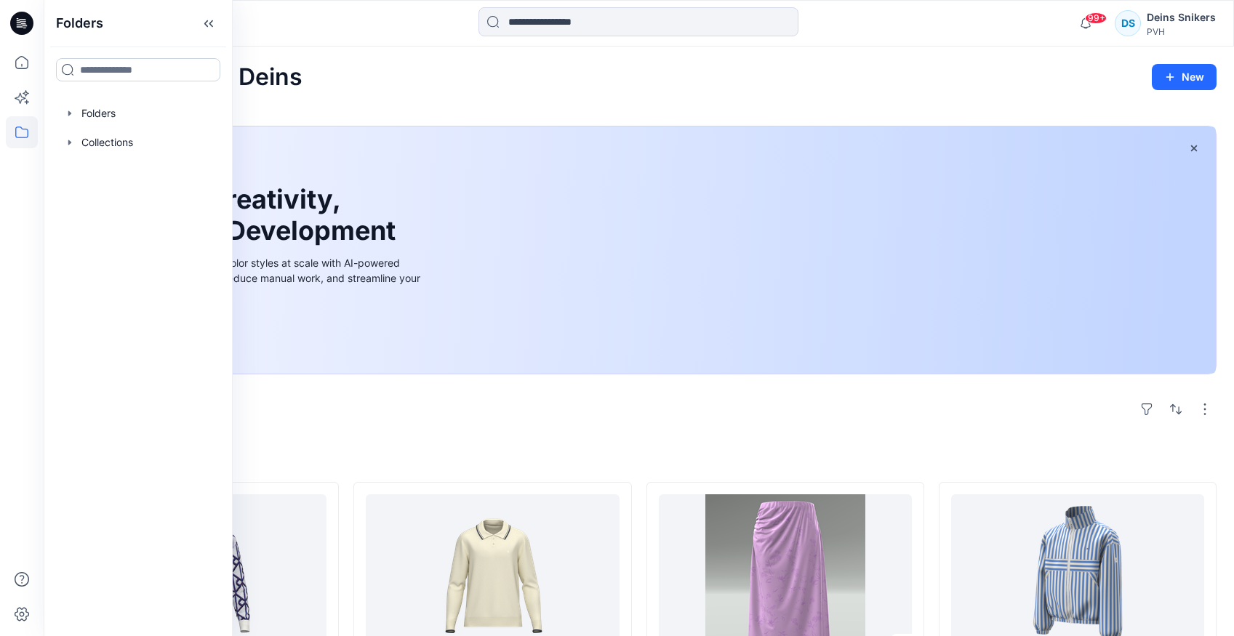
click at [90, 68] on input at bounding box center [138, 69] width 164 height 23
type input "*"
type input "*****"
click at [164, 106] on span "SP26 CK Invisibles Micro (" at bounding box center [144, 101] width 136 height 12
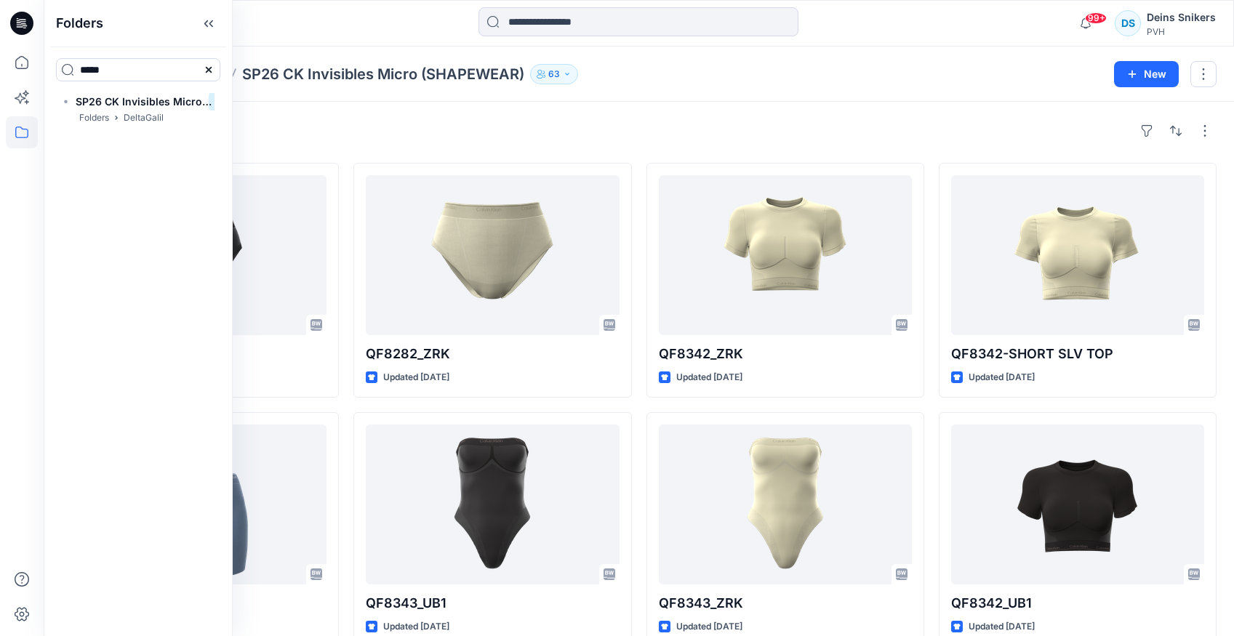
click at [760, 95] on div "Folders DeltaGalil SP26 CK Invisibles Micro (SHAPEWEAR) 63 New" at bounding box center [639, 74] width 1191 height 55
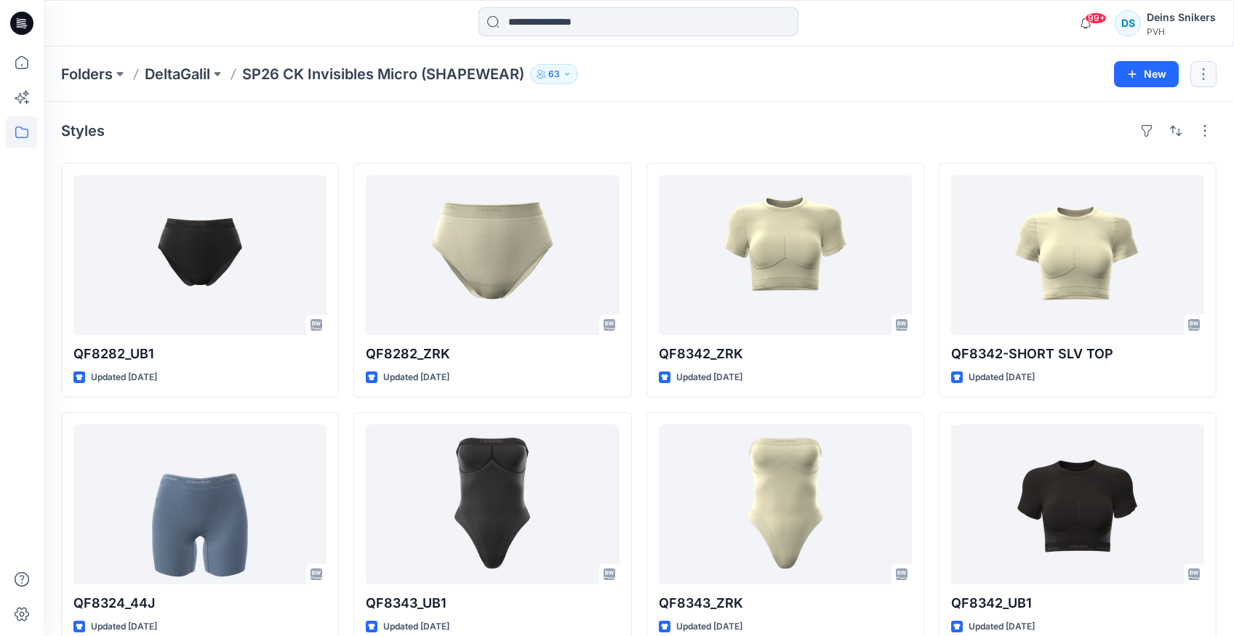
click at [1210, 75] on button "button" at bounding box center [1204, 74] width 26 height 26
click at [89, 76] on p "Folders" at bounding box center [87, 74] width 52 height 20
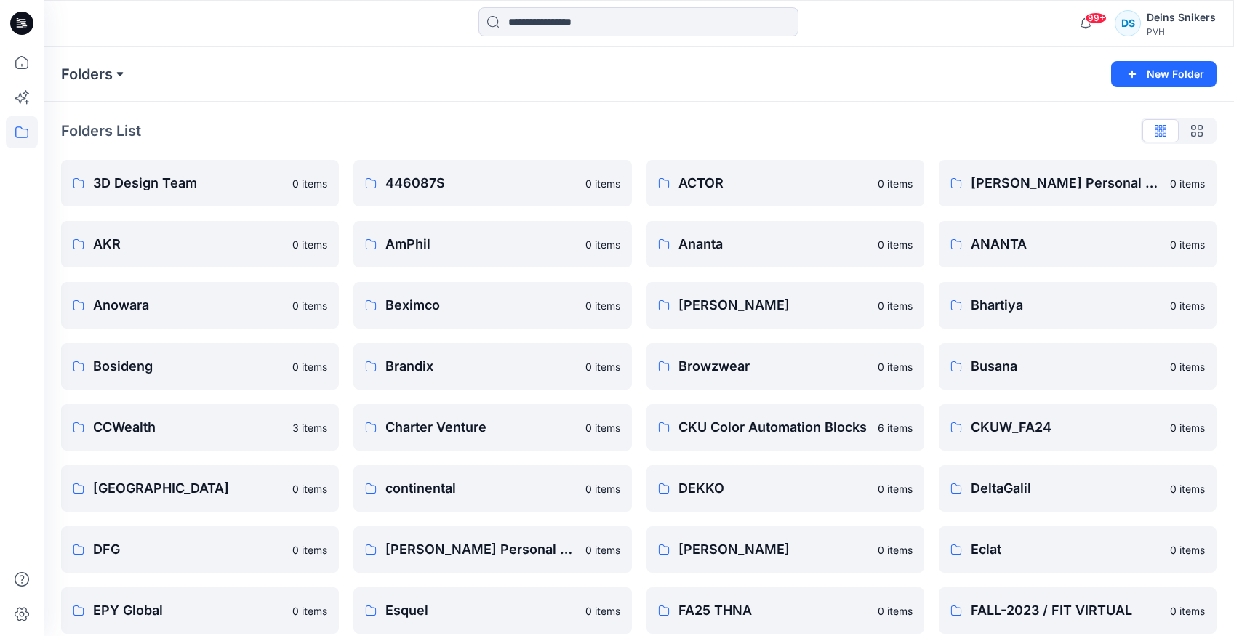
click at [119, 71] on button at bounding box center [120, 74] width 15 height 20
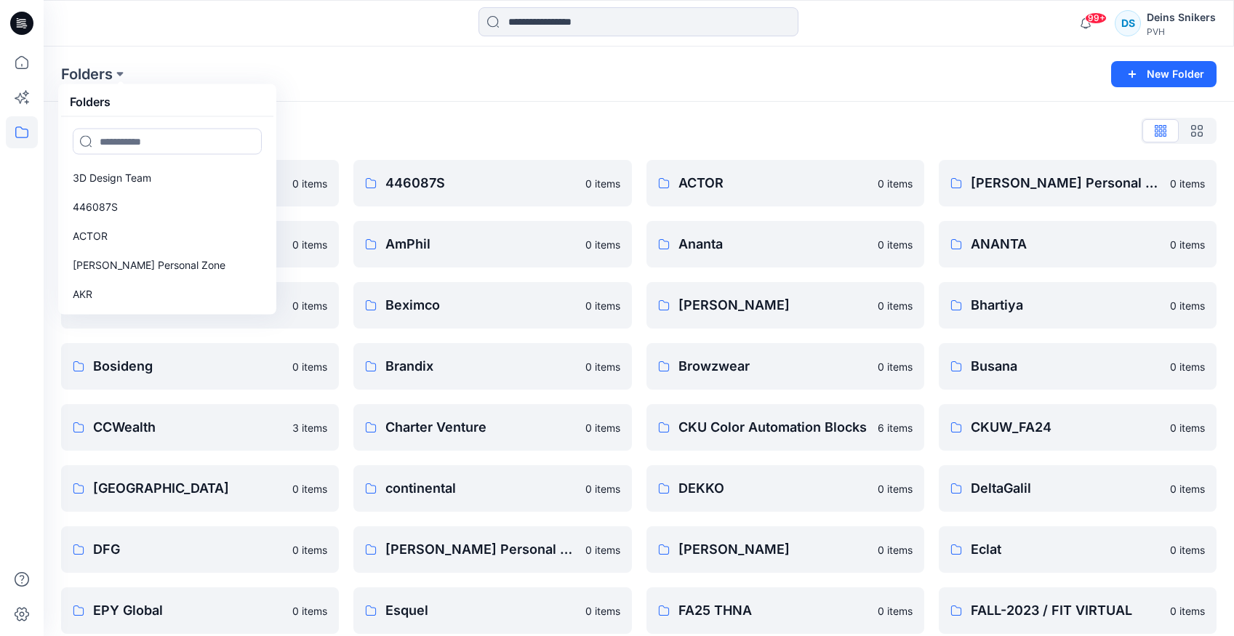
click at [362, 47] on div "Folders Folders 3D Design Team 446087S ACTOR Ada Suneson's Personal Zone AKR Am…" at bounding box center [639, 74] width 1191 height 55
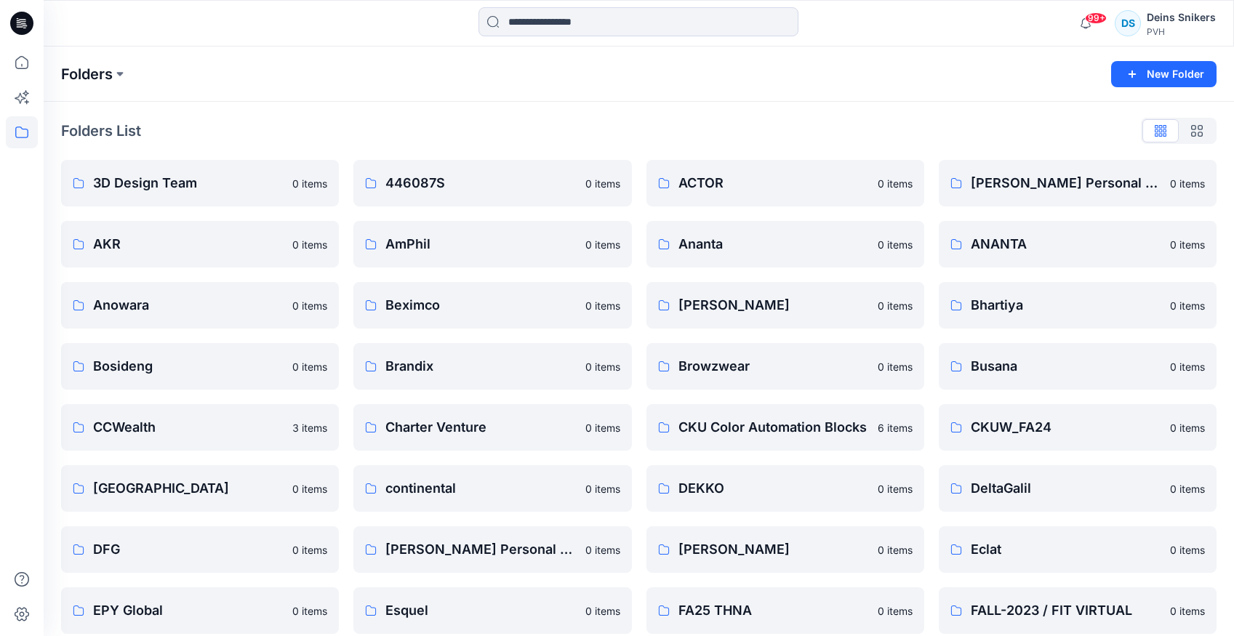
click at [101, 71] on p "Folders" at bounding box center [87, 74] width 52 height 20
click at [113, 70] on p "Folders" at bounding box center [87, 74] width 52 height 20
click at [129, 71] on div "Folders" at bounding box center [582, 74] width 1042 height 20
click at [122, 73] on button at bounding box center [120, 74] width 15 height 20
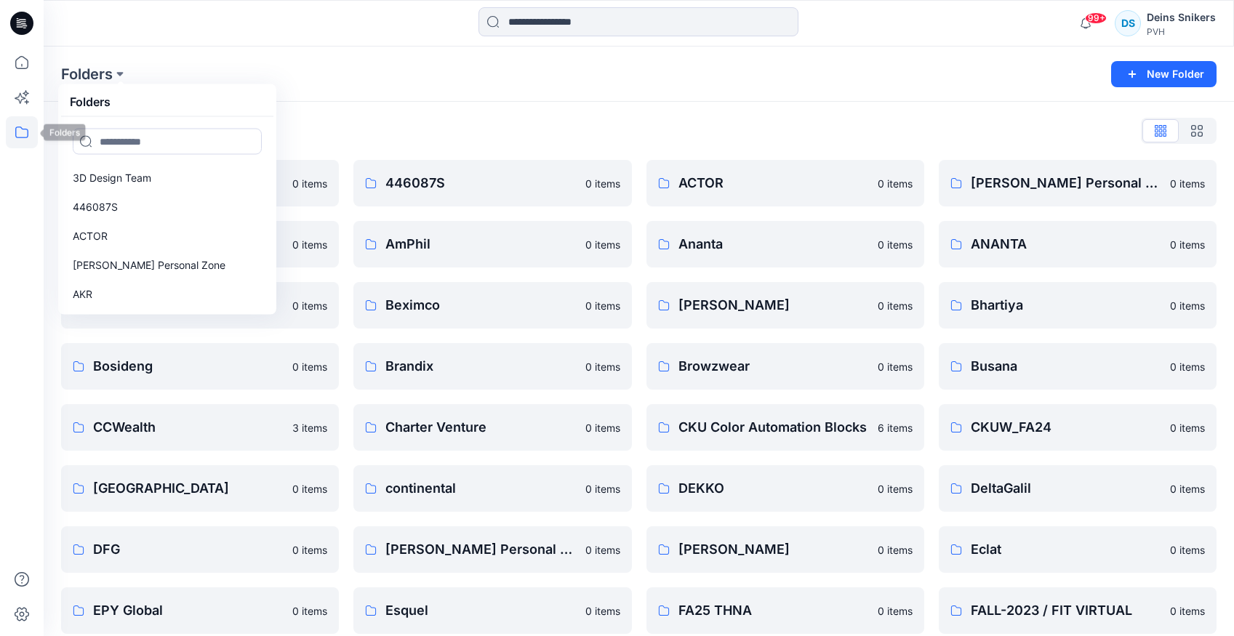
click at [20, 137] on icon at bounding box center [22, 132] width 32 height 32
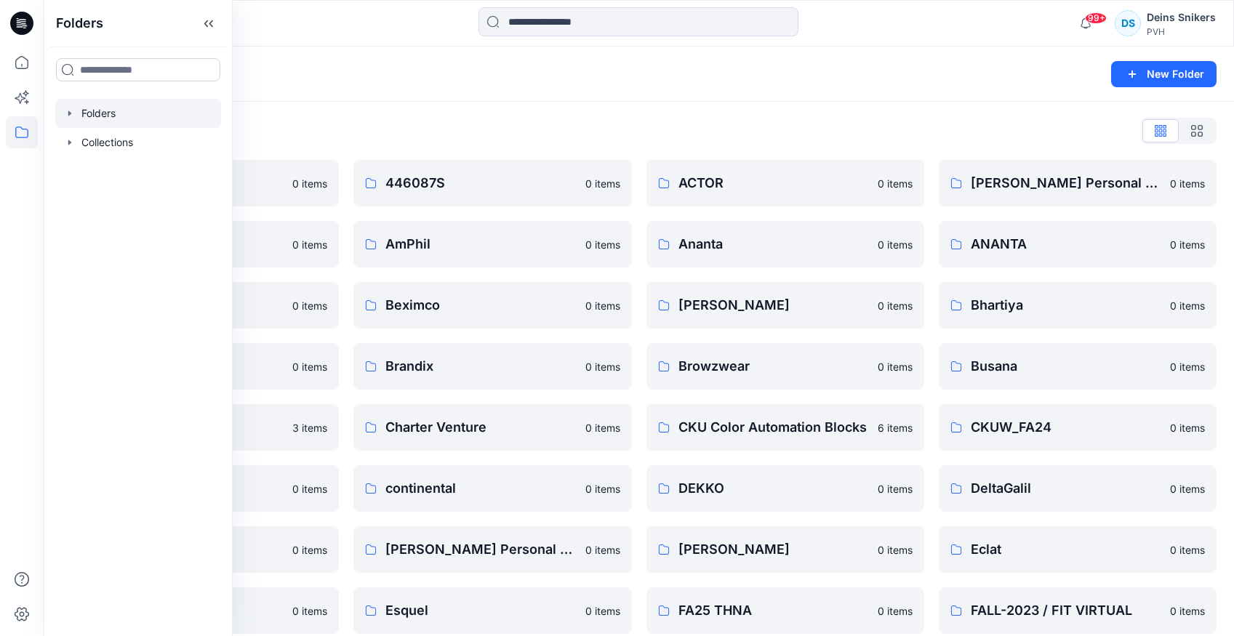
click at [100, 73] on input at bounding box center [138, 69] width 164 height 23
click at [69, 113] on icon "button" at bounding box center [69, 113] width 3 height 5
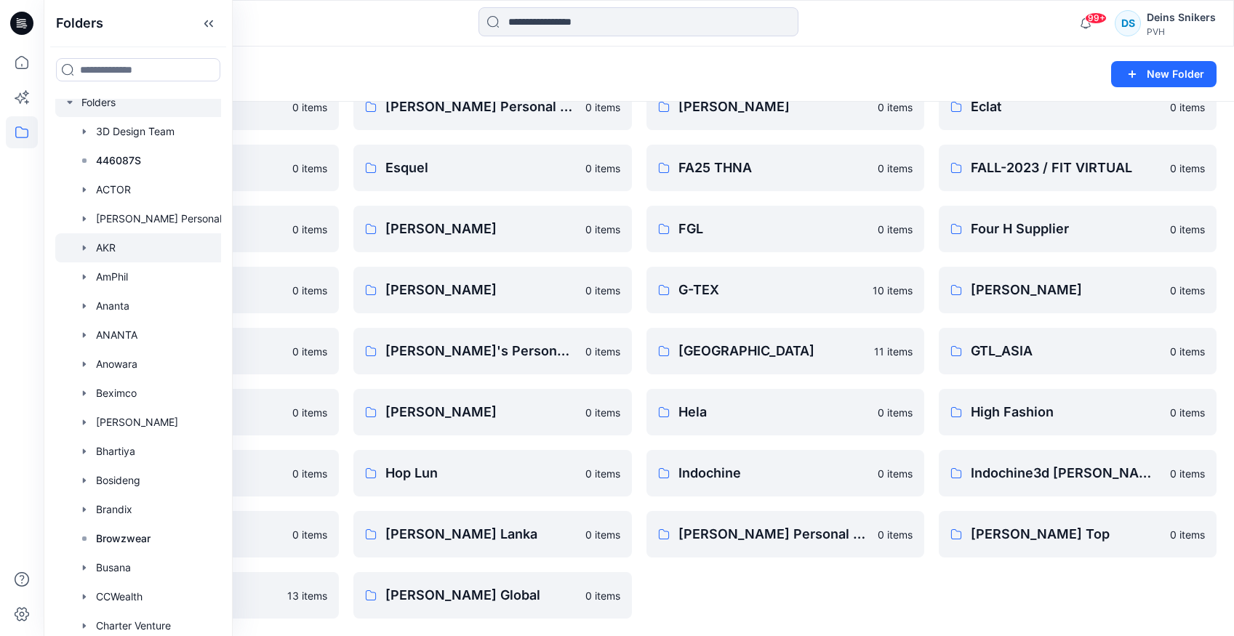
scroll to position [14, 0]
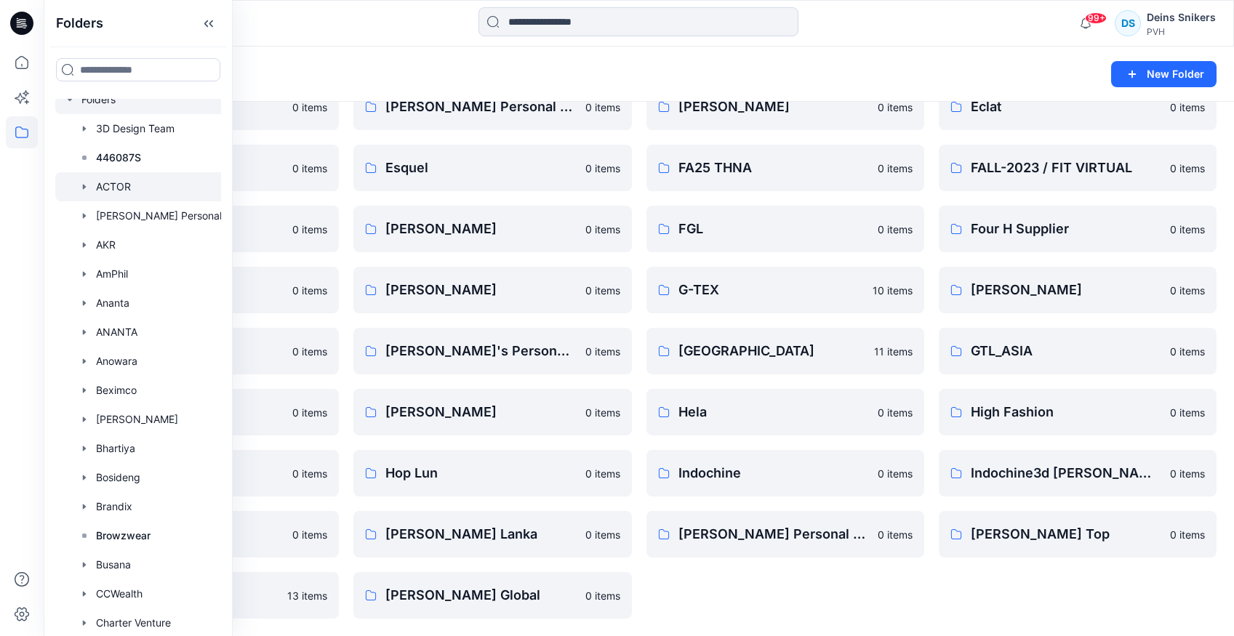
click at [134, 182] on div at bounding box center [157, 186] width 204 height 29
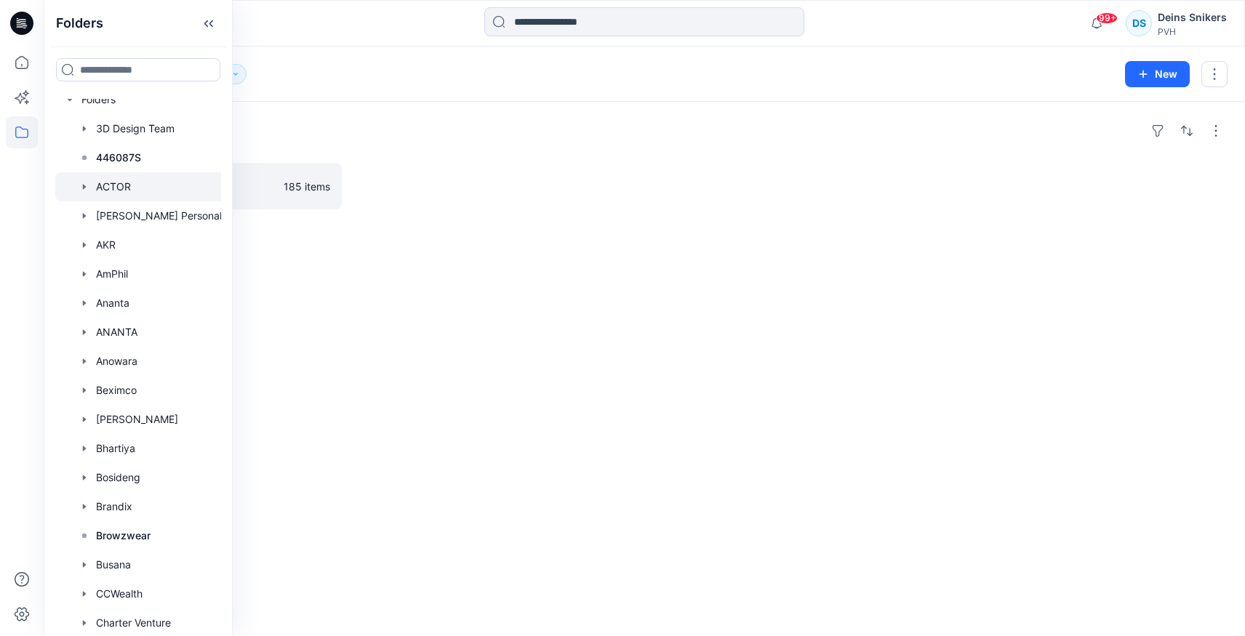
click at [463, 423] on div "Folders Archive 185 items" at bounding box center [644, 369] width 1201 height 535
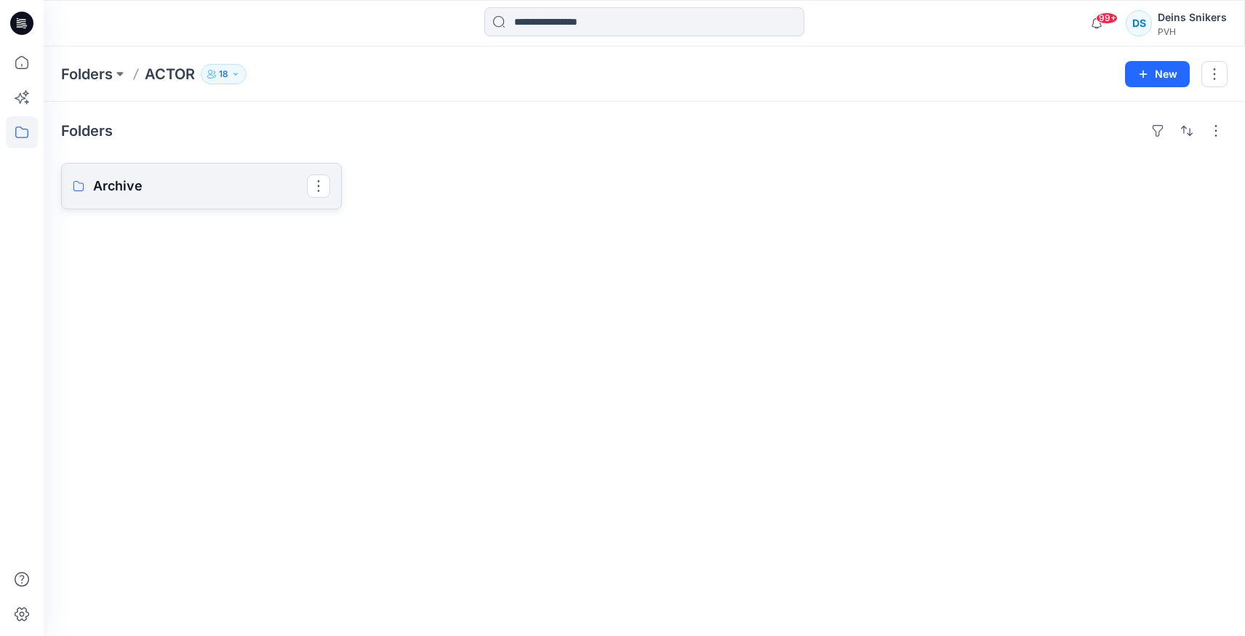
click at [160, 180] on p "Archive" at bounding box center [200, 186] width 214 height 20
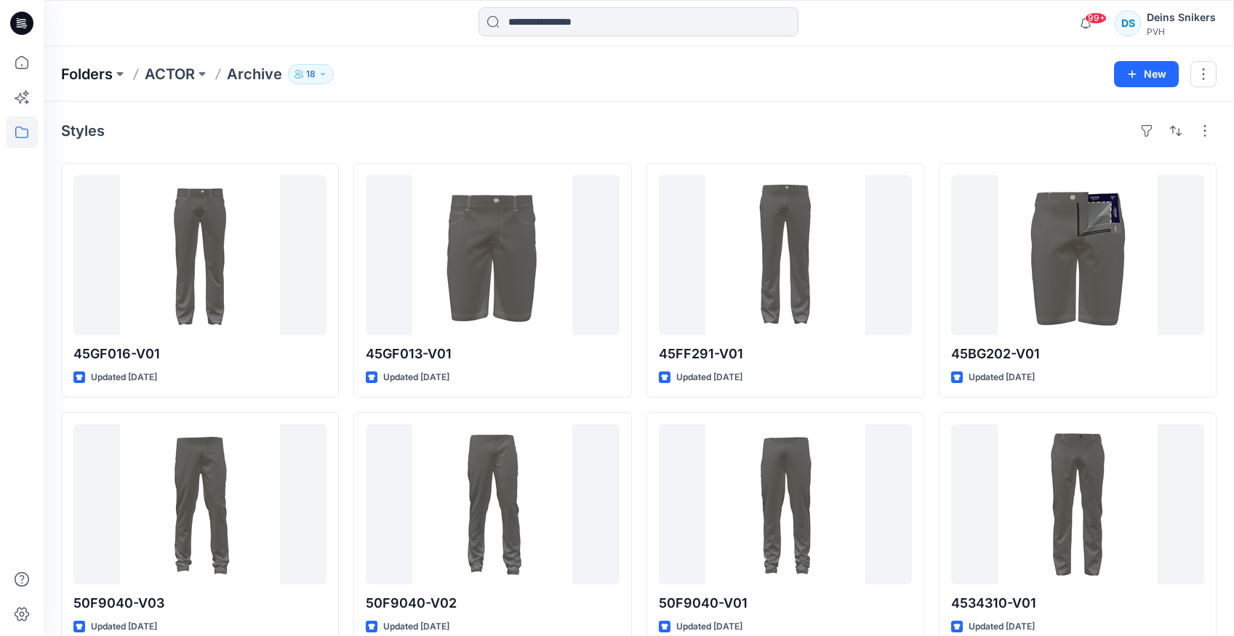
click at [86, 67] on p "Folders" at bounding box center [87, 74] width 52 height 20
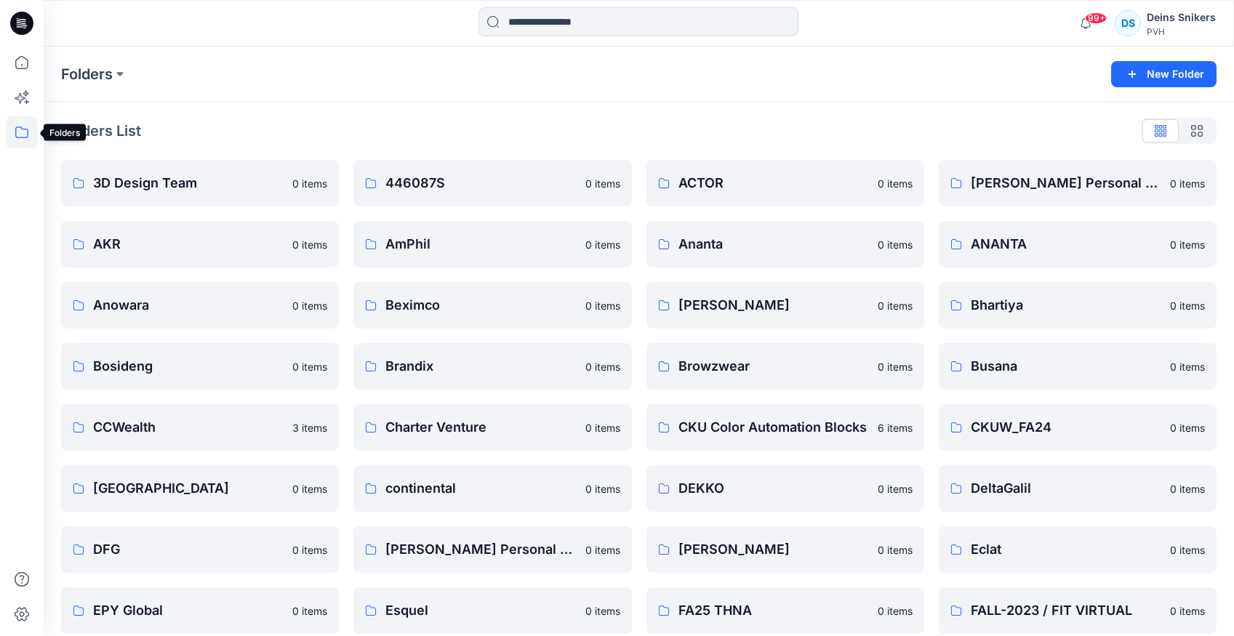
click at [20, 125] on icon at bounding box center [22, 132] width 32 height 32
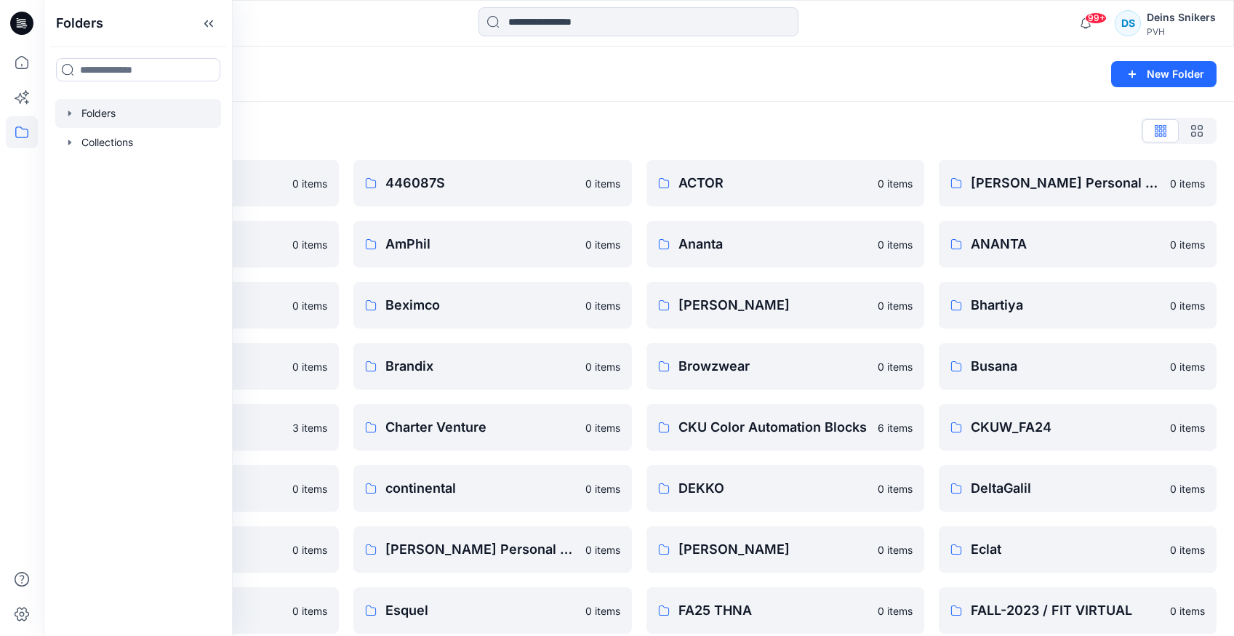
click at [67, 110] on icon "button" at bounding box center [70, 114] width 12 height 12
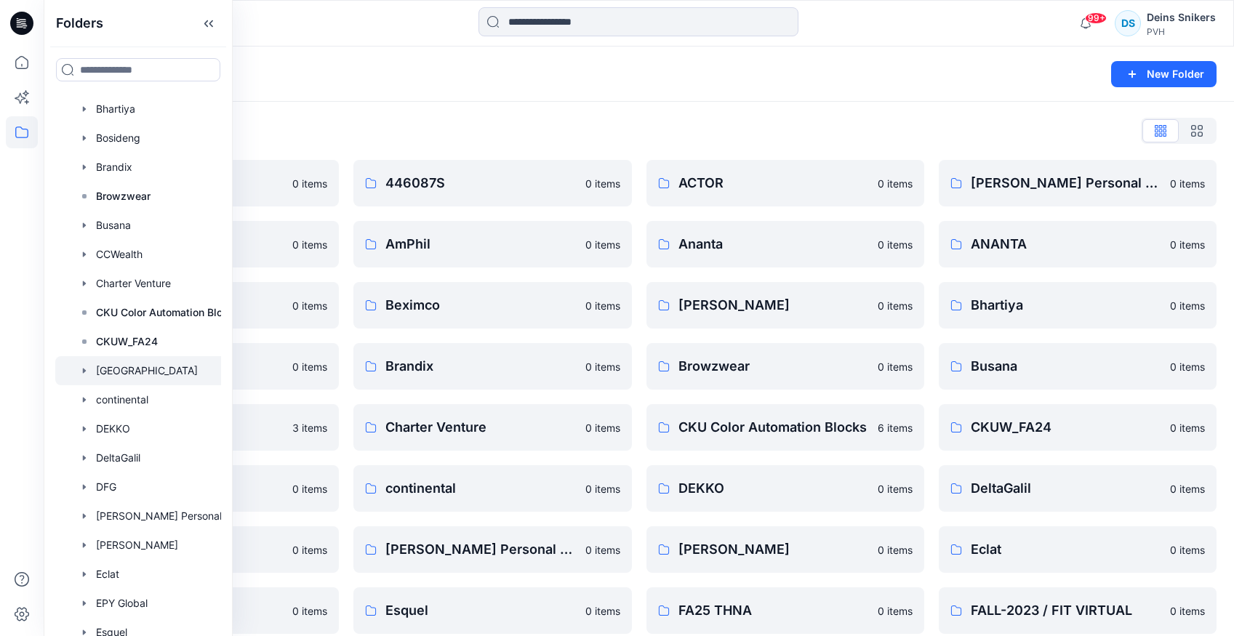
scroll to position [357, 0]
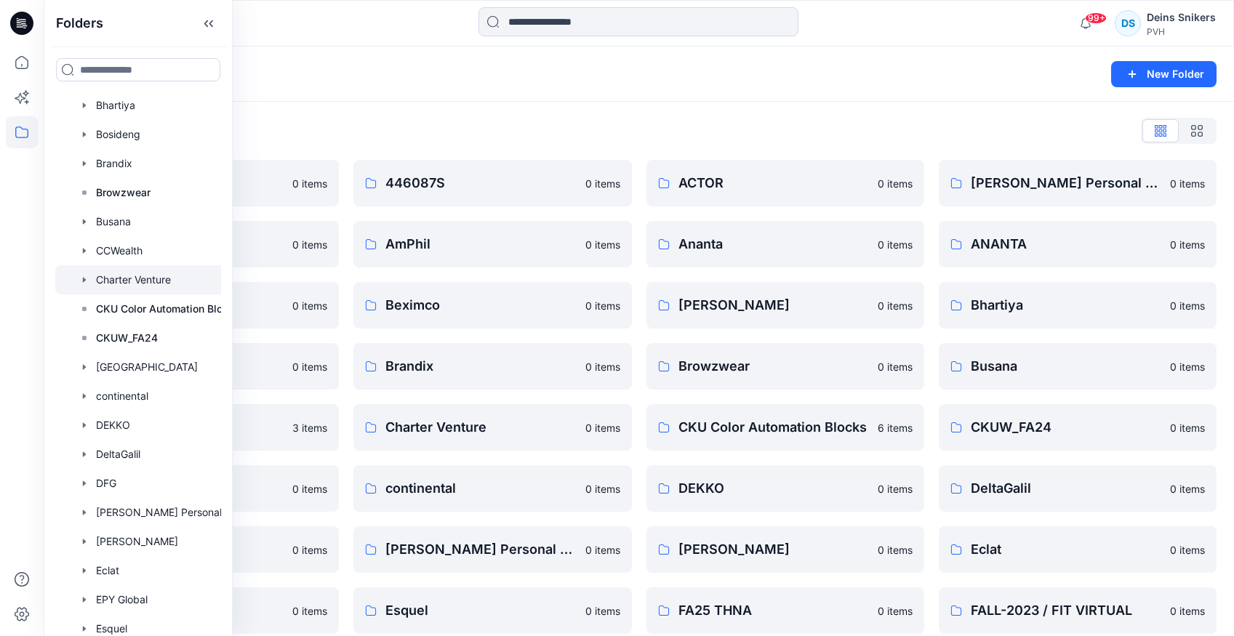
click at [85, 279] on icon "button" at bounding box center [84, 279] width 3 height 5
click at [85, 279] on icon "button" at bounding box center [83, 280] width 5 height 3
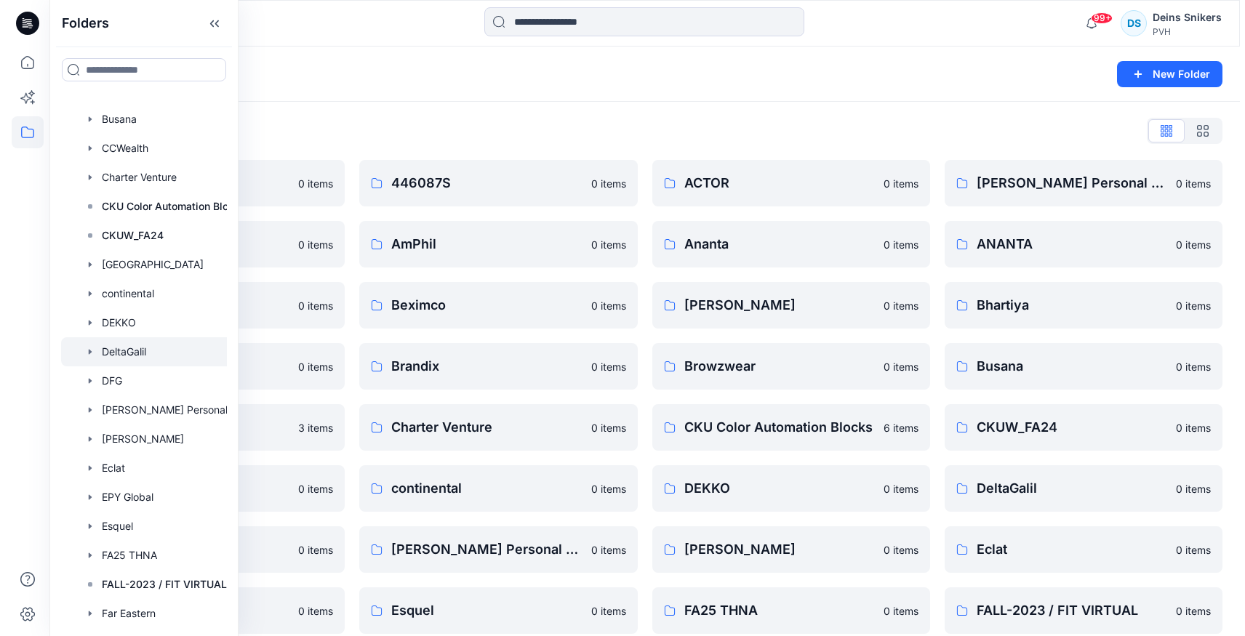
scroll to position [510, 0]
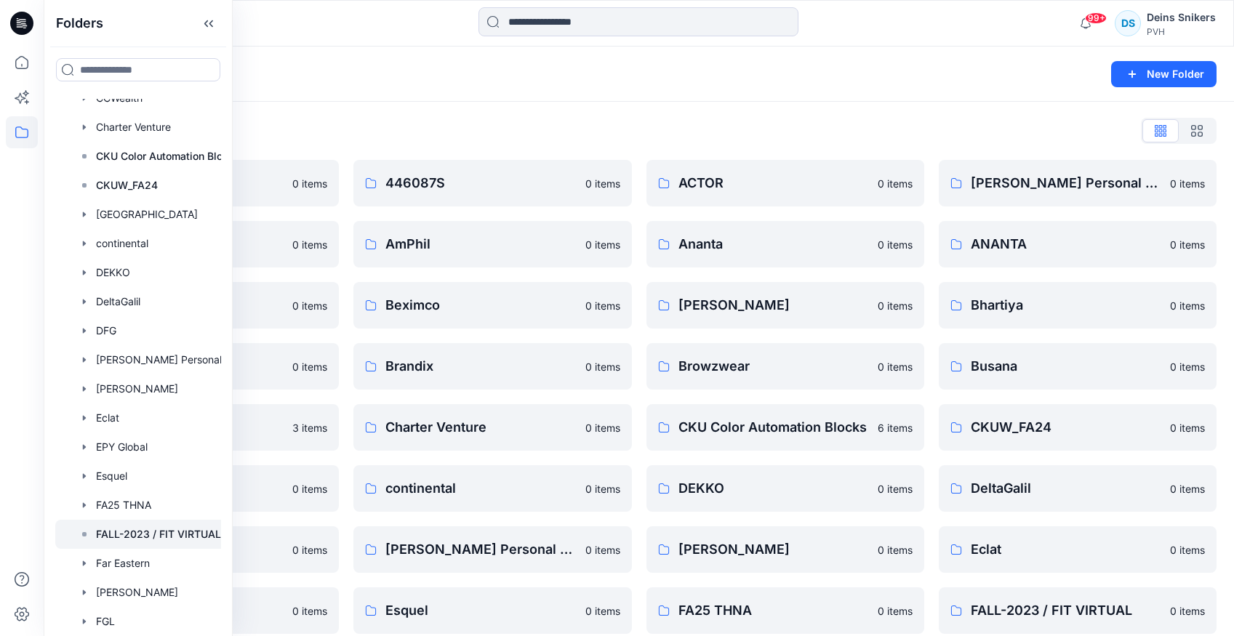
click at [132, 526] on p "FALL-2023 / FIT VIRTUAL" at bounding box center [158, 534] width 125 height 17
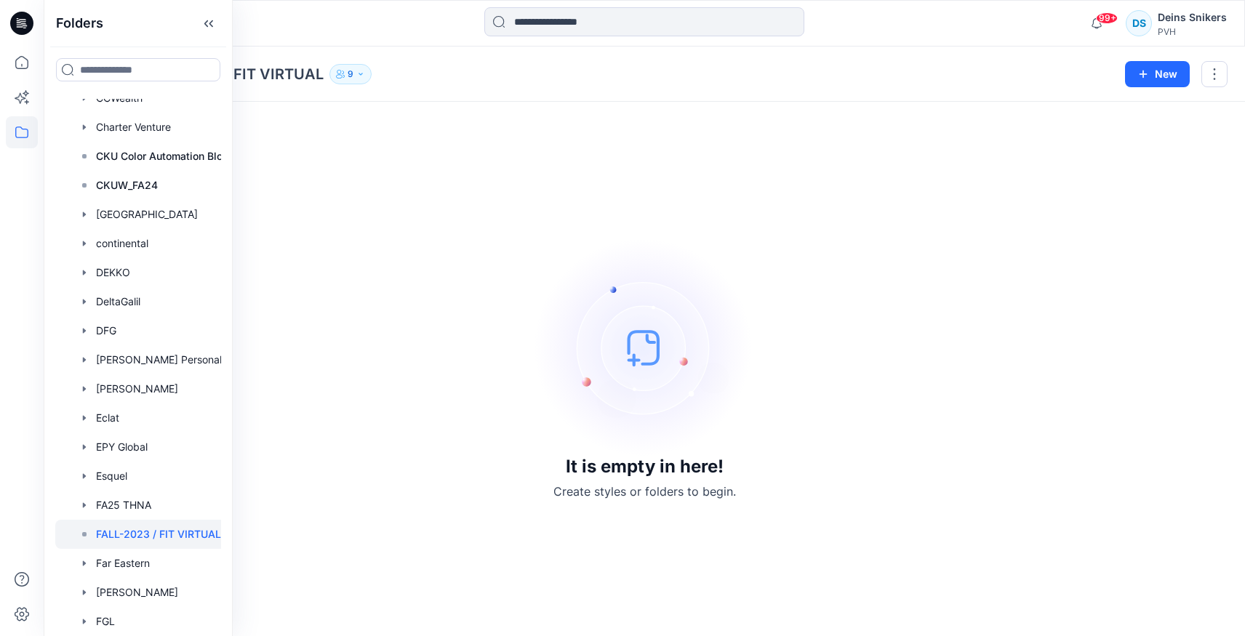
click at [532, 85] on div "Folders FALL-2023 / FIT VIRTUAL 9 New" at bounding box center [644, 74] width 1201 height 55
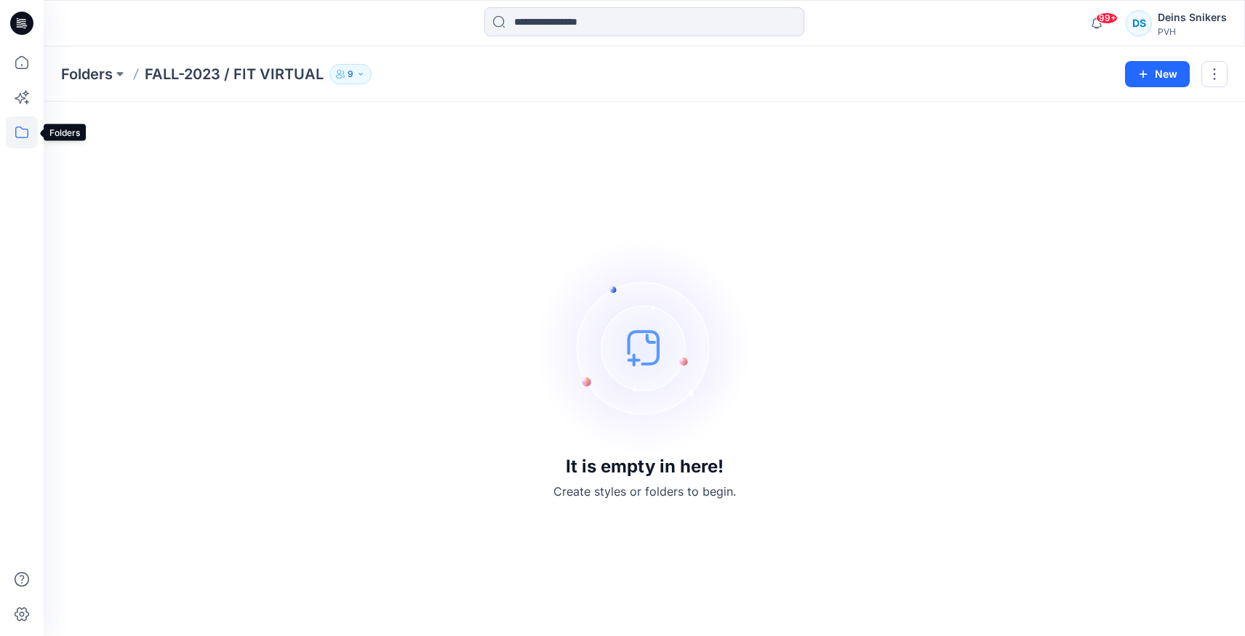
click at [24, 128] on icon at bounding box center [22, 132] width 32 height 32
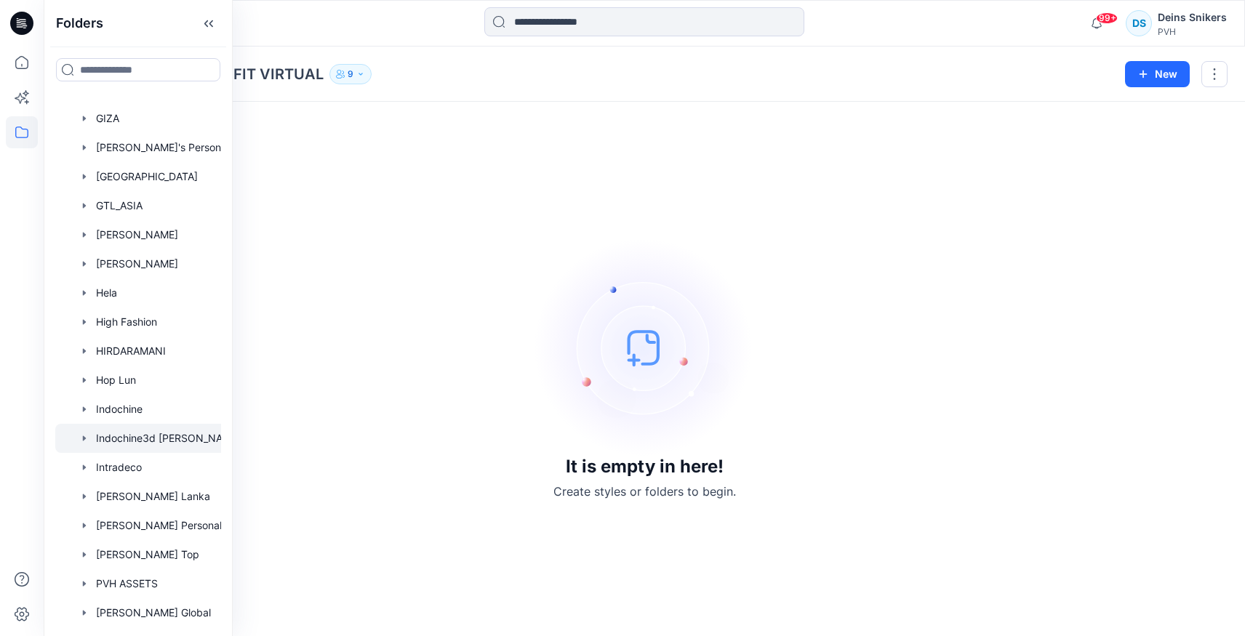
scroll to position [1211, 0]
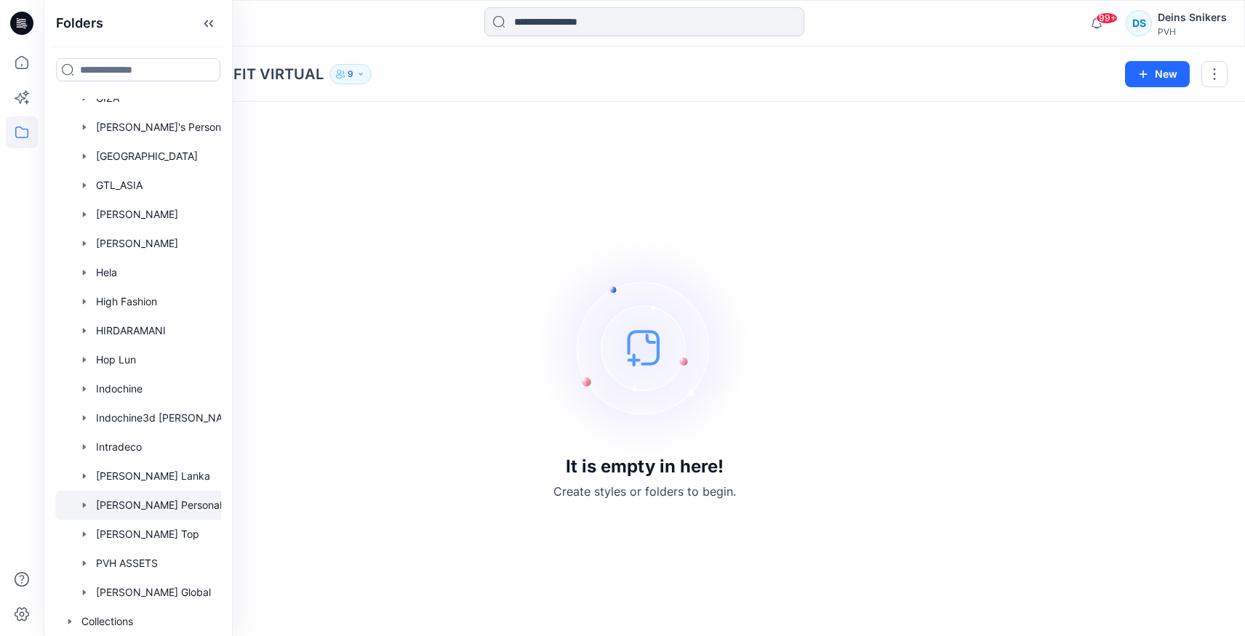
click at [129, 498] on div at bounding box center [157, 505] width 204 height 29
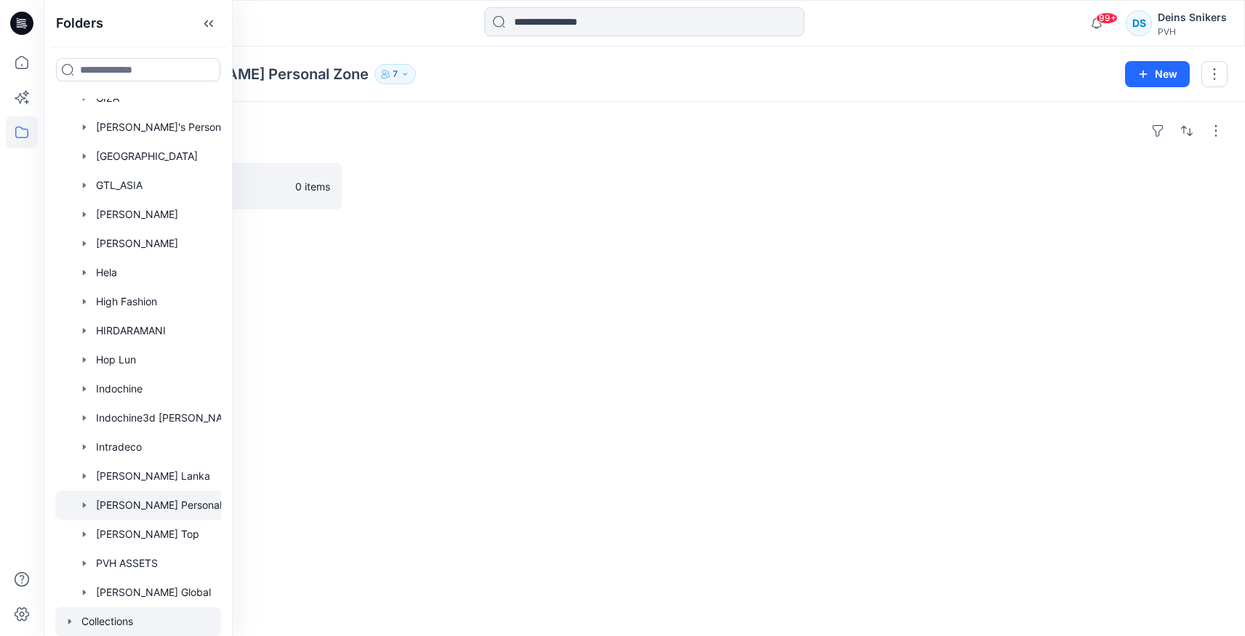
click at [65, 618] on icon "button" at bounding box center [70, 622] width 12 height 12
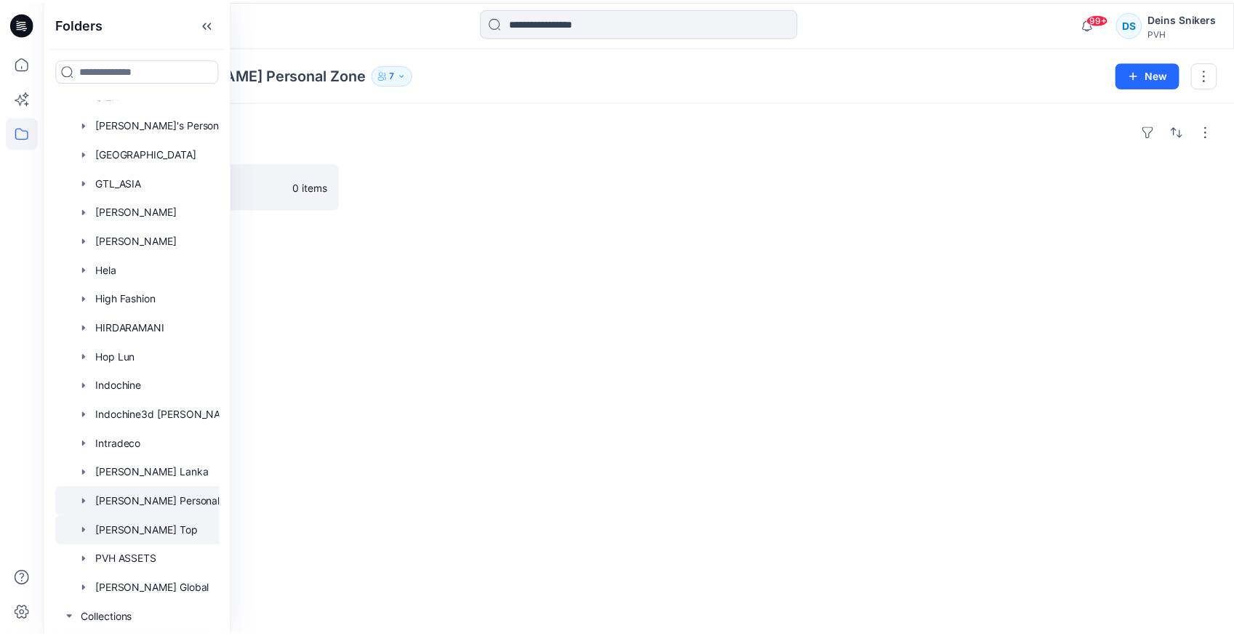
scroll to position [1327, 0]
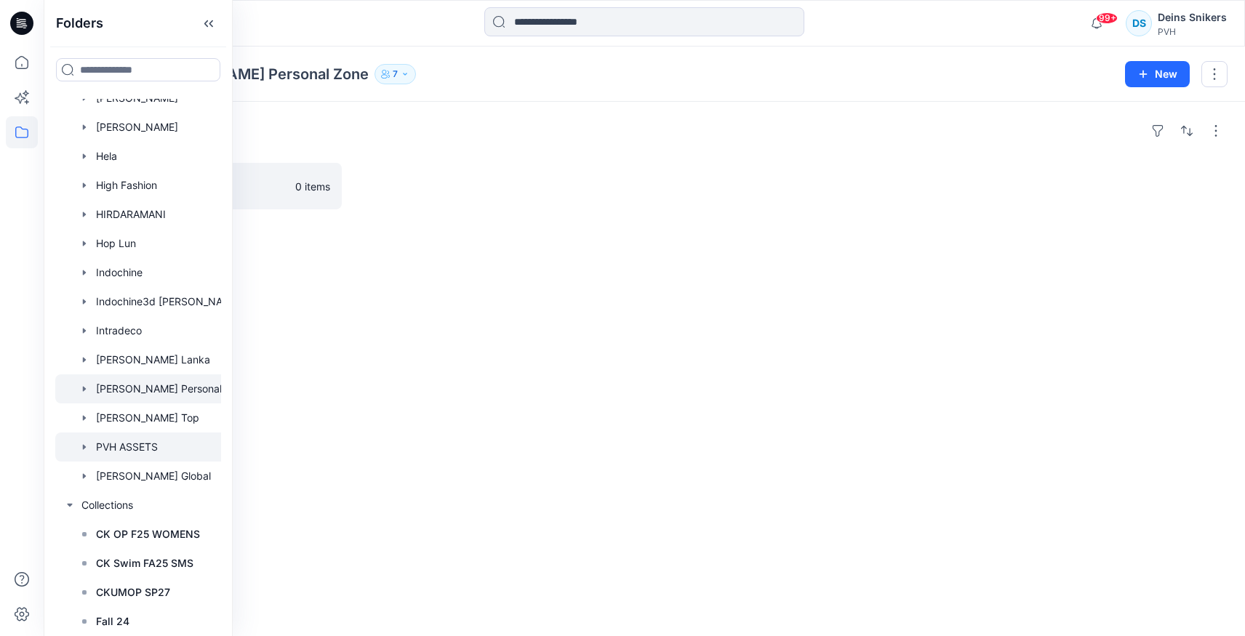
click at [84, 447] on icon "button" at bounding box center [85, 447] width 12 height 12
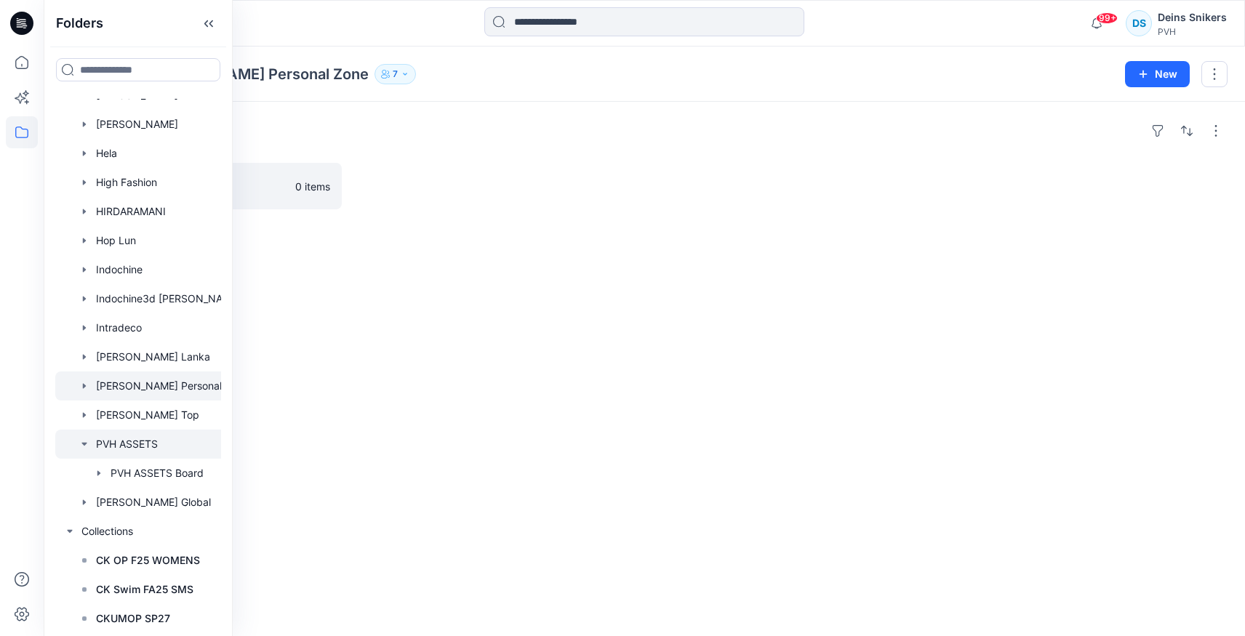
click at [145, 444] on div at bounding box center [157, 444] width 204 height 29
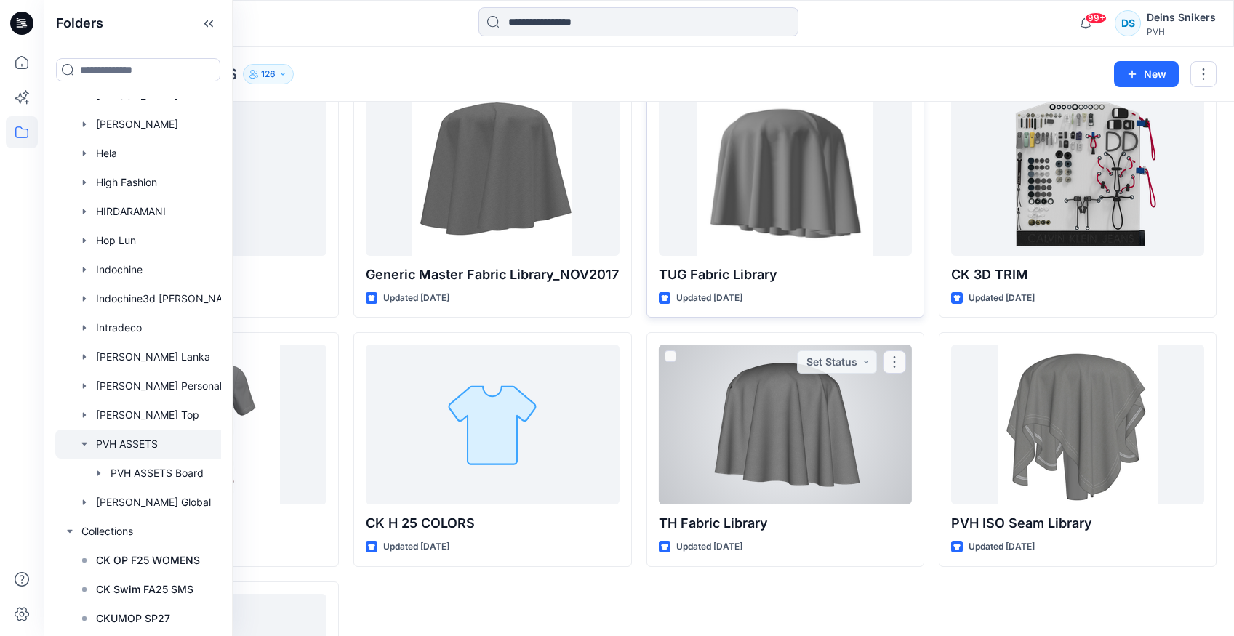
scroll to position [628, 0]
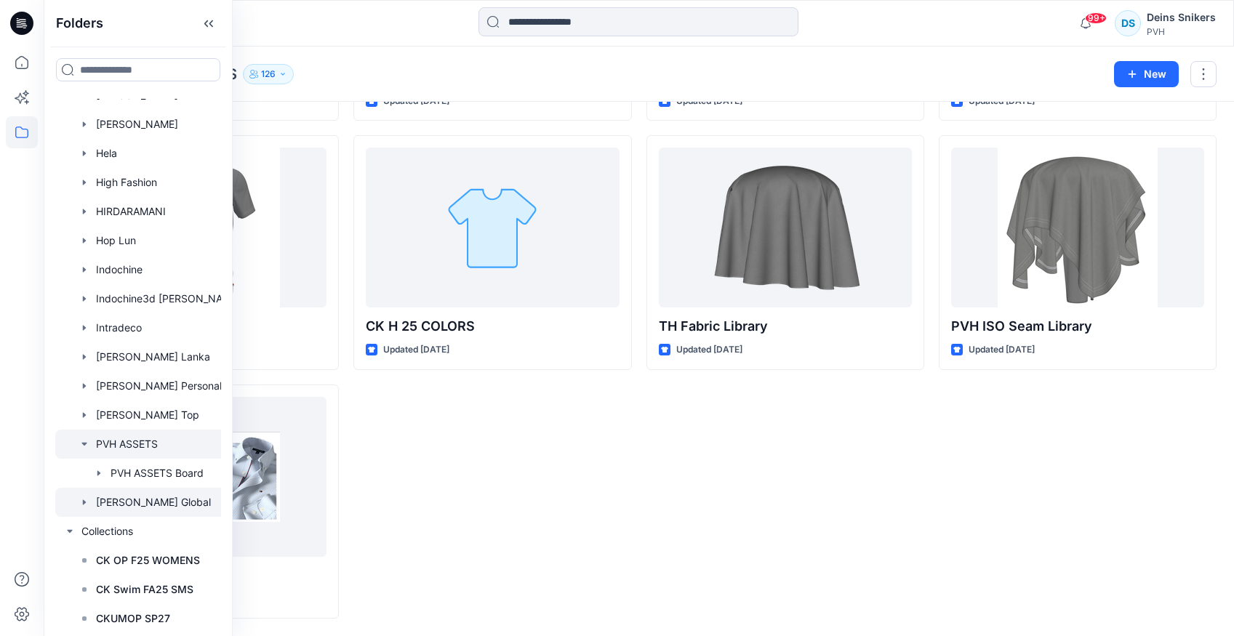
click at [82, 506] on icon "button" at bounding box center [85, 503] width 12 height 12
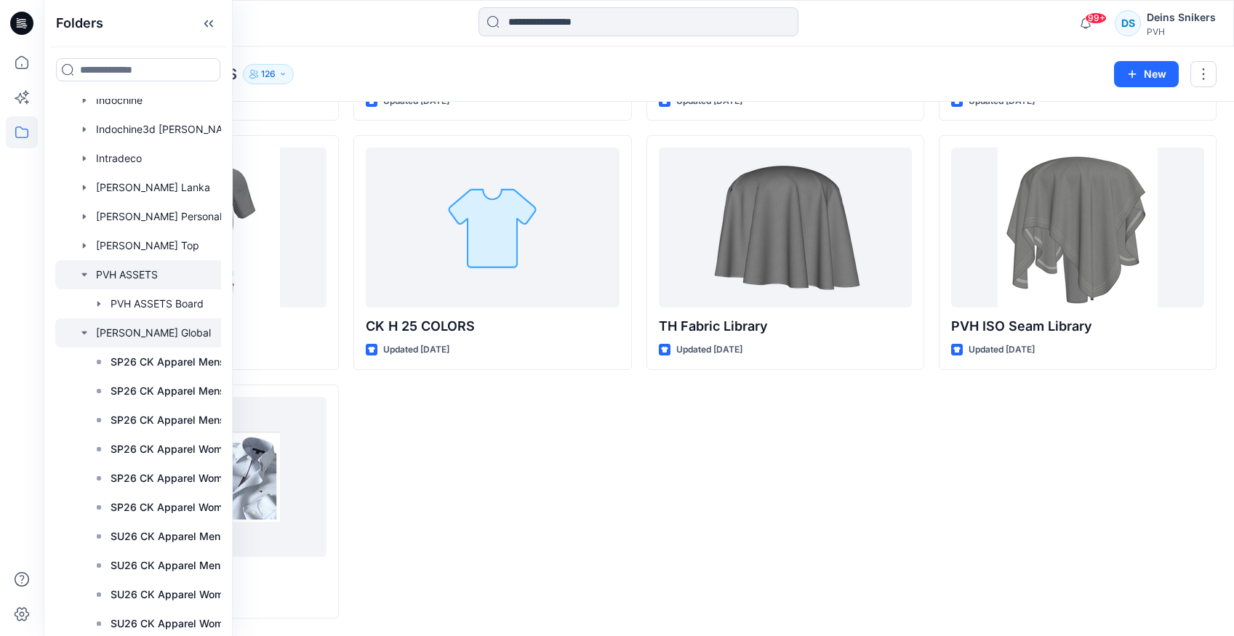
scroll to position [1647, 0]
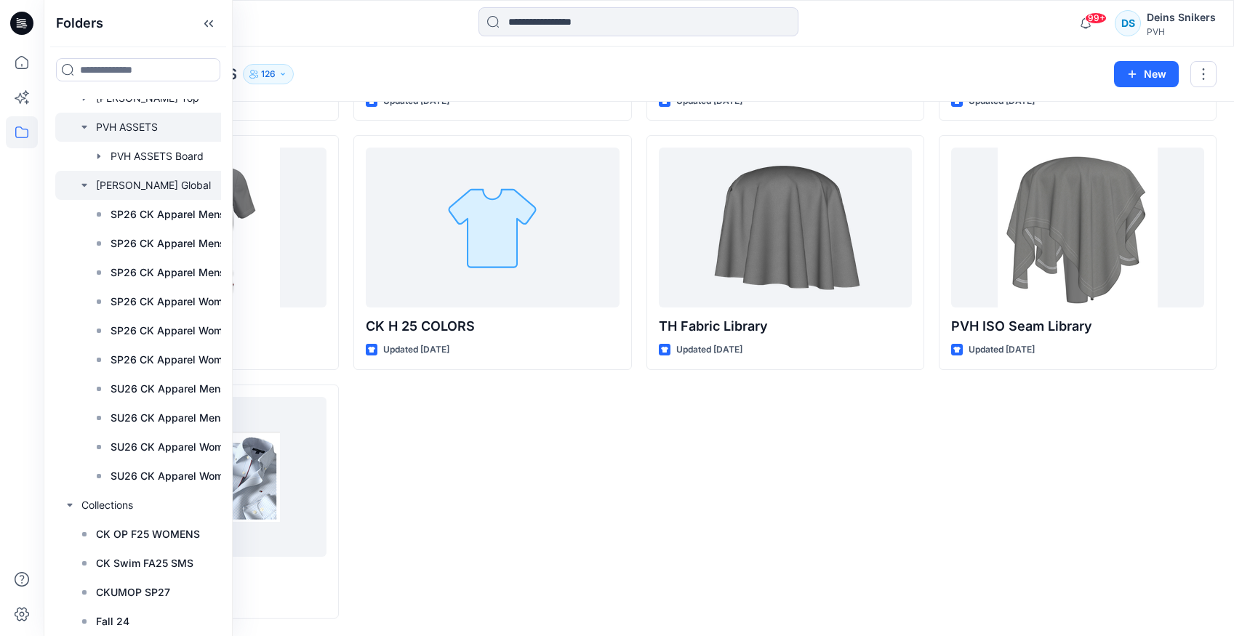
click at [169, 188] on div at bounding box center [164, 185] width 218 height 29
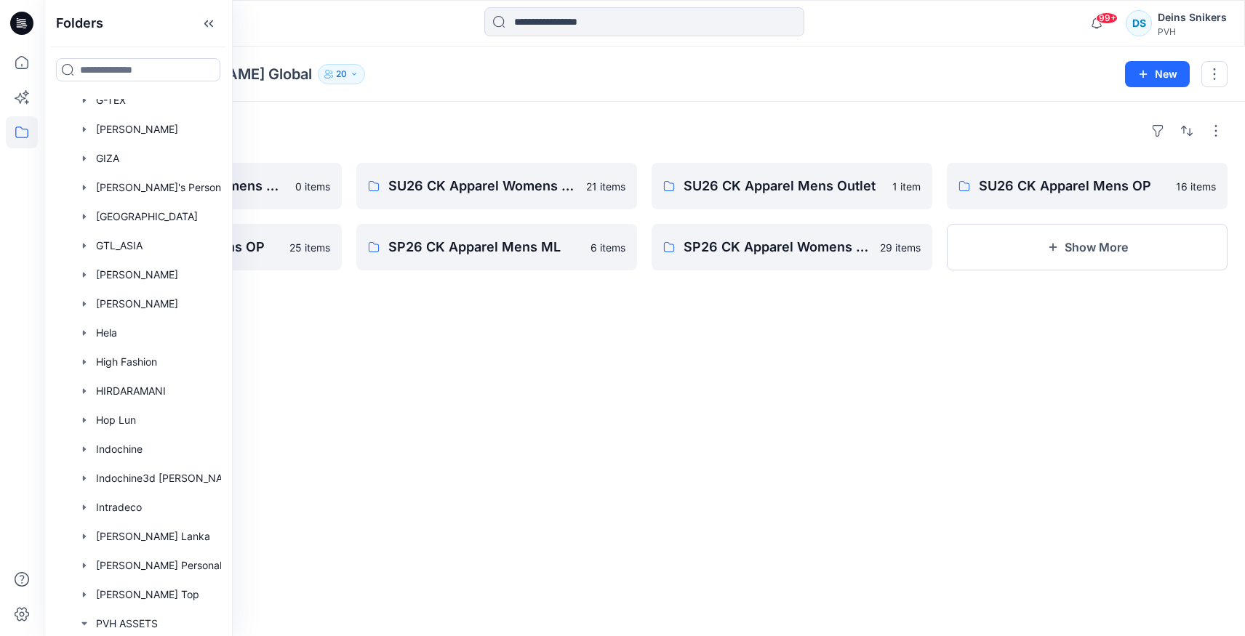
scroll to position [1143, 0]
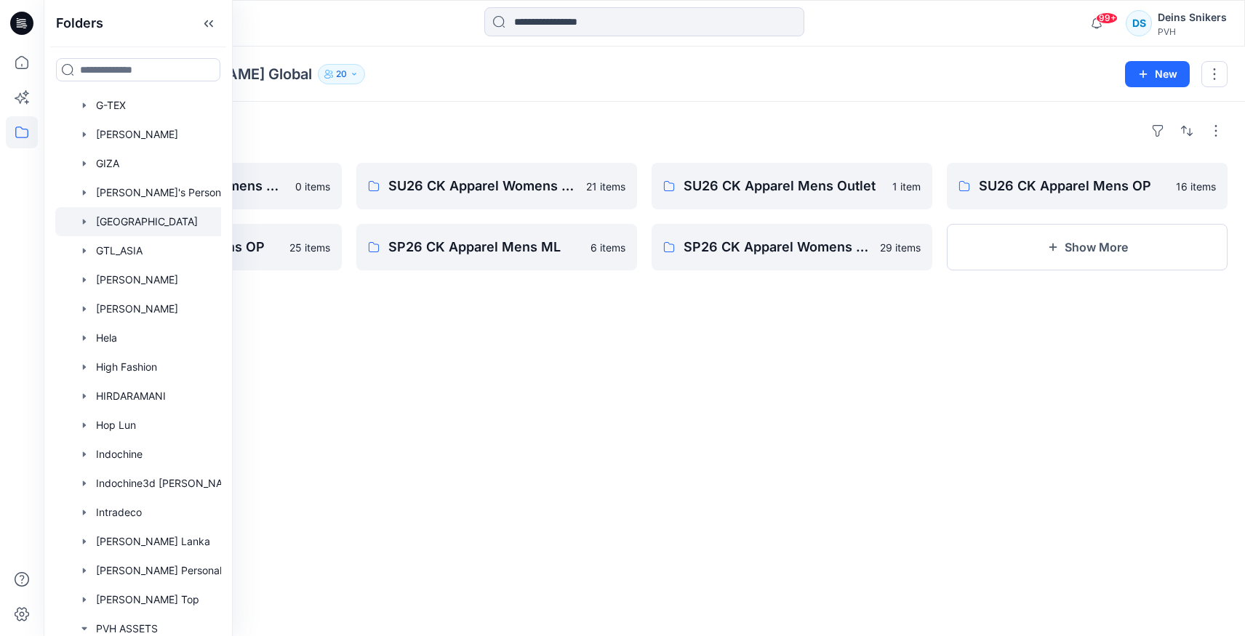
click at [84, 221] on icon "button" at bounding box center [84, 221] width 3 height 5
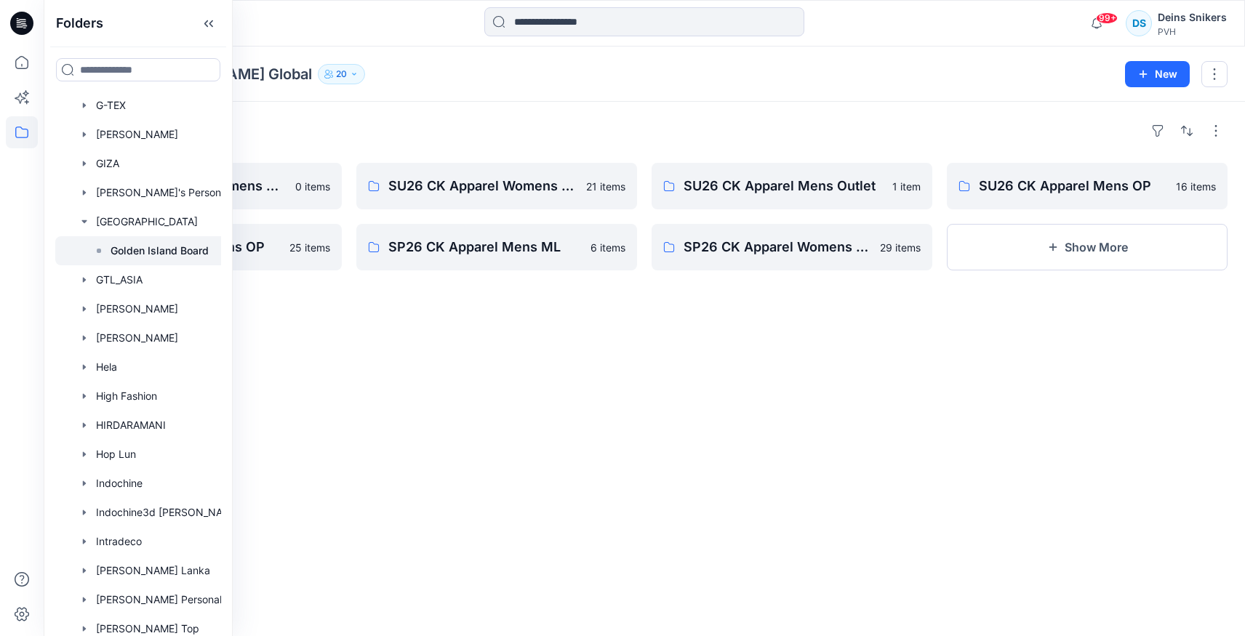
click at [121, 255] on p "Golden Island Board" at bounding box center [160, 250] width 98 height 17
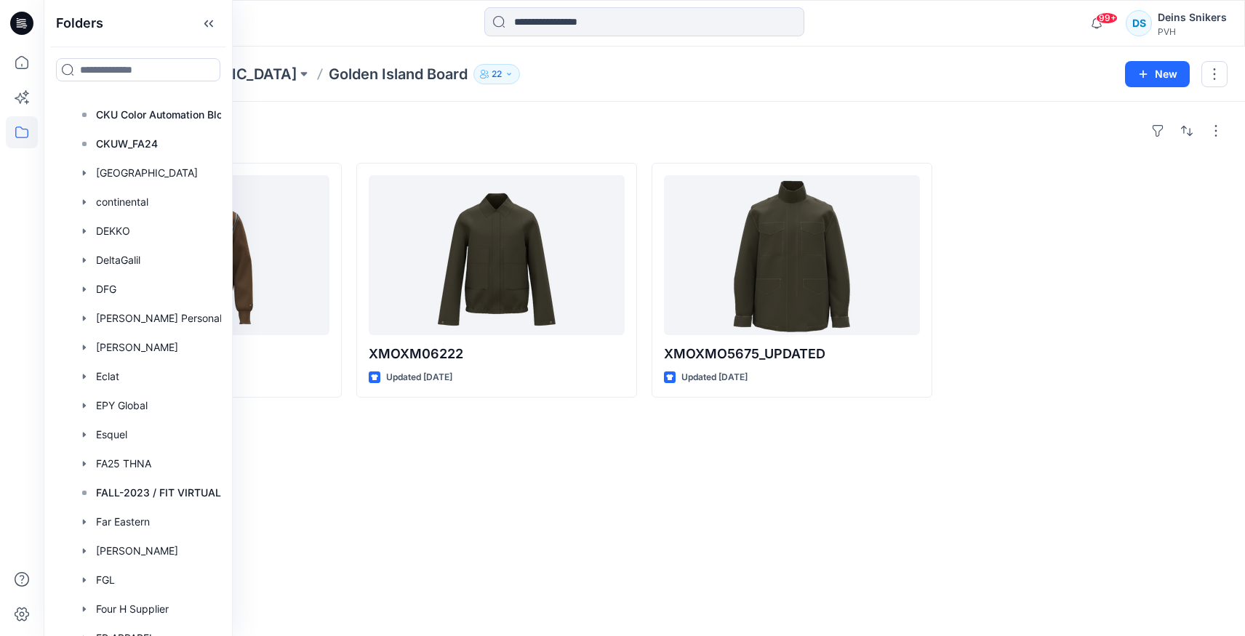
scroll to position [485, 0]
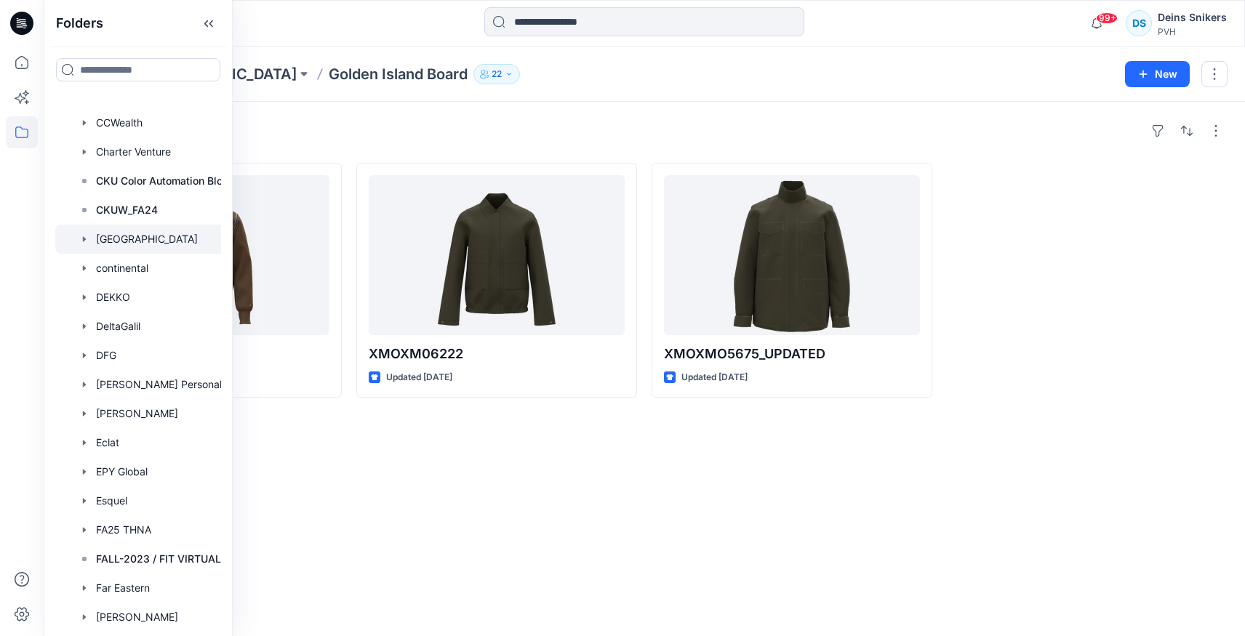
click at [124, 225] on div at bounding box center [164, 239] width 218 height 29
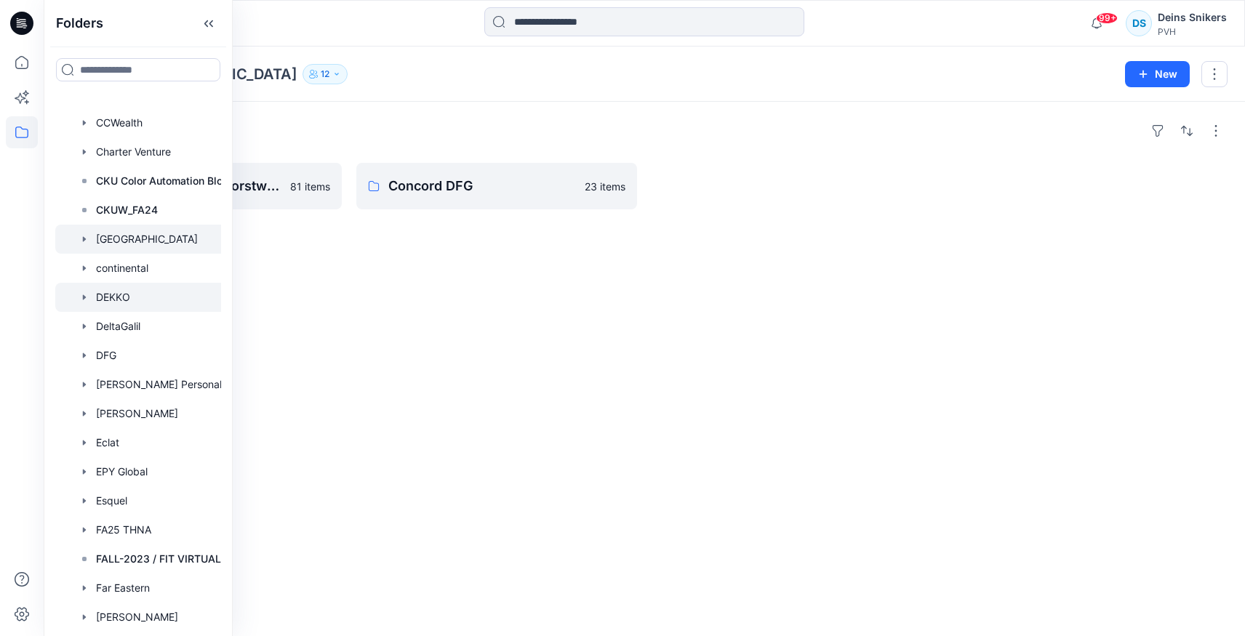
click at [129, 295] on div at bounding box center [164, 297] width 218 height 29
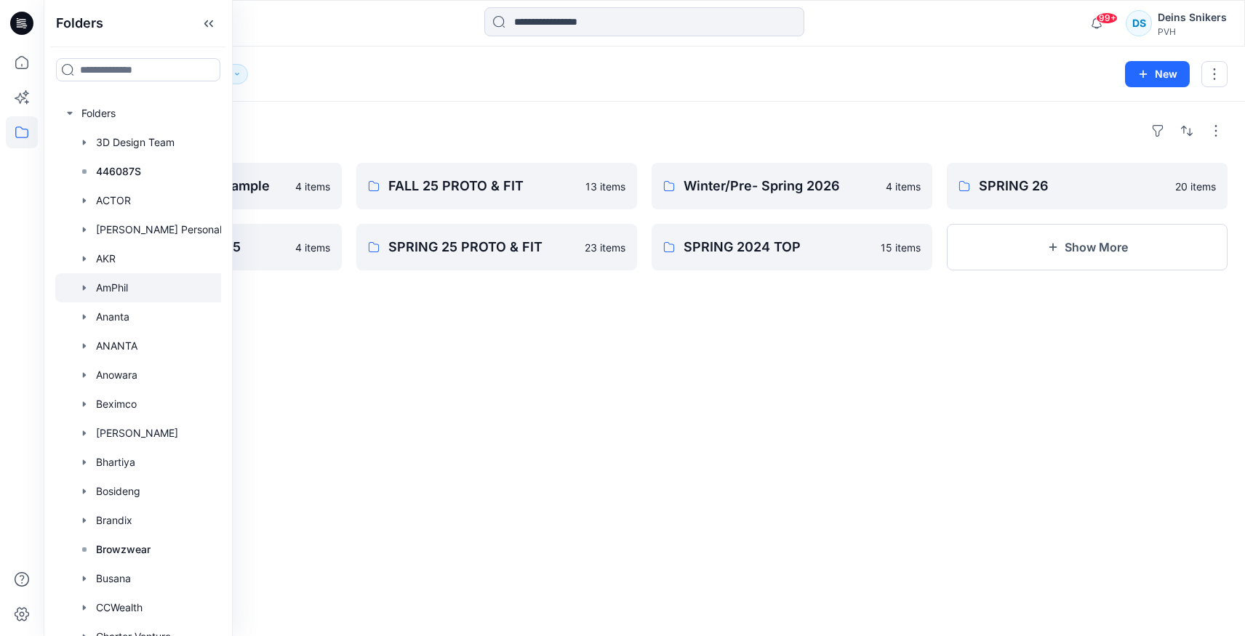
click at [141, 283] on div at bounding box center [164, 287] width 218 height 29
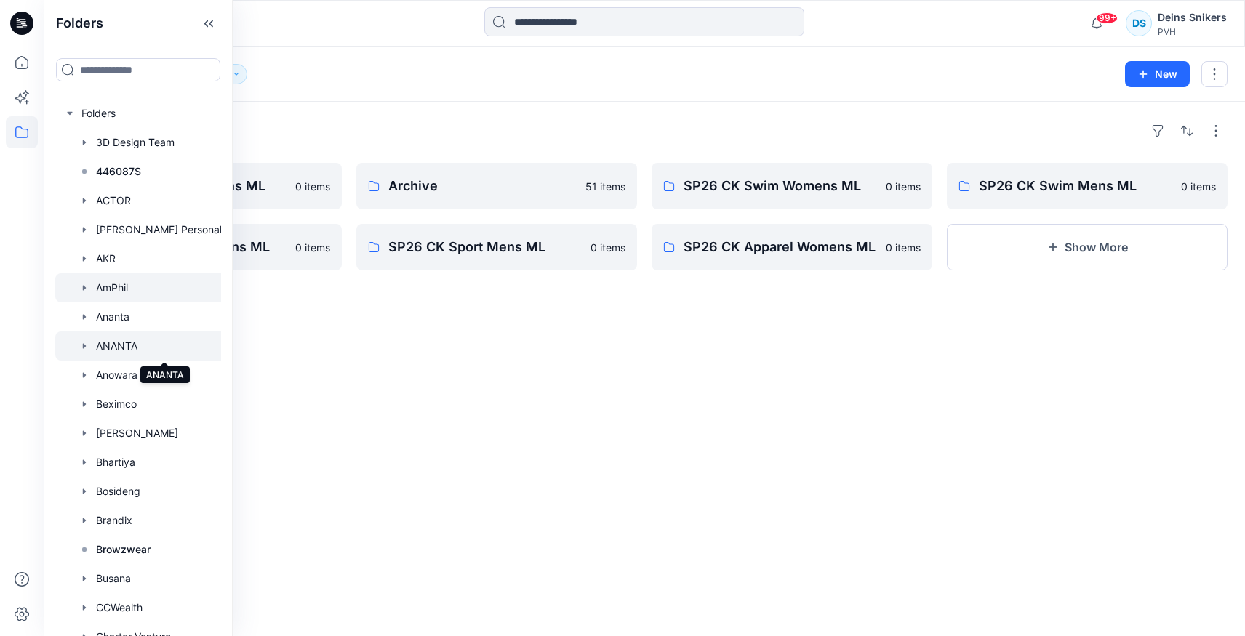
click at [132, 336] on div at bounding box center [164, 346] width 218 height 29
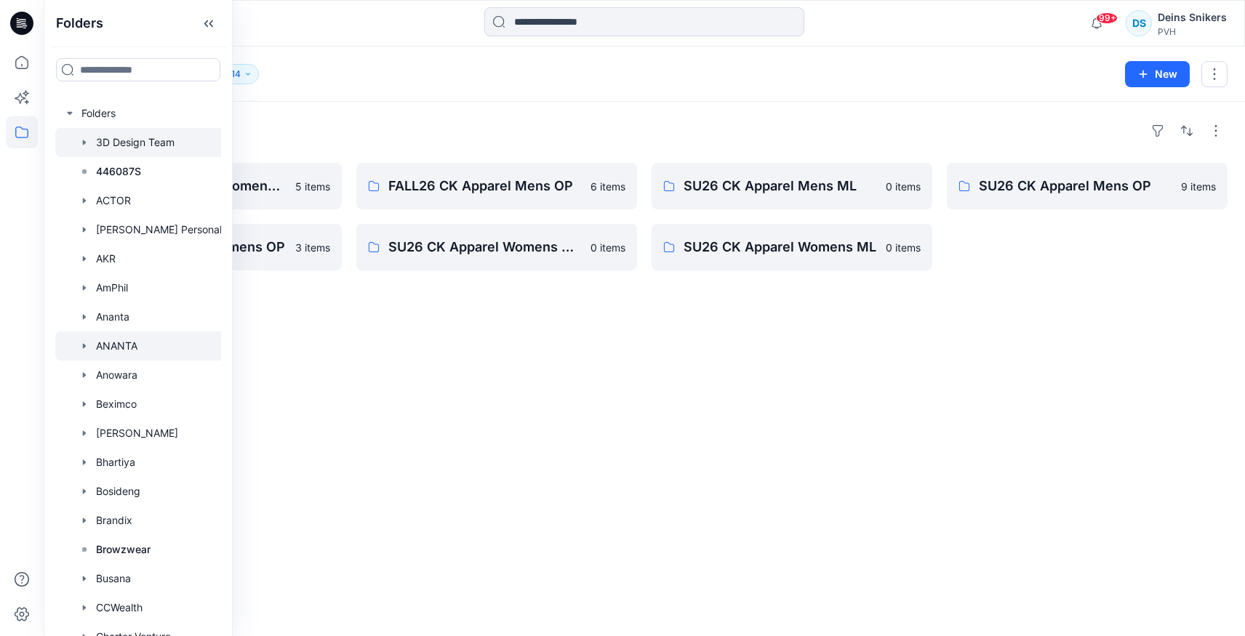
click at [79, 144] on icon "button" at bounding box center [85, 143] width 12 height 12
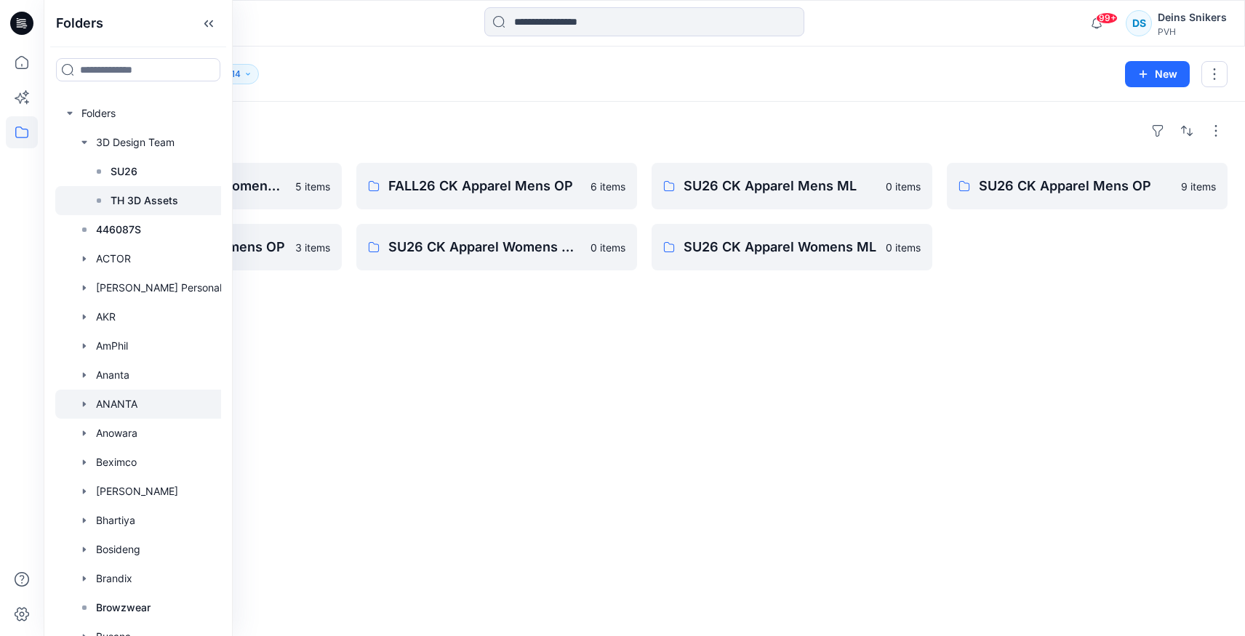
click at [137, 203] on p "TH 3D Assets" at bounding box center [145, 200] width 68 height 17
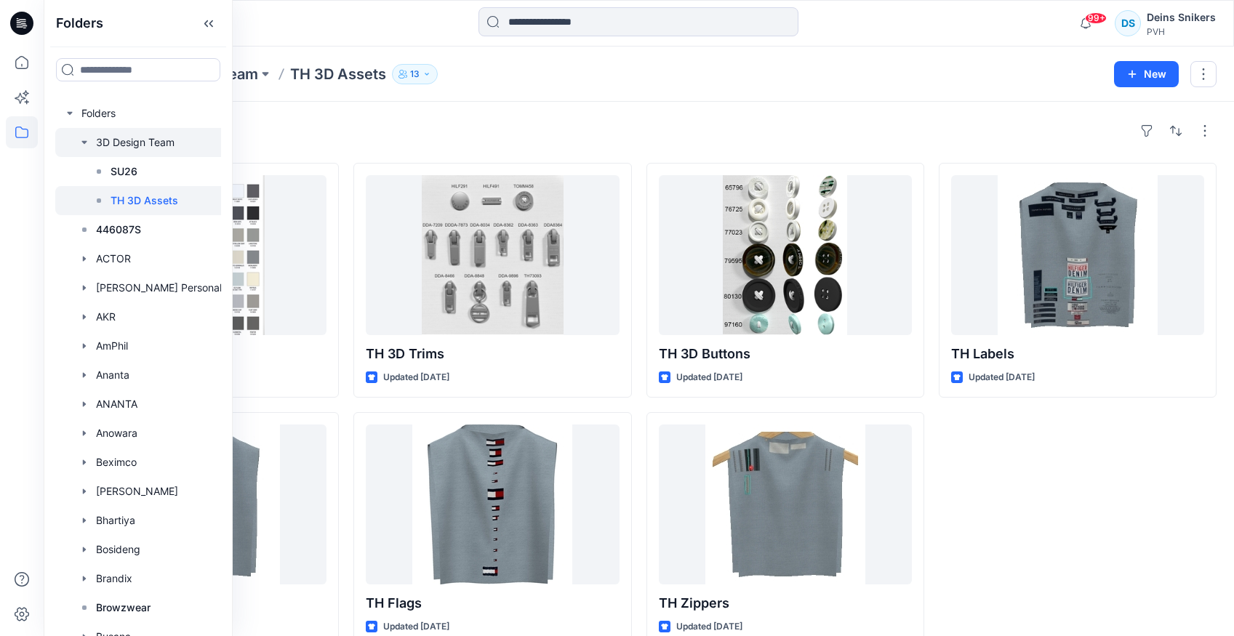
click at [130, 140] on div at bounding box center [164, 142] width 218 height 29
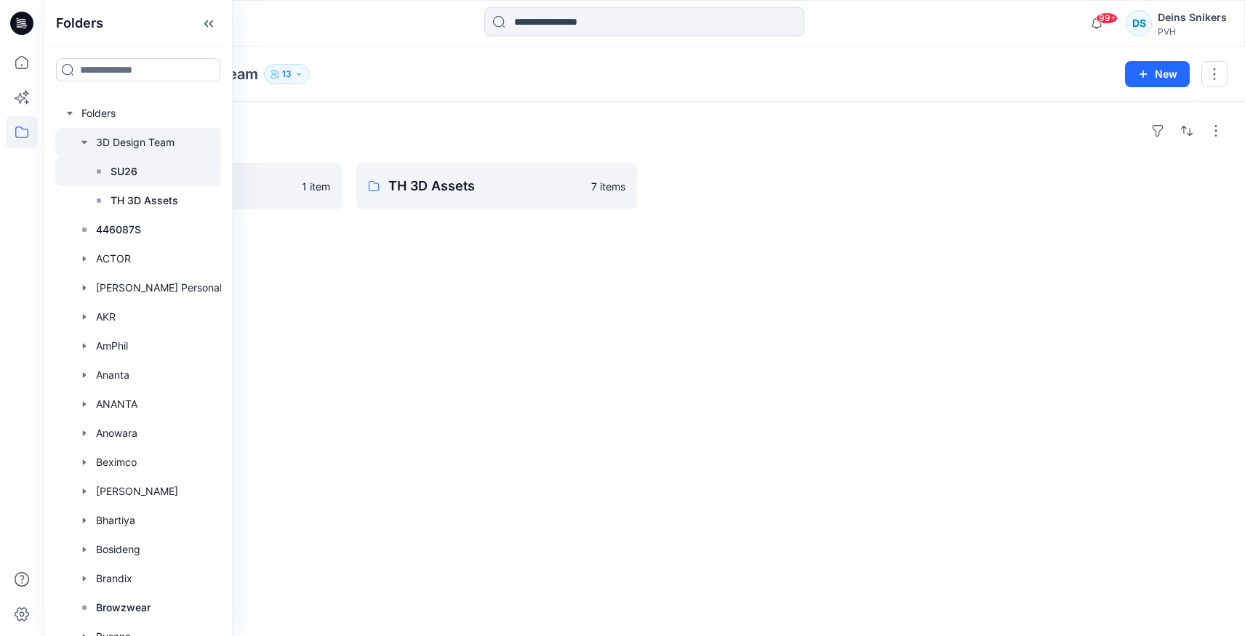
click at [130, 177] on p "SU26" at bounding box center [124, 171] width 27 height 17
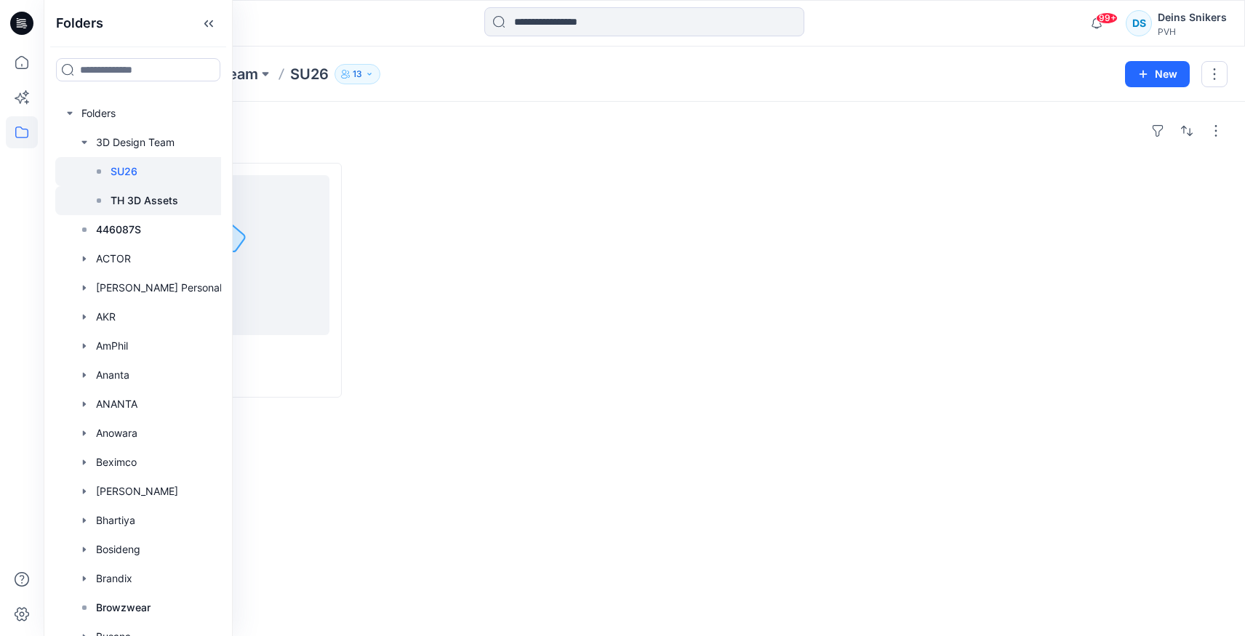
click at [150, 205] on p "TH 3D Assets" at bounding box center [145, 200] width 68 height 17
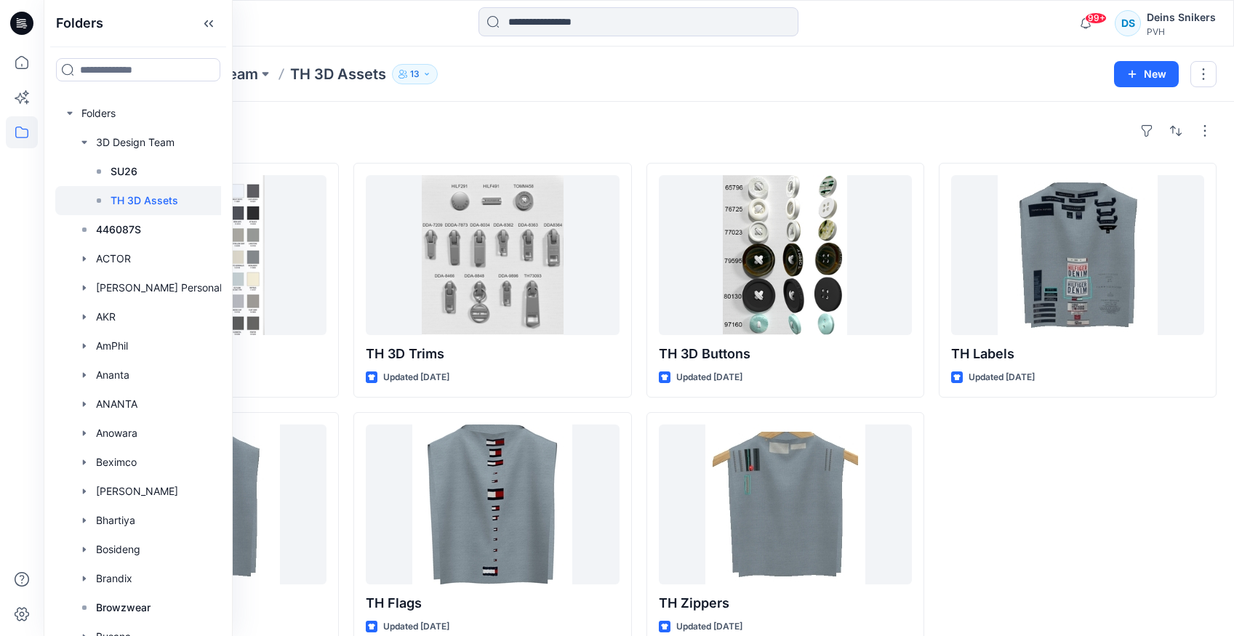
click at [443, 105] on div "Styles TH 3D RGB Color Palette Updated 5 years ago TH Tapes Updated 5 years ago…" at bounding box center [639, 383] width 1191 height 562
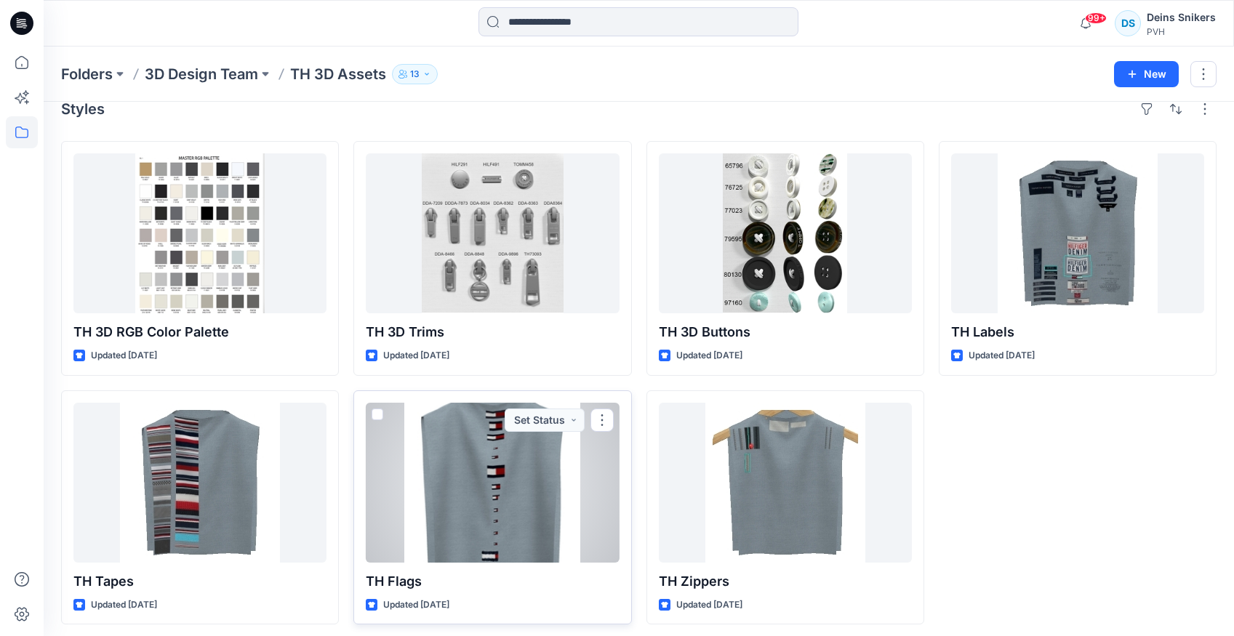
scroll to position [28, 0]
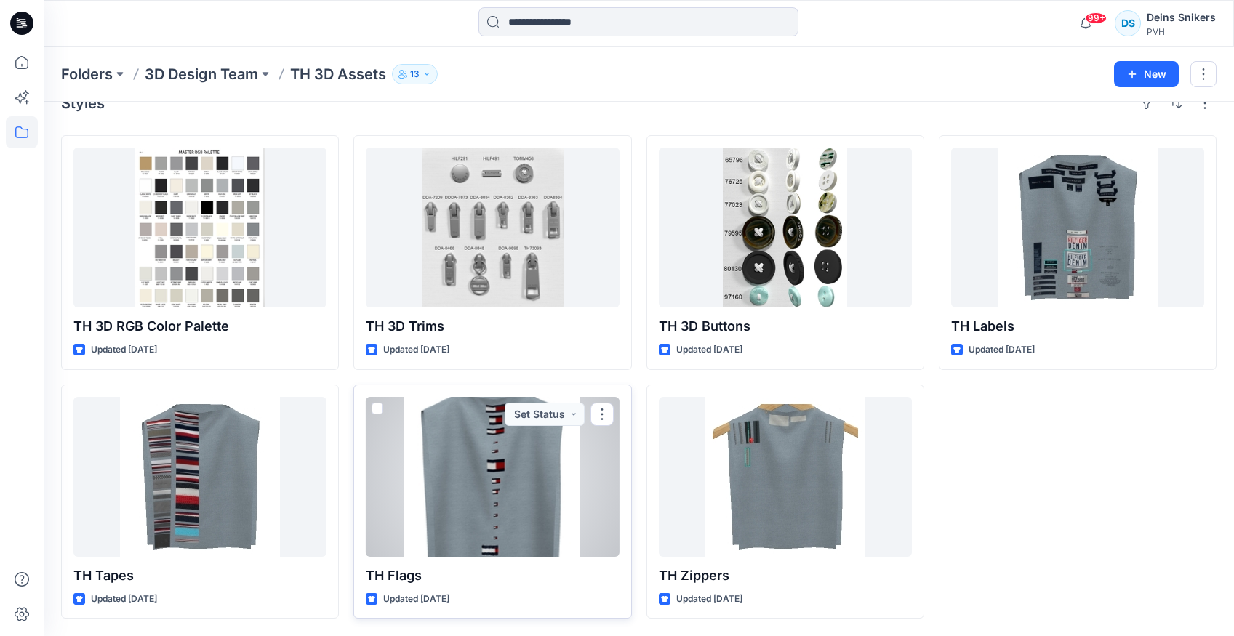
click at [508, 492] on div at bounding box center [492, 477] width 253 height 160
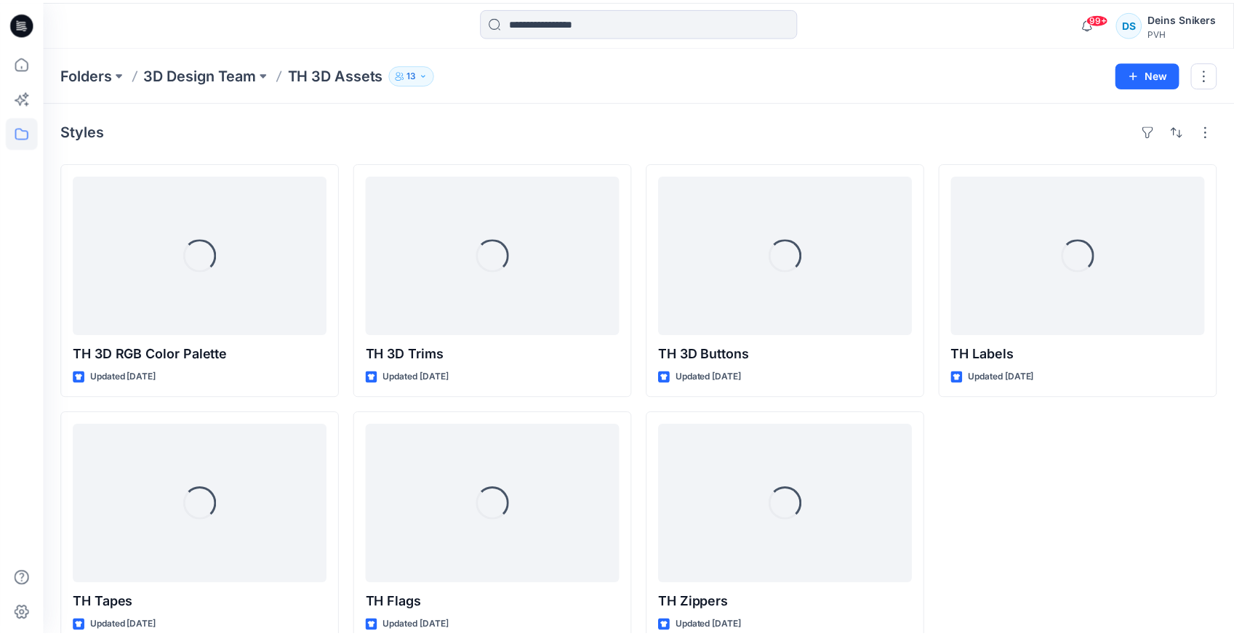
scroll to position [28, 0]
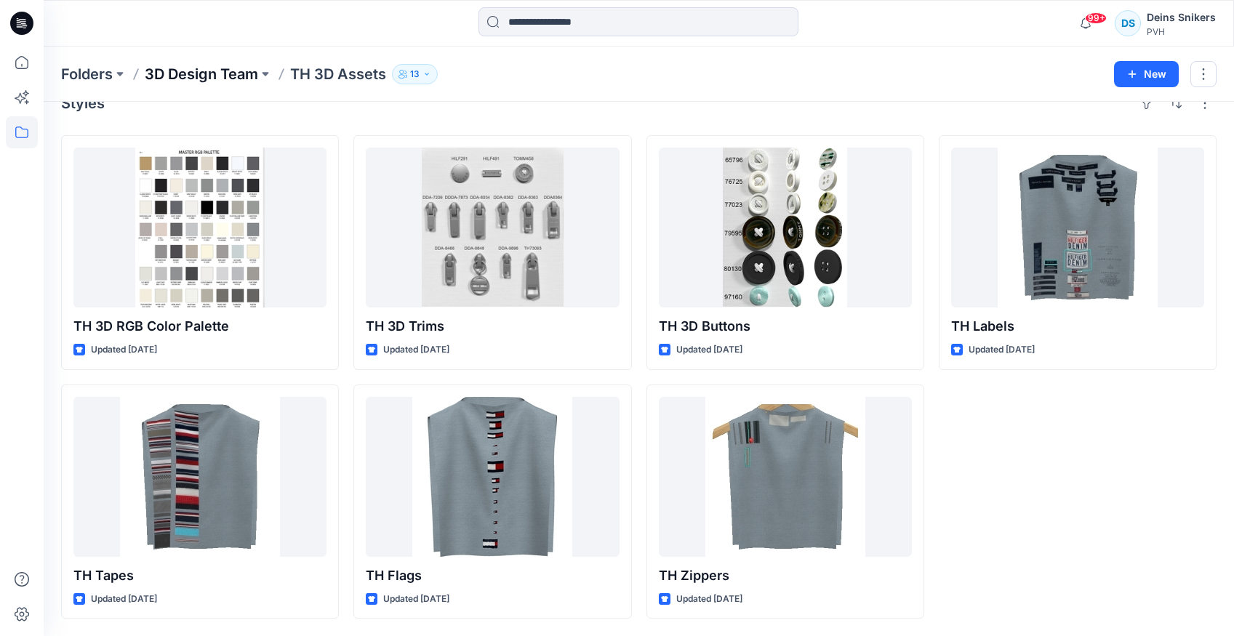
click at [227, 73] on p "3D Design Team" at bounding box center [201, 74] width 113 height 20
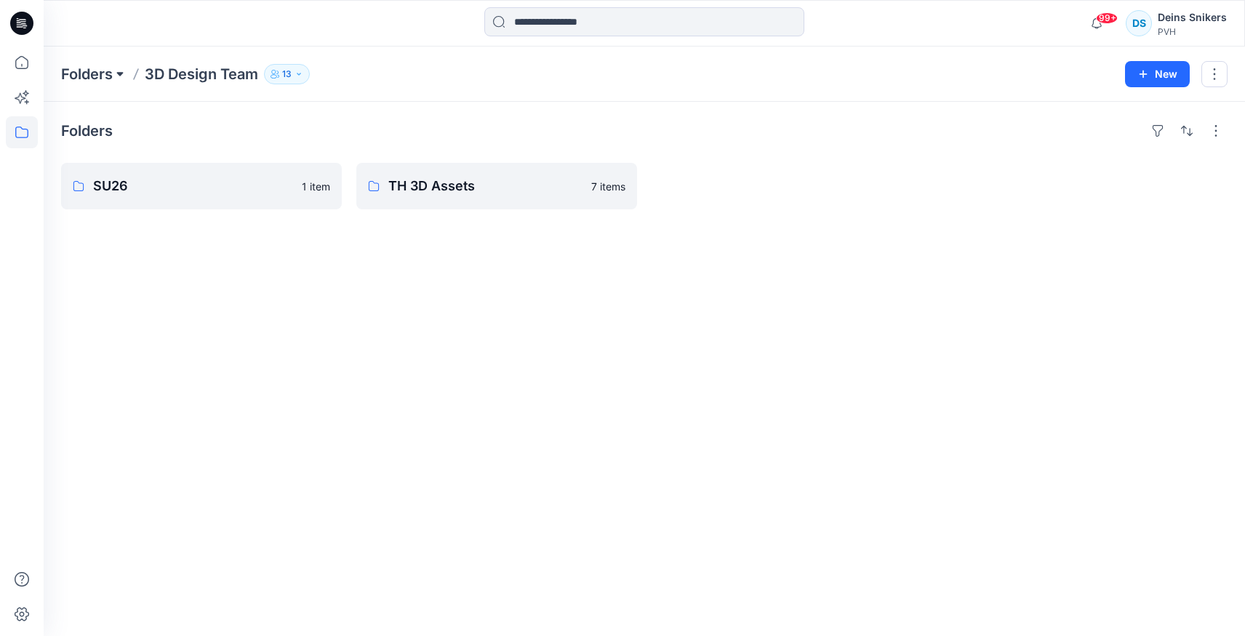
click at [114, 71] on button at bounding box center [120, 74] width 15 height 20
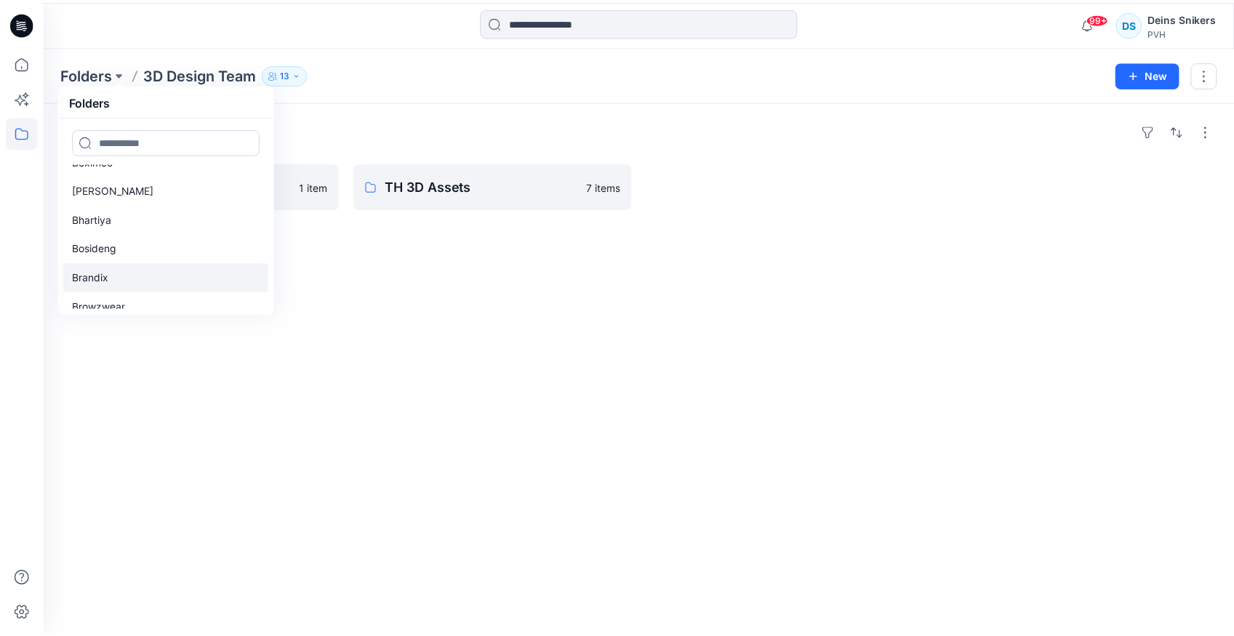
scroll to position [278, 0]
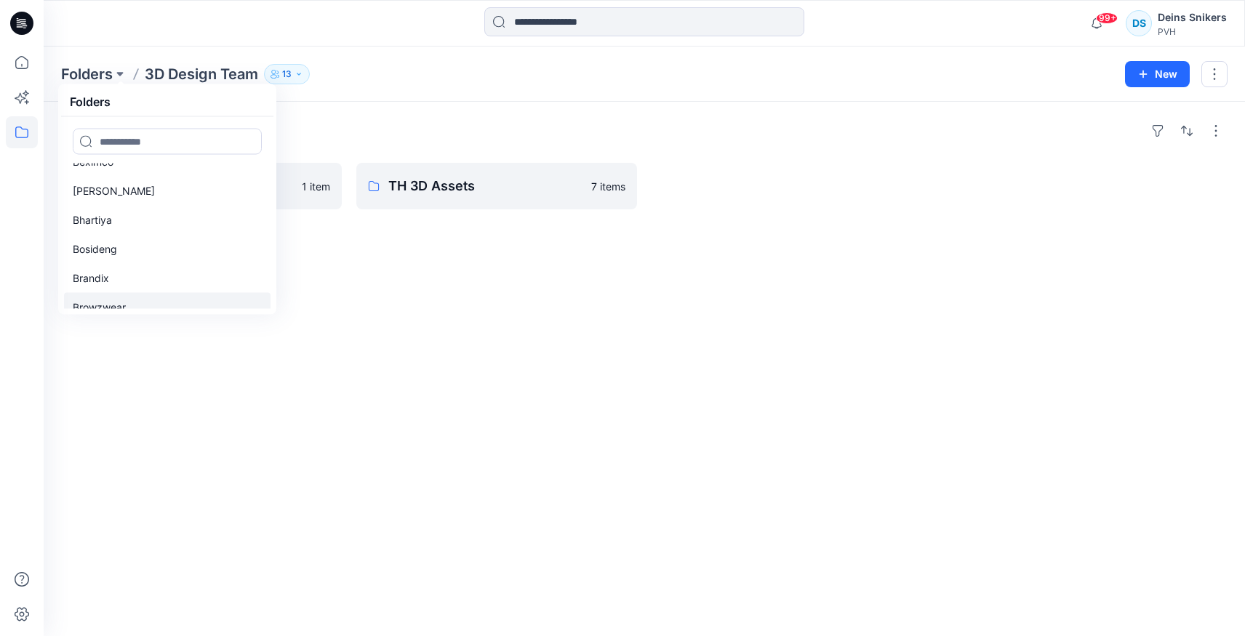
click at [116, 304] on p "Browzwear" at bounding box center [99, 307] width 53 height 17
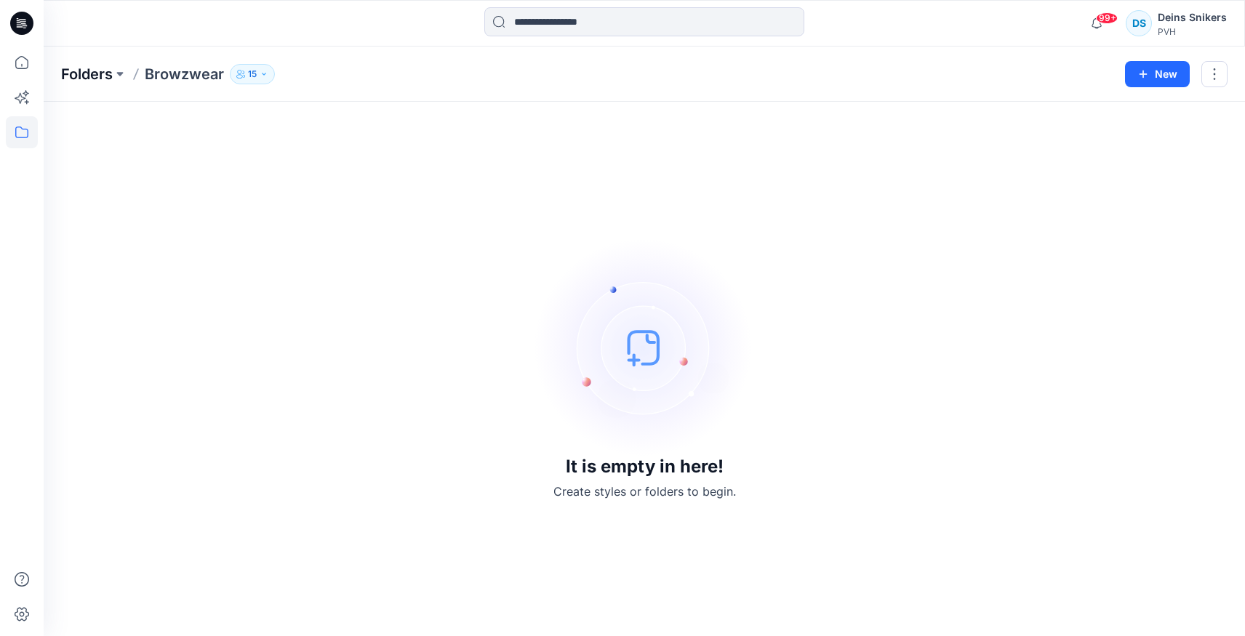
click at [103, 68] on p "Folders" at bounding box center [87, 74] width 52 height 20
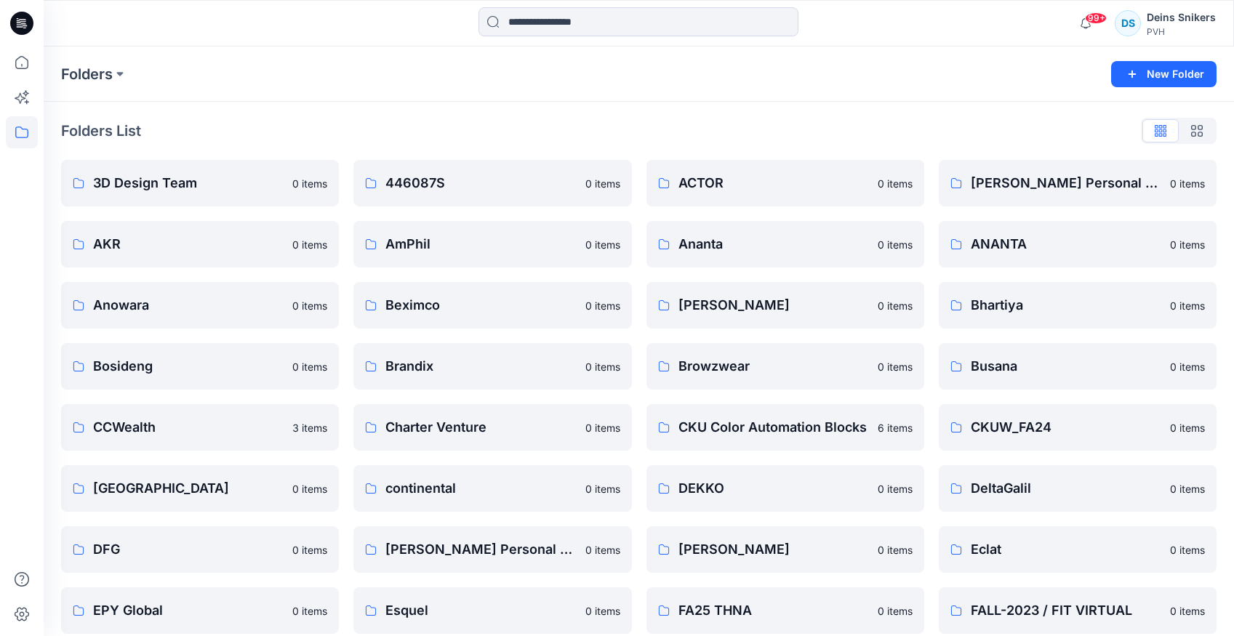
scroll to position [443, 0]
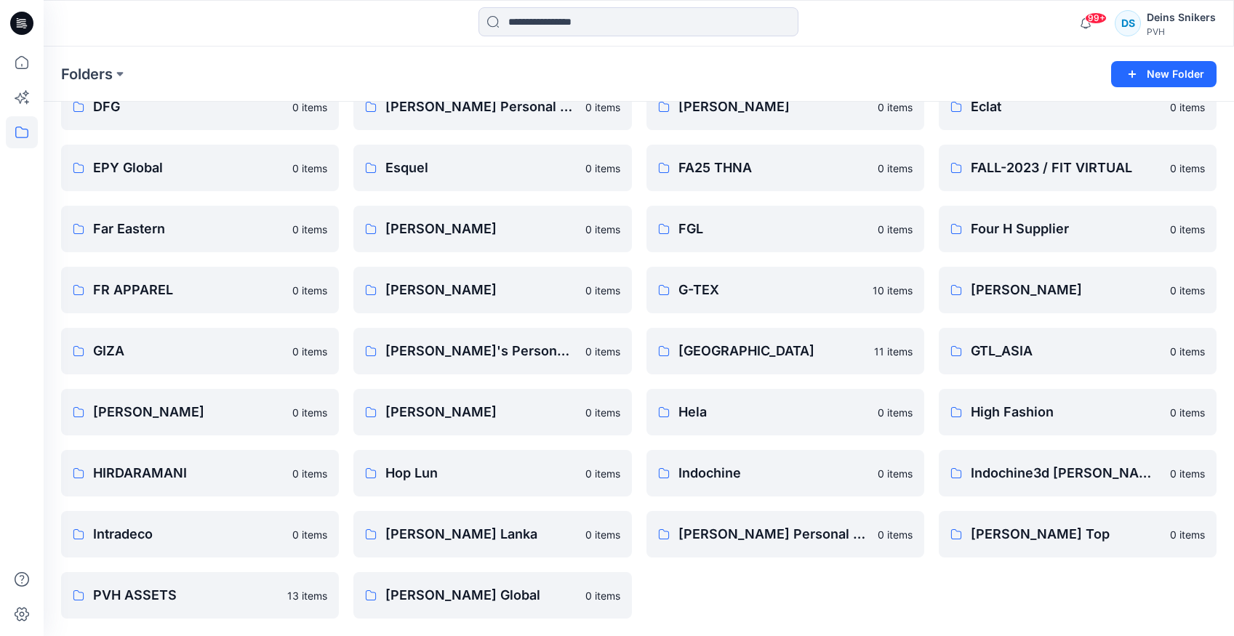
click at [777, 575] on div "ACTOR 0 items Ananta 0 items Bharath Silks 0 items Browzwear 0 items CKU Color …" at bounding box center [786, 168] width 278 height 902
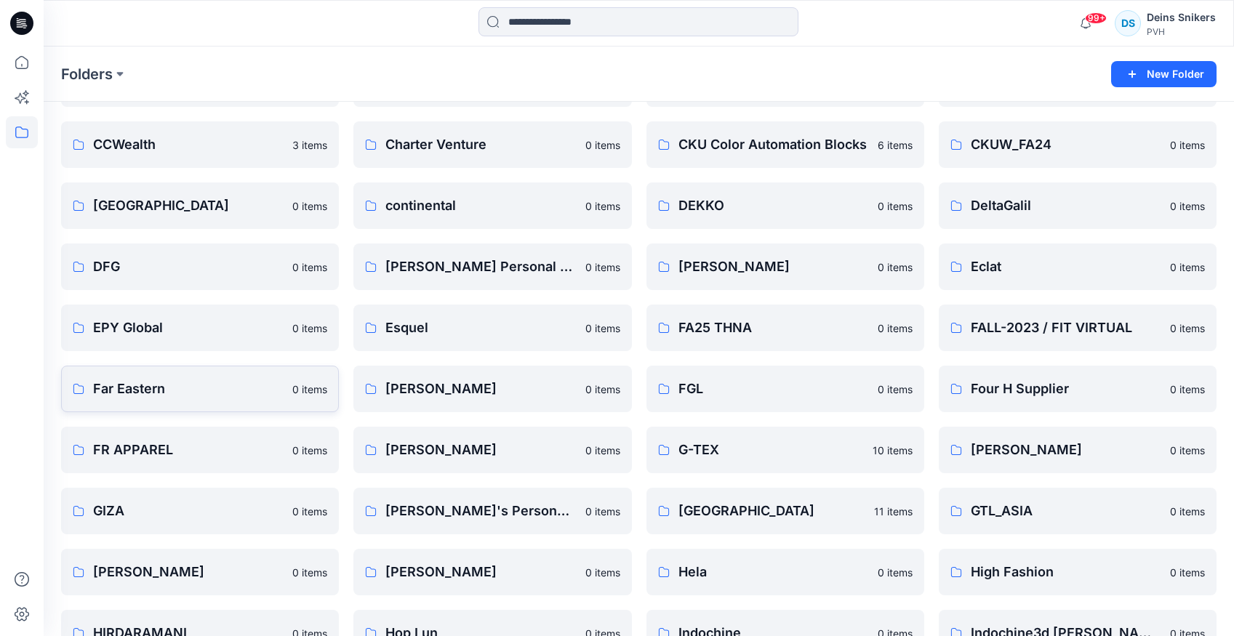
scroll to position [0, 0]
